Goal: Information Seeking & Learning: Learn about a topic

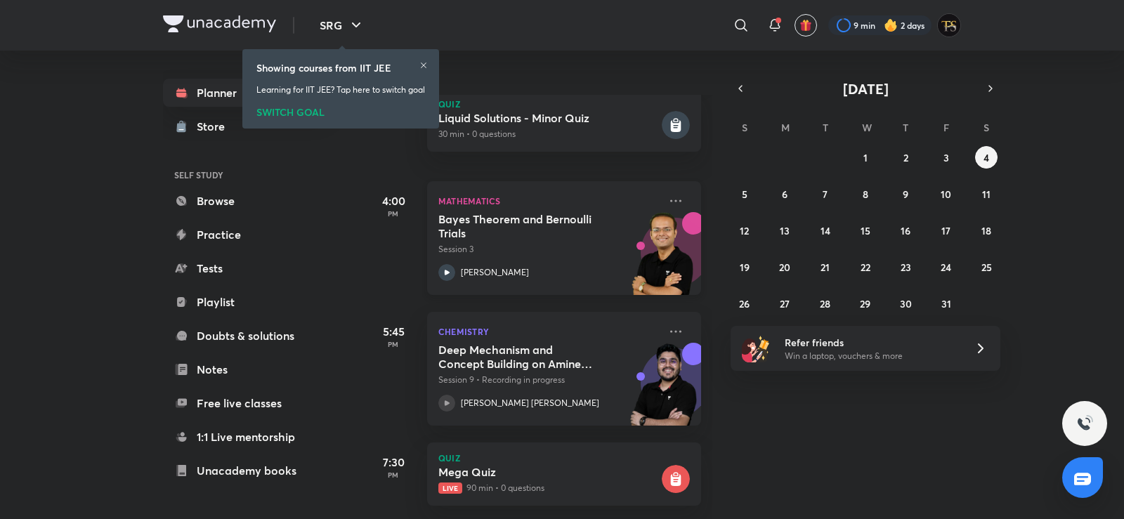
scroll to position [500, 0]
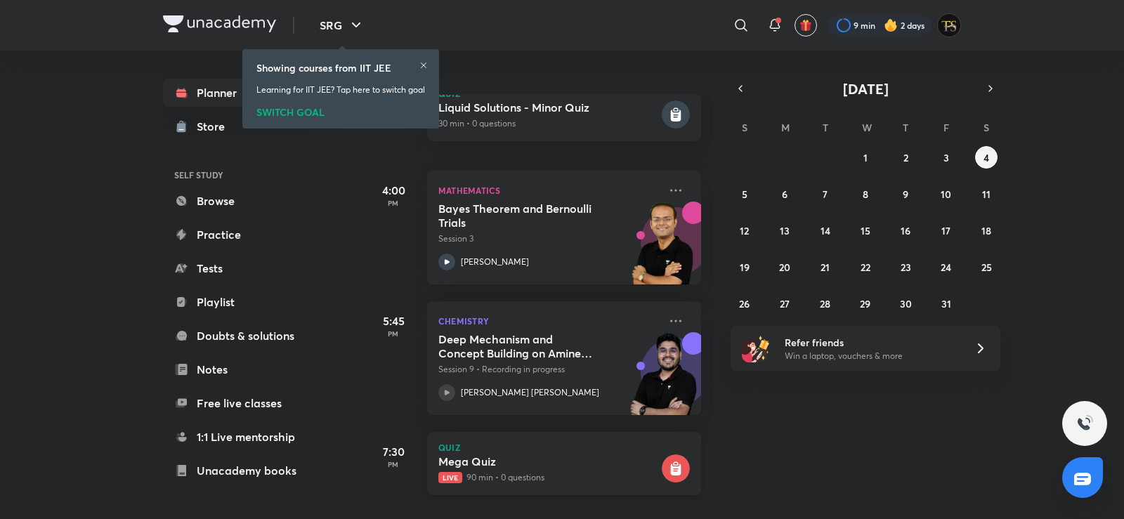
click at [449, 455] on h5 "Mega Quiz" at bounding box center [548, 462] width 221 height 14
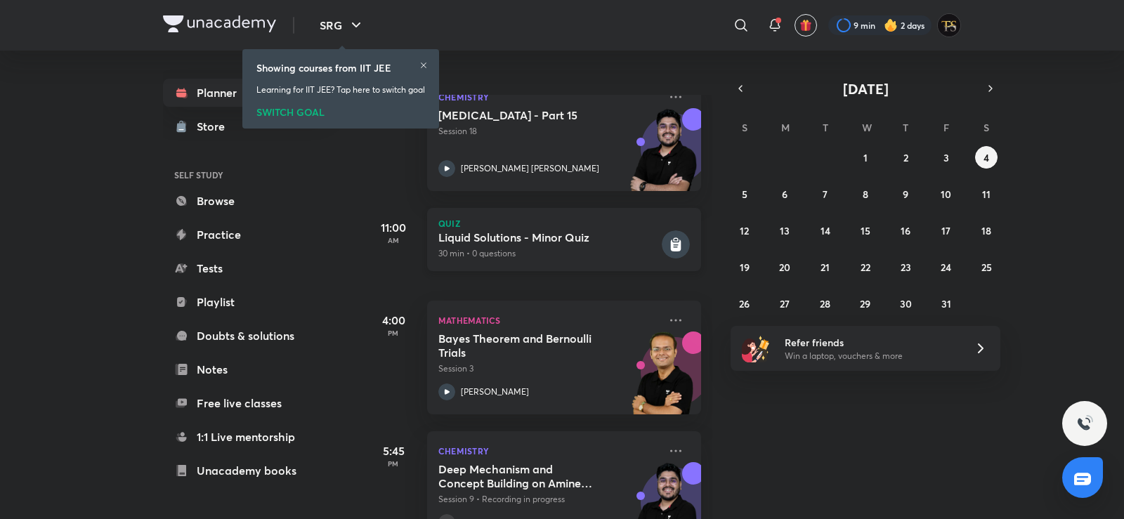
scroll to position [79, 0]
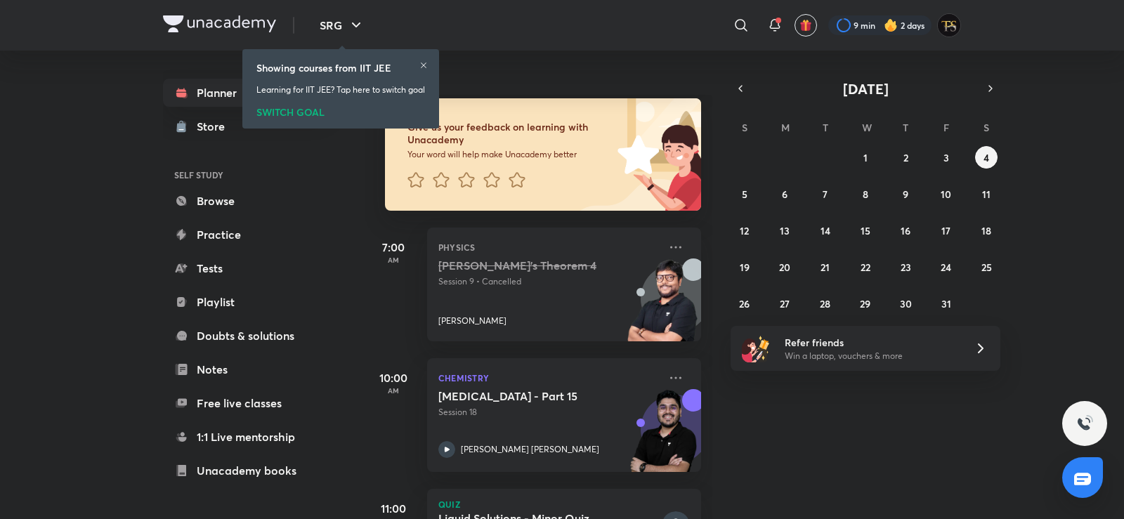
click at [851, 226] on div "28 29 30 1 2 3 4 5 6 7 8 9 10 11 12 13 14 15 16 17 18 19 20 21 22 23 24 25 26 2…" at bounding box center [866, 230] width 270 height 169
click at [910, 229] on abbr "16" at bounding box center [906, 230] width 10 height 13
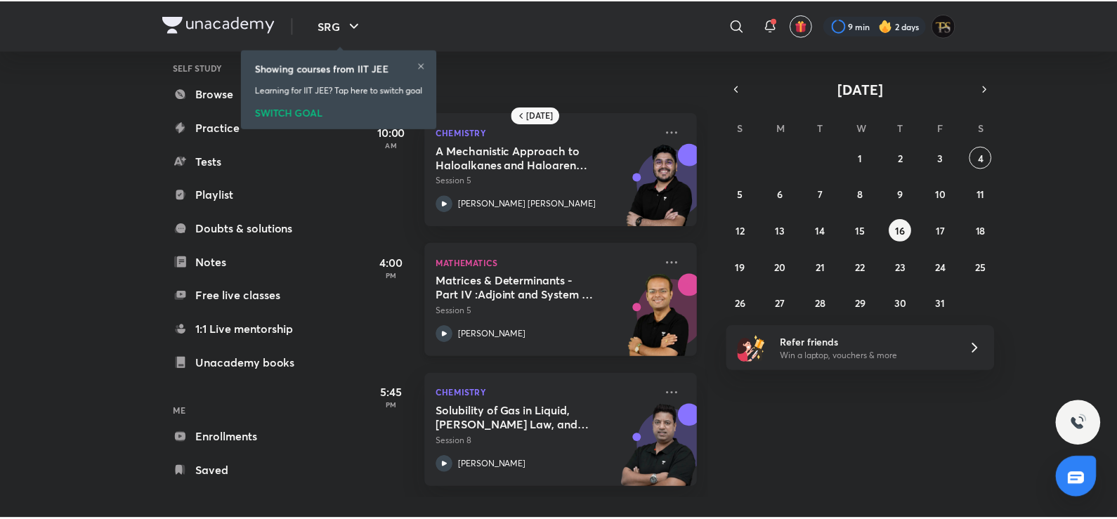
scroll to position [113, 0]
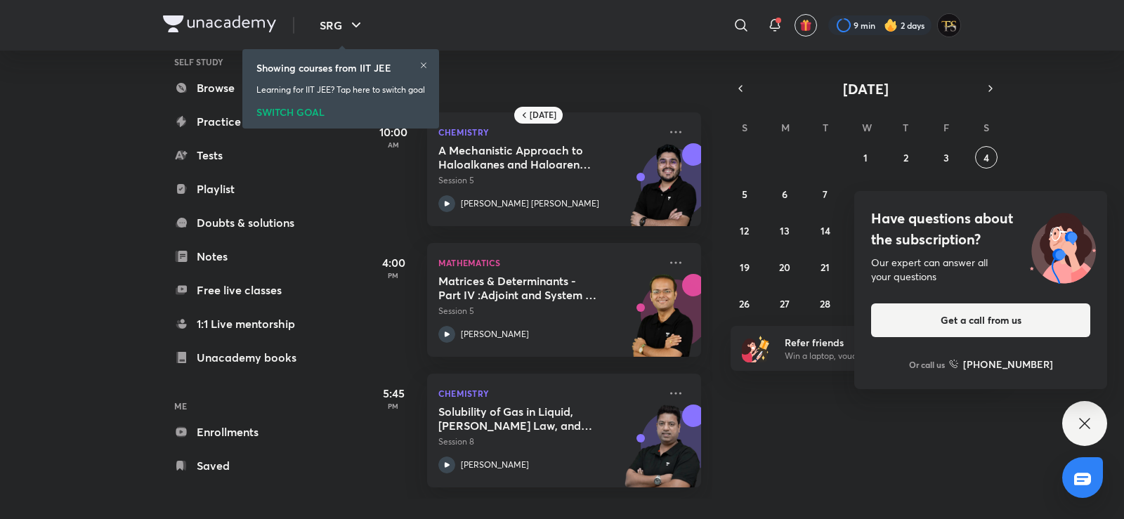
click at [1092, 415] on icon at bounding box center [1084, 423] width 17 height 17
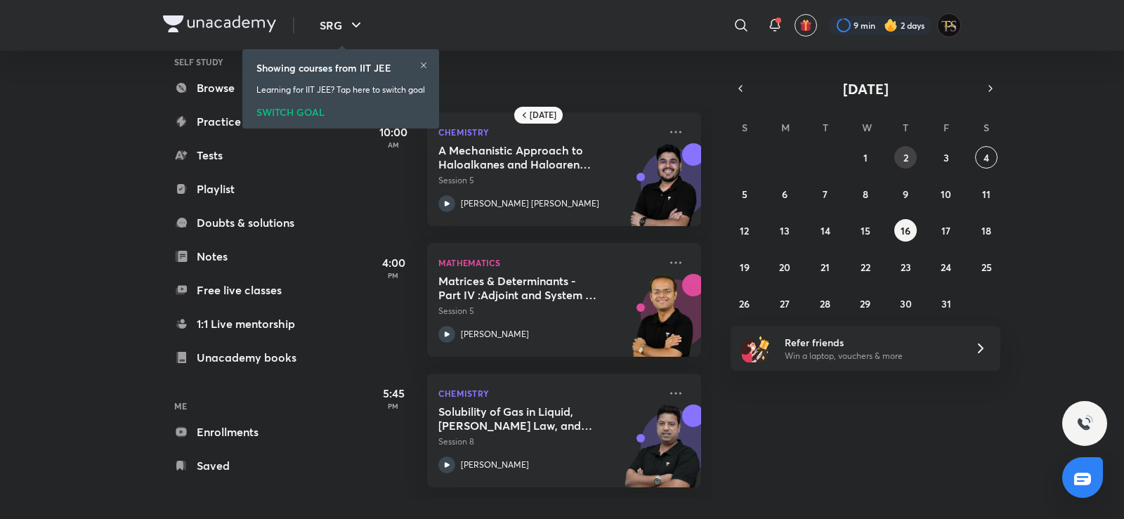
click at [899, 156] on button "2" at bounding box center [905, 157] width 22 height 22
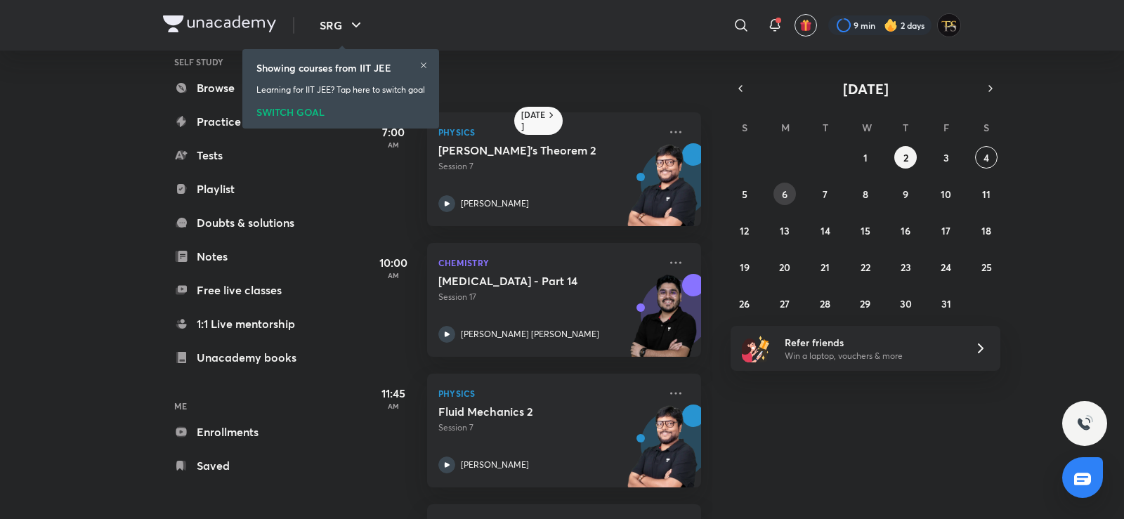
click at [778, 192] on button "6" at bounding box center [785, 194] width 22 height 22
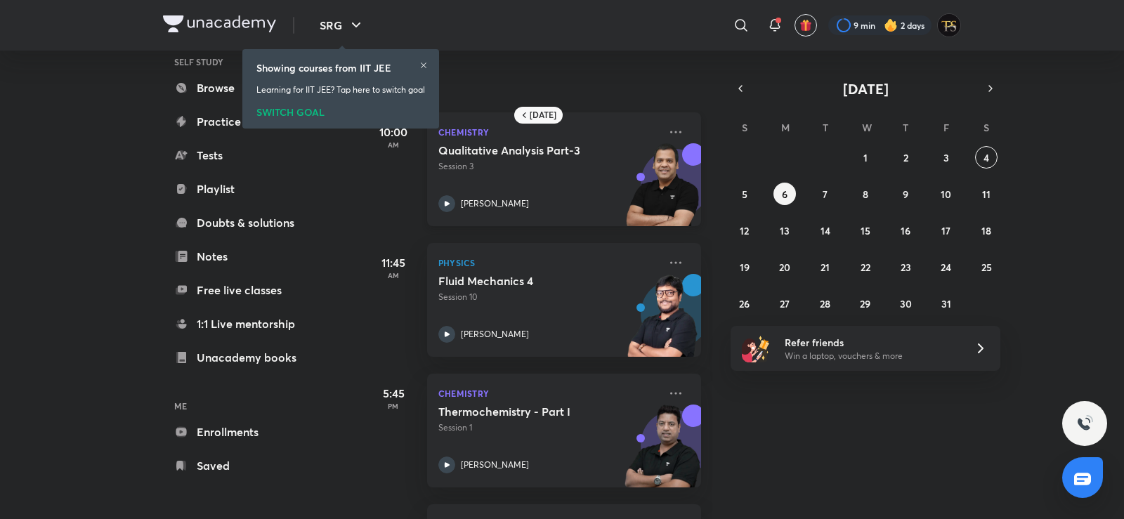
click at [663, 119] on div "Chemistry Qualitative Analysis Part-3 Session 3 Piyush Maheshwari" at bounding box center [564, 169] width 274 height 114
click at [667, 125] on icon at bounding box center [675, 132] width 17 height 17
click at [667, 136] on icon at bounding box center [675, 132] width 17 height 17
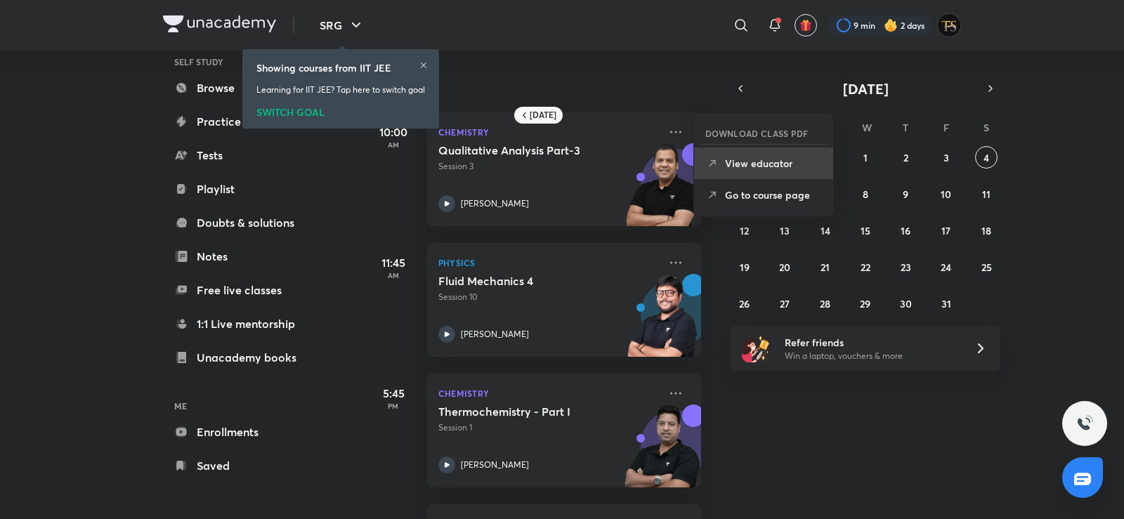
click at [728, 174] on li "View educator" at bounding box center [763, 164] width 139 height 32
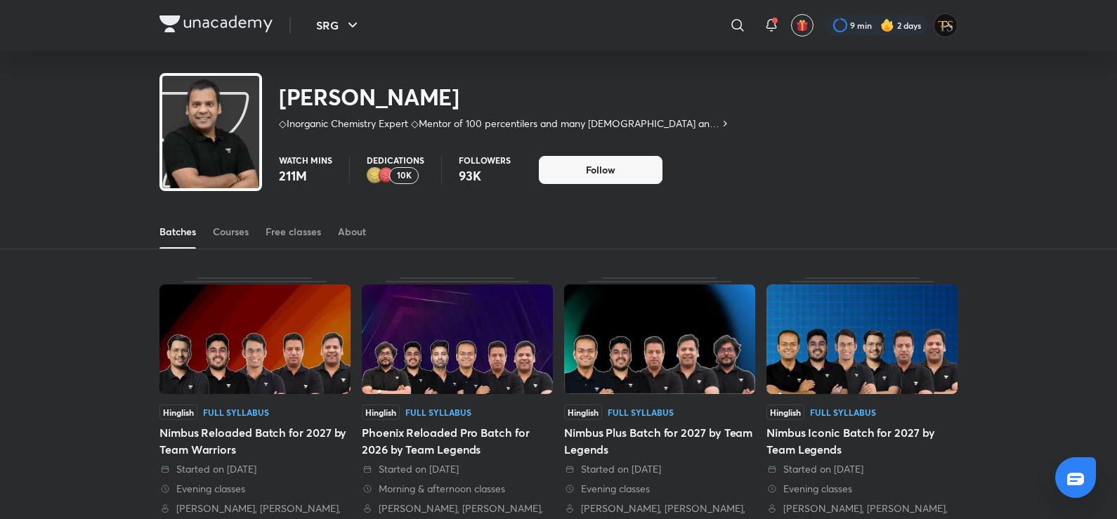
click at [460, 228] on div "Batches Courses Free classes About" at bounding box center [558, 232] width 798 height 34
click at [240, 230] on div "Courses" at bounding box center [231, 232] width 36 height 14
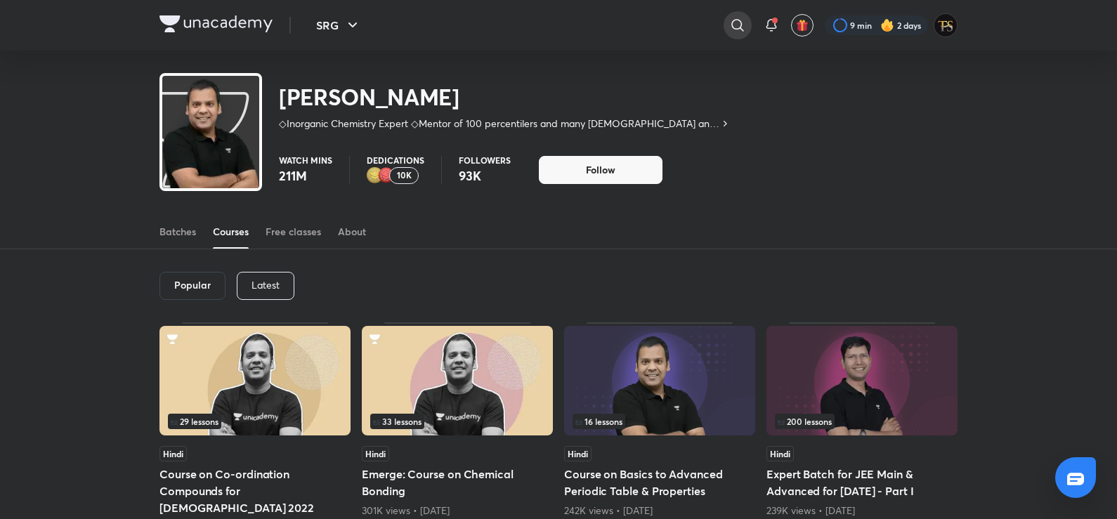
click at [745, 19] on div at bounding box center [738, 25] width 28 height 28
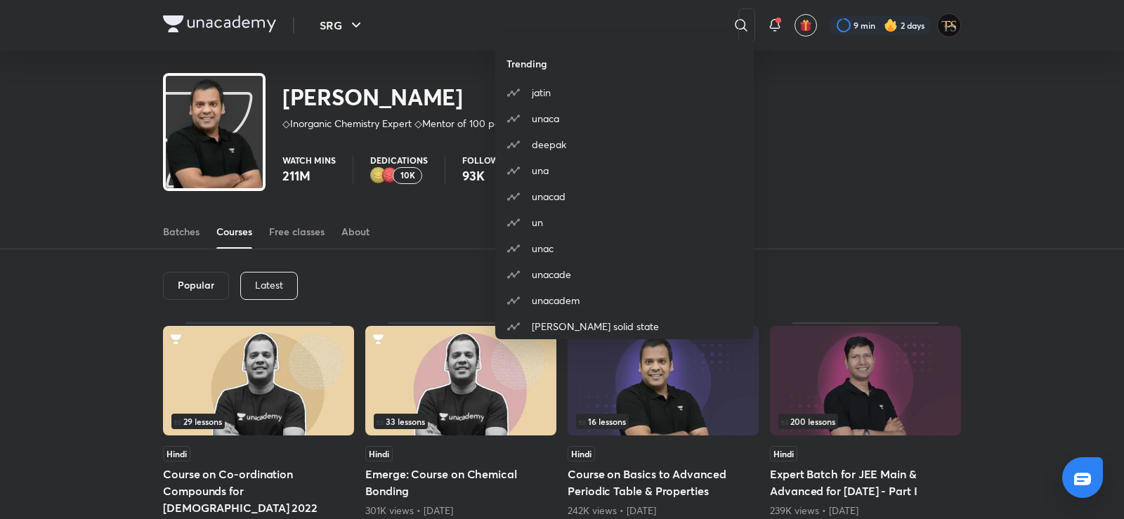
click at [279, 270] on div "Trending jatin unaca deepak una unacad un unac unacade unacadem brijesh jindal …" at bounding box center [562, 259] width 1124 height 519
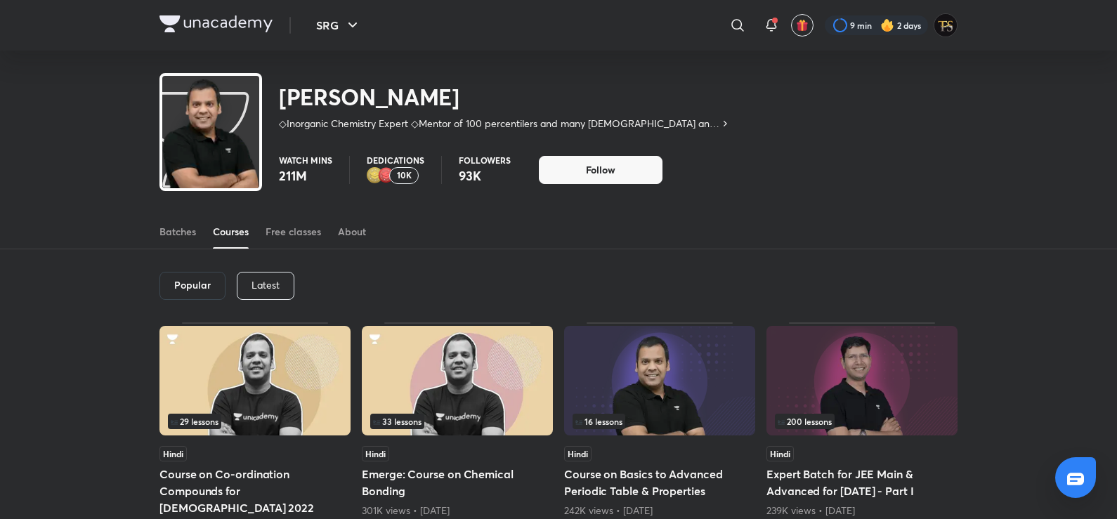
click at [279, 278] on div "Latest" at bounding box center [266, 286] width 58 height 28
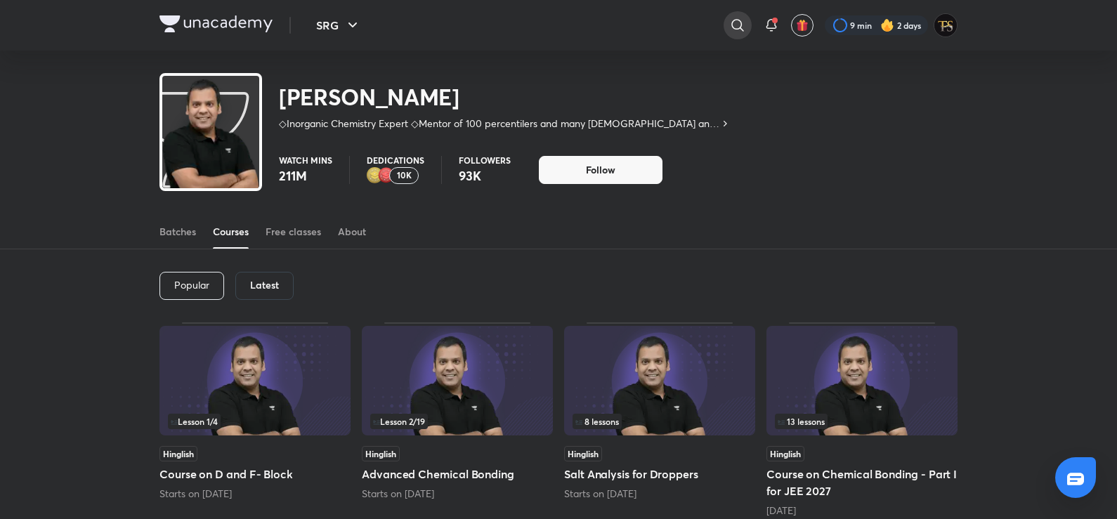
click at [733, 19] on icon at bounding box center [737, 25] width 17 height 17
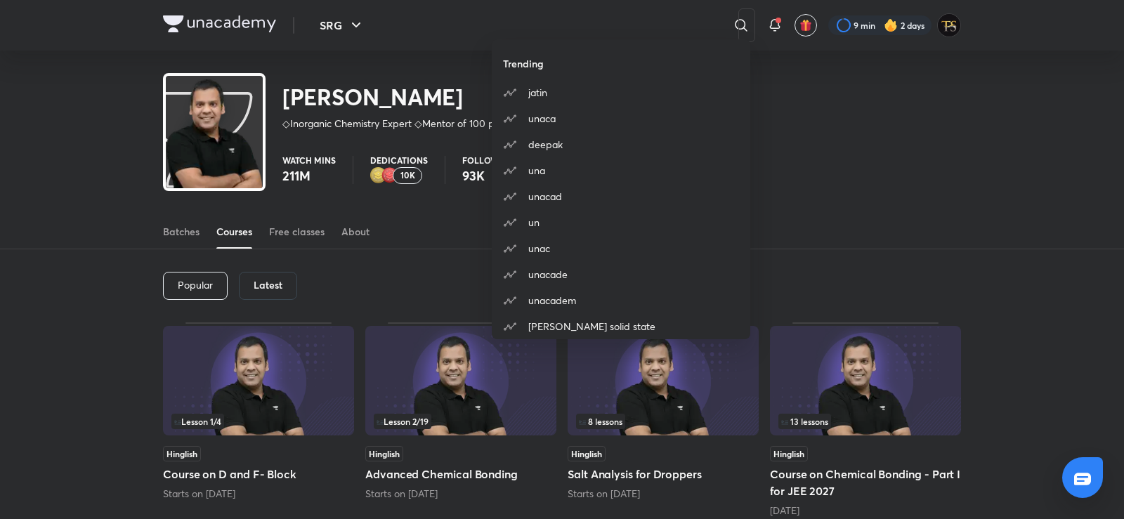
drag, startPoint x: 393, startPoint y: 214, endPoint x: 369, endPoint y: 355, distance: 142.5
click at [393, 215] on div "Trending jatin unaca deepak una unacad un unac unacade unacadem brijesh jindal …" at bounding box center [562, 259] width 1124 height 519
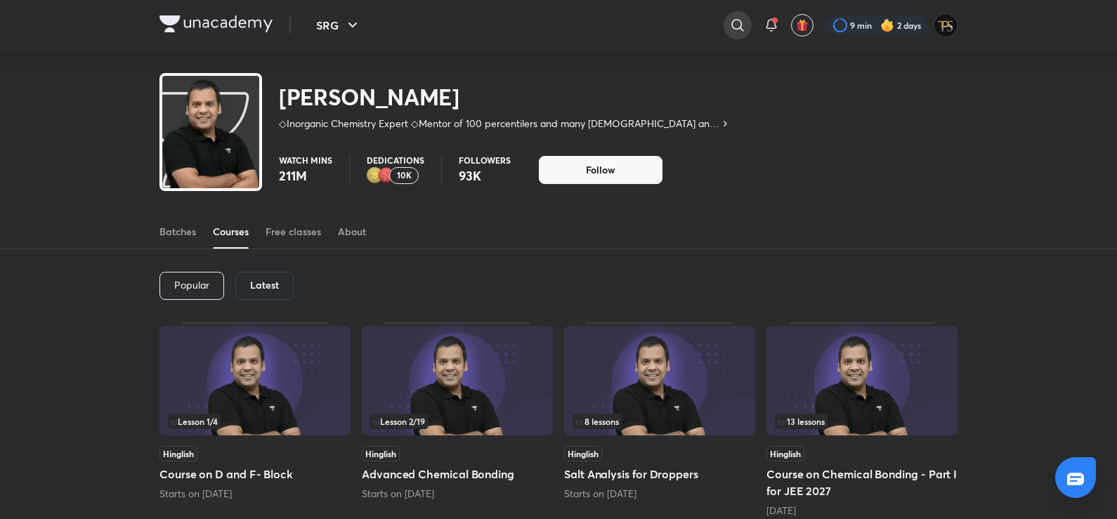
click at [742, 28] on icon at bounding box center [737, 25] width 17 height 17
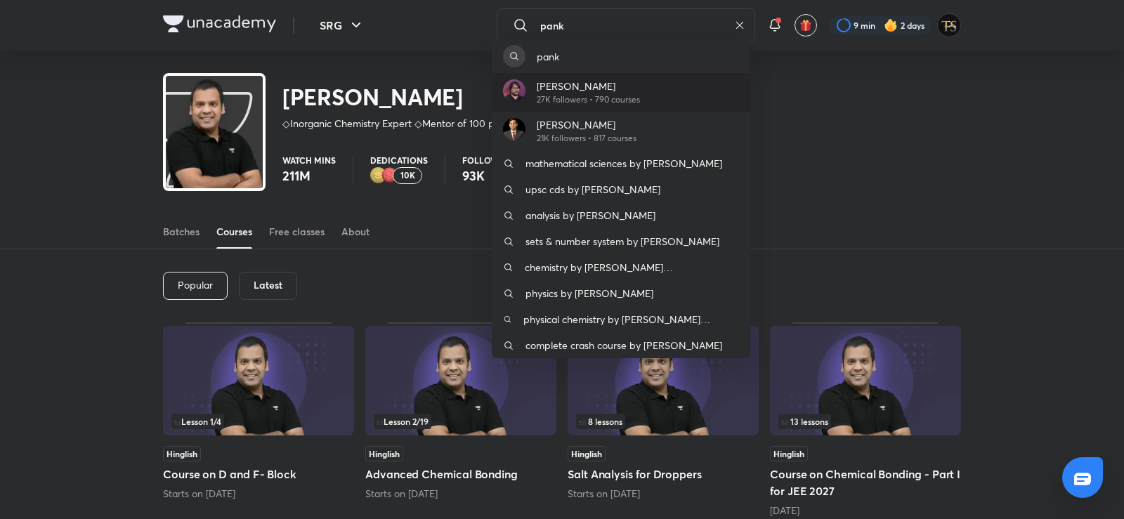
type input "pank"
click at [561, 101] on p "27K followers • 790 courses" at bounding box center [588, 99] width 103 height 13
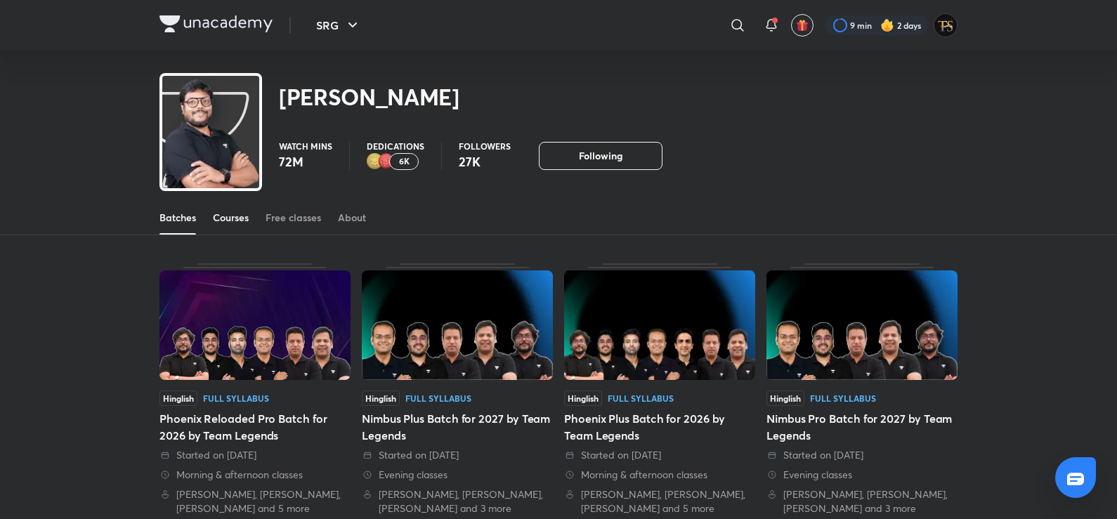
click at [243, 221] on div "Courses" at bounding box center [231, 218] width 36 height 14
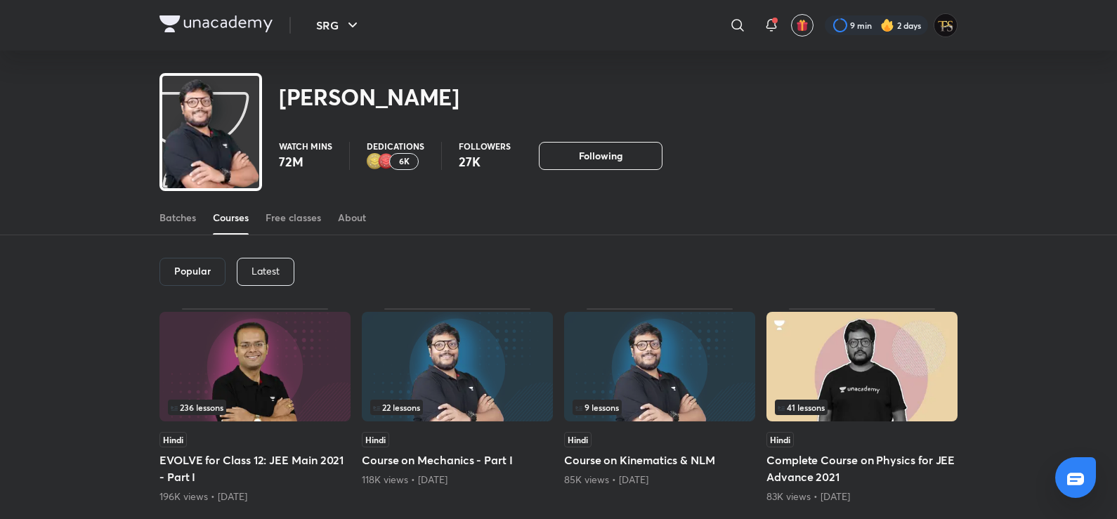
click at [266, 271] on p "Latest" at bounding box center [266, 271] width 28 height 11
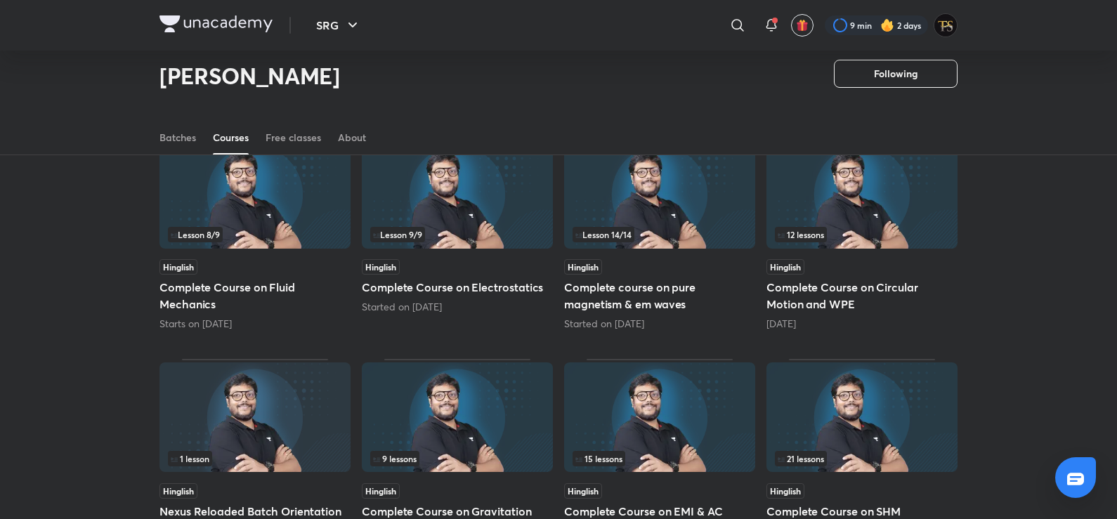
scroll to position [131, 0]
click at [263, 282] on h5 "Complete Course on Fluid Mechanics" at bounding box center [254, 295] width 191 height 34
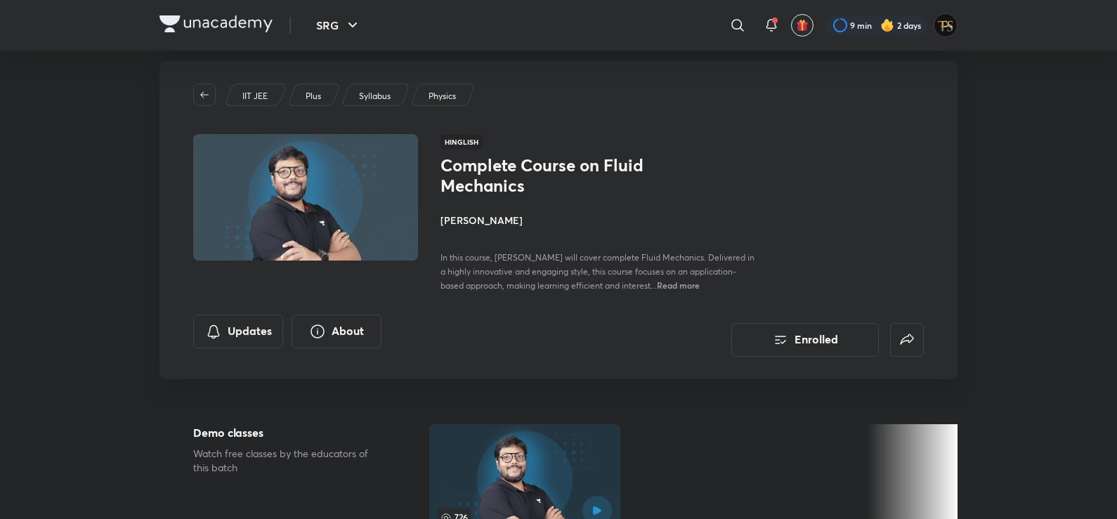
scroll to position [70, 0]
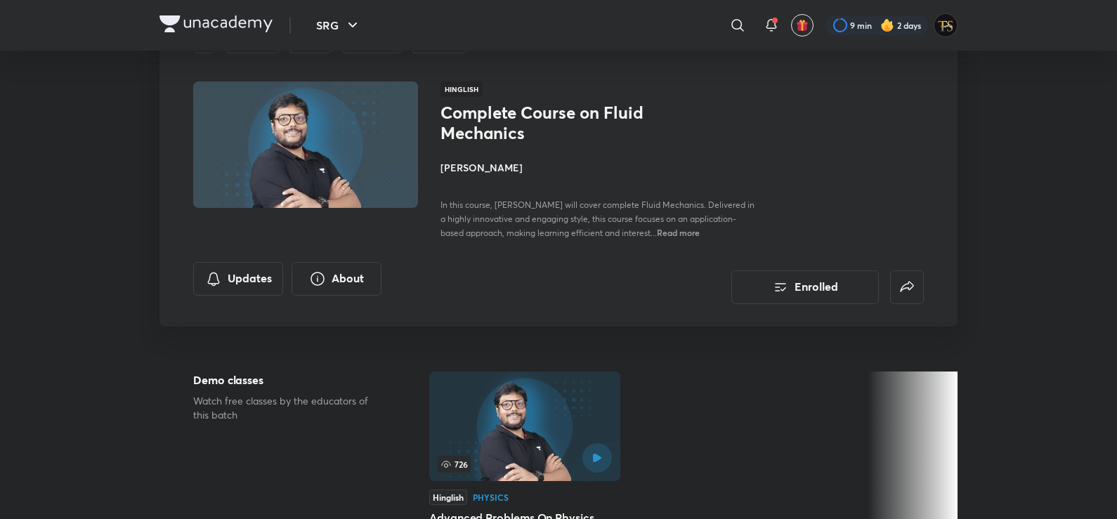
click at [688, 235] on span "Read more" at bounding box center [678, 232] width 43 height 11
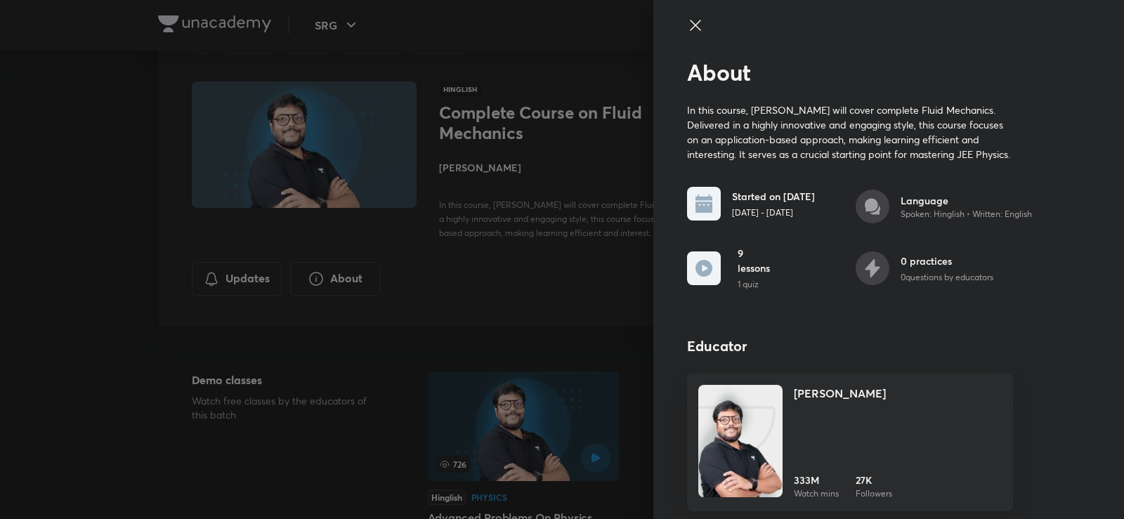
drag, startPoint x: 691, startPoint y: 27, endPoint x: 684, endPoint y: 32, distance: 8.6
click at [687, 32] on icon at bounding box center [695, 25] width 17 height 17
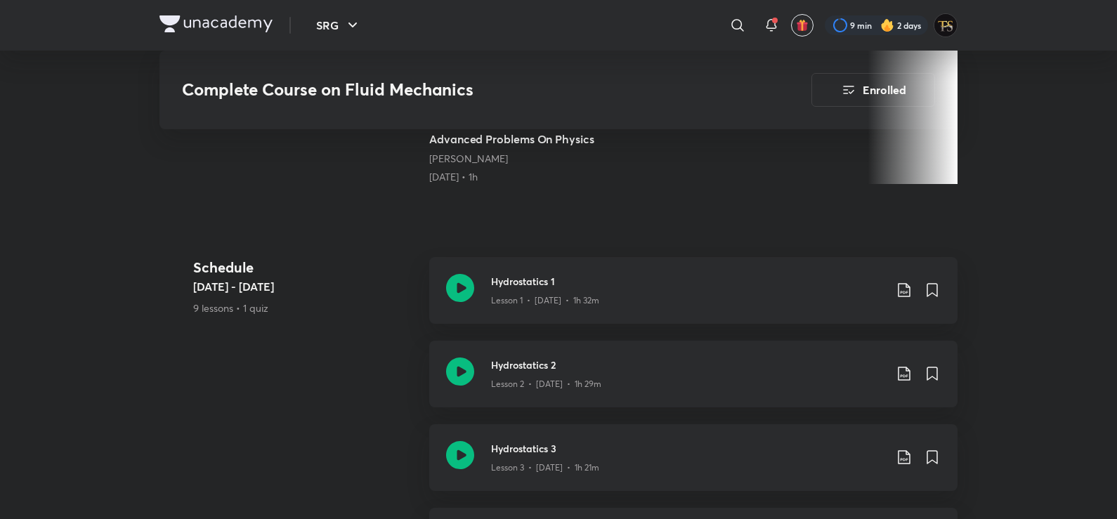
scroll to position [562, 0]
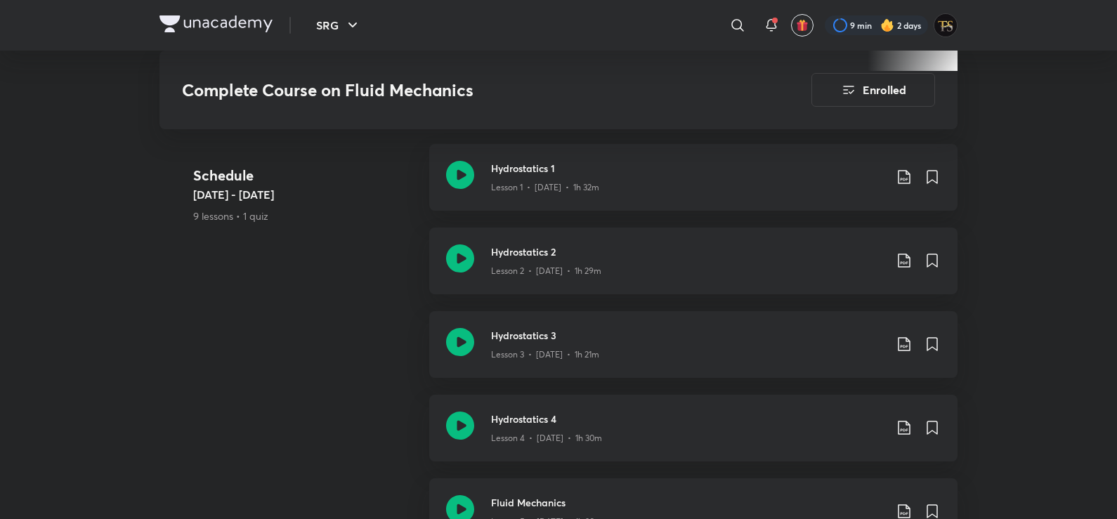
scroll to position [131, 0]
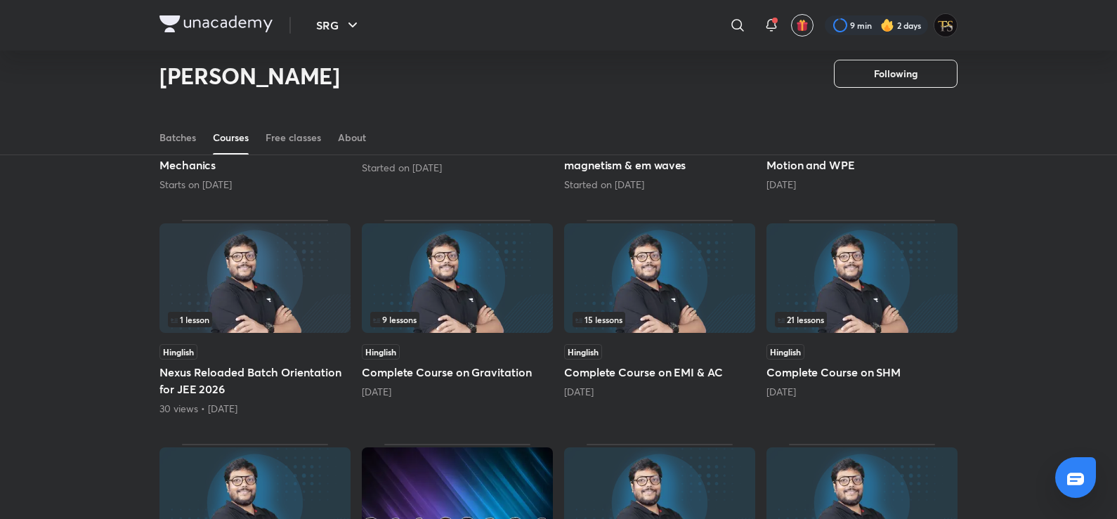
scroll to position [271, 0]
click at [249, 365] on h5 "Nexus Reloaded Batch Orientation for JEE 2026" at bounding box center [254, 380] width 191 height 34
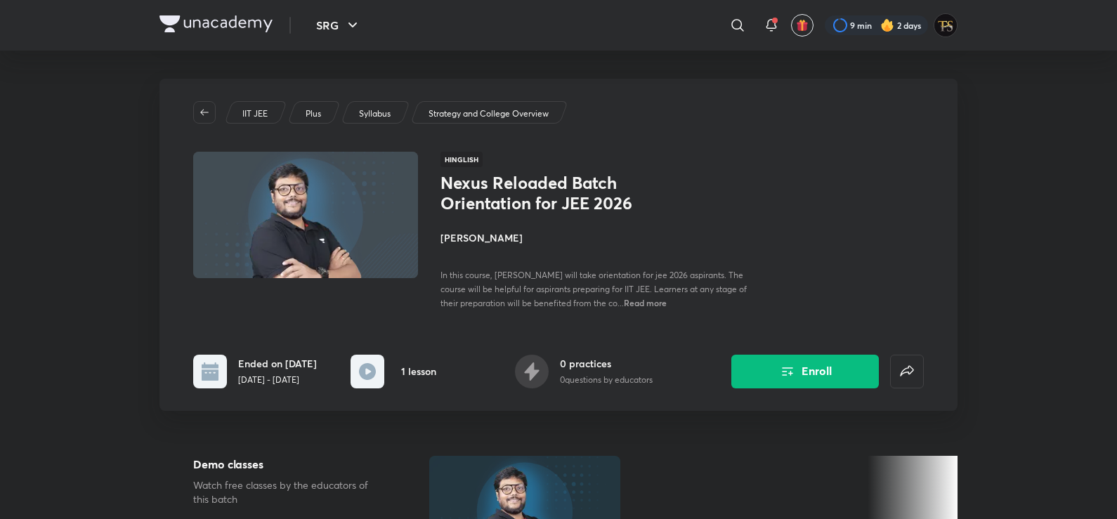
click at [666, 302] on span "Read more" at bounding box center [645, 302] width 43 height 11
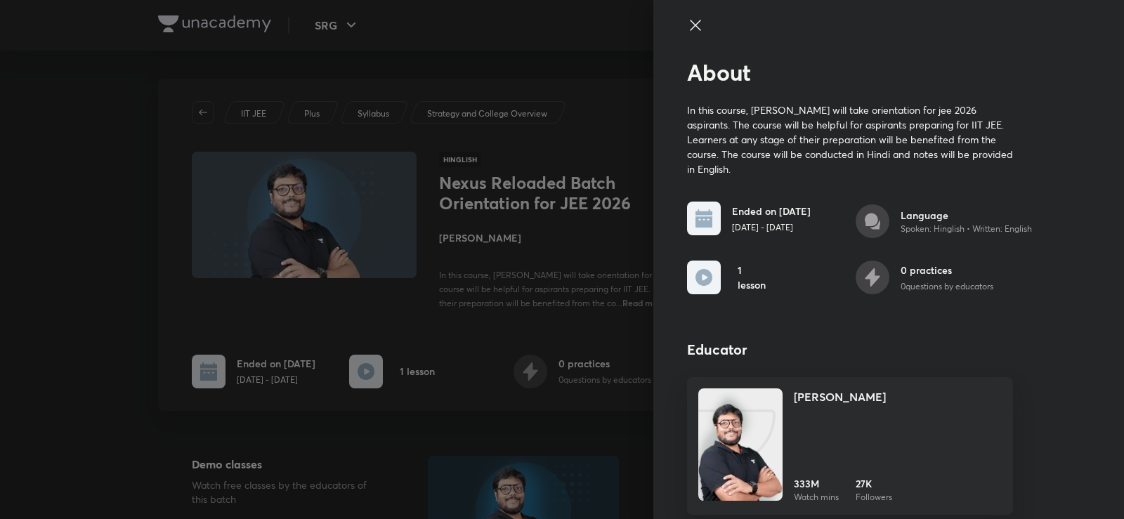
click at [708, 23] on div at bounding box center [850, 38] width 326 height 42
click at [691, 29] on icon at bounding box center [695, 25] width 11 height 11
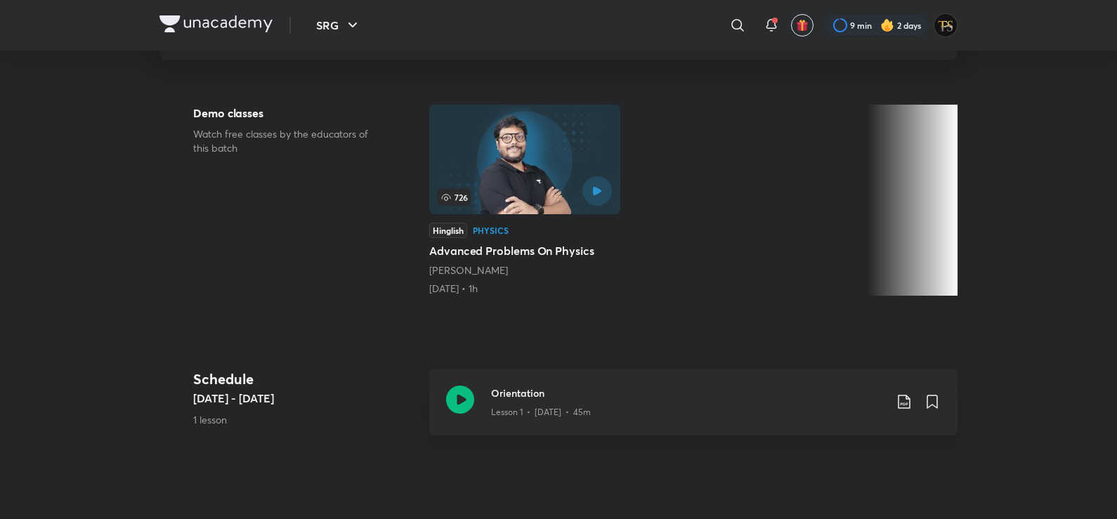
scroll to position [271, 0]
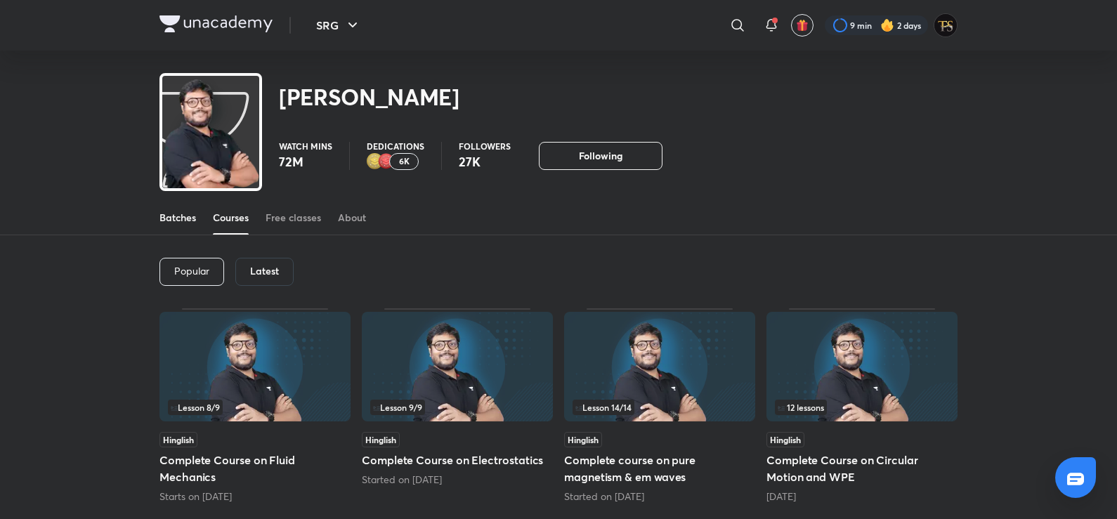
click at [175, 218] on div "Batches" at bounding box center [177, 218] width 37 height 14
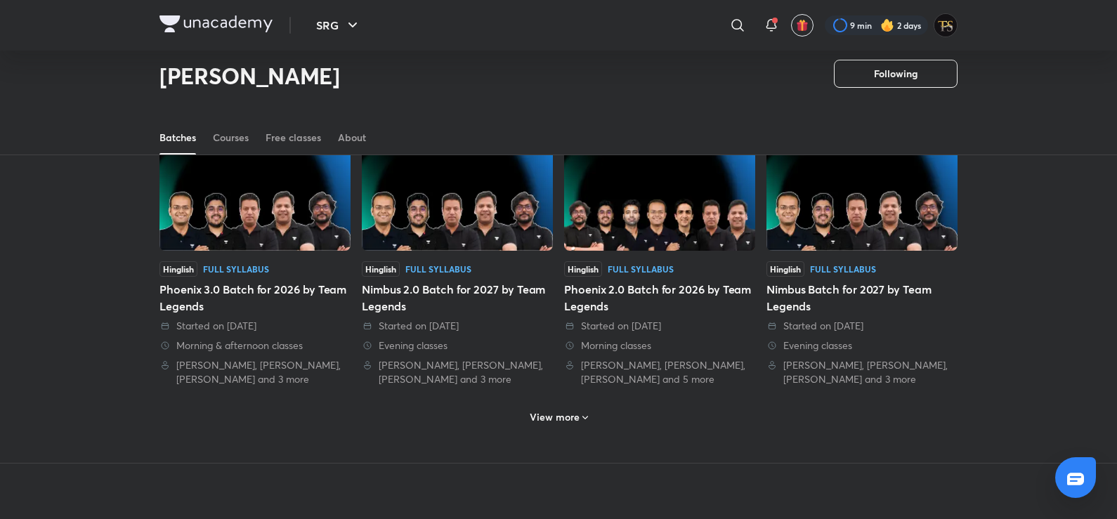
scroll to position [693, 0]
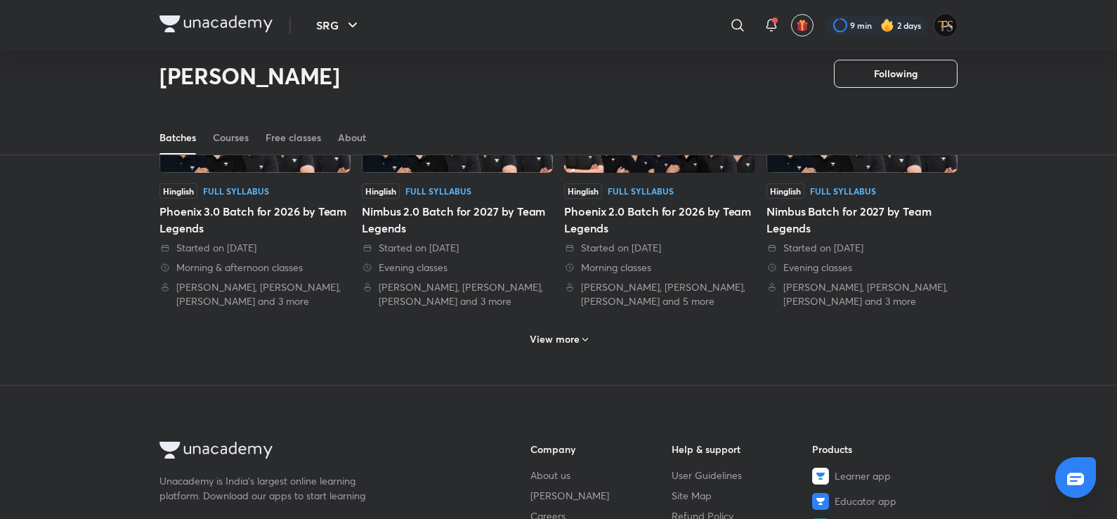
click at [558, 332] on div "View more" at bounding box center [559, 339] width 70 height 22
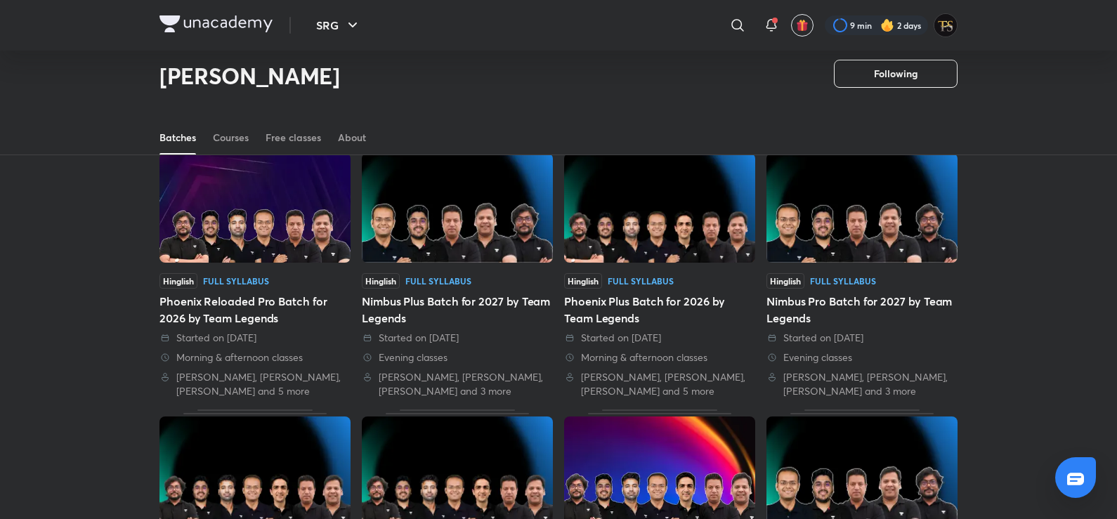
scroll to position [0, 0]
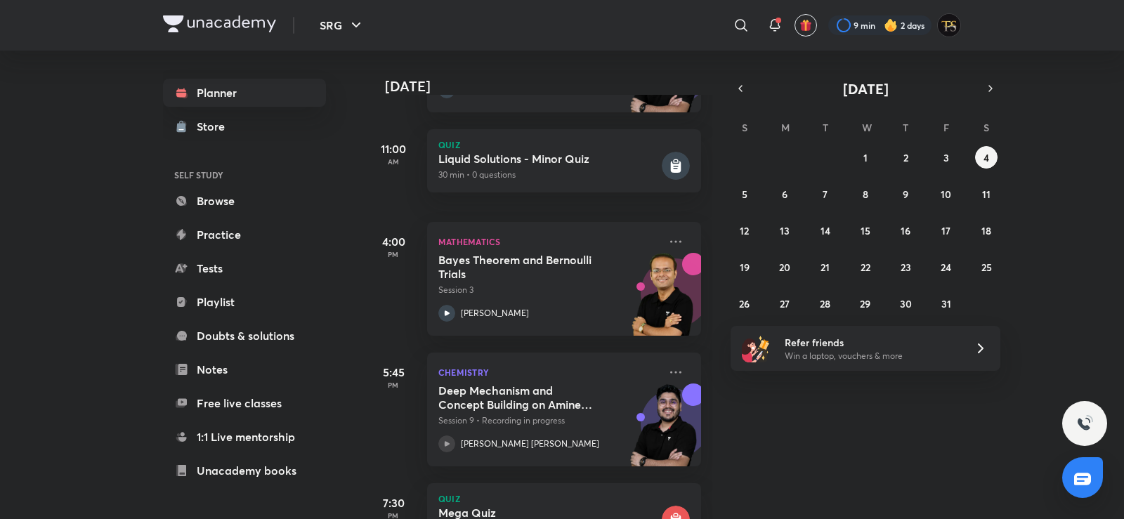
scroll to position [351, 0]
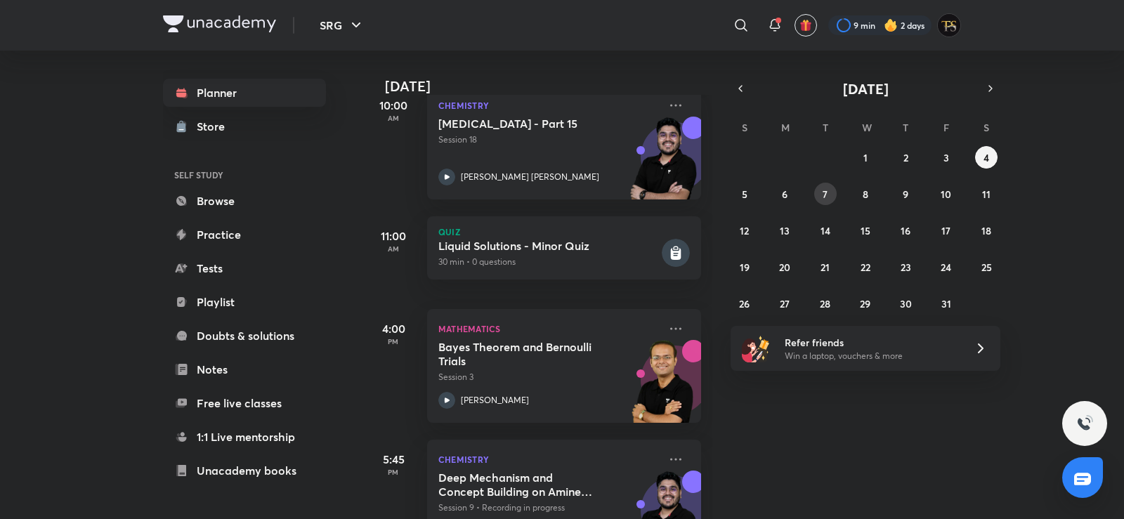
click at [817, 196] on button "7" at bounding box center [825, 194] width 22 height 22
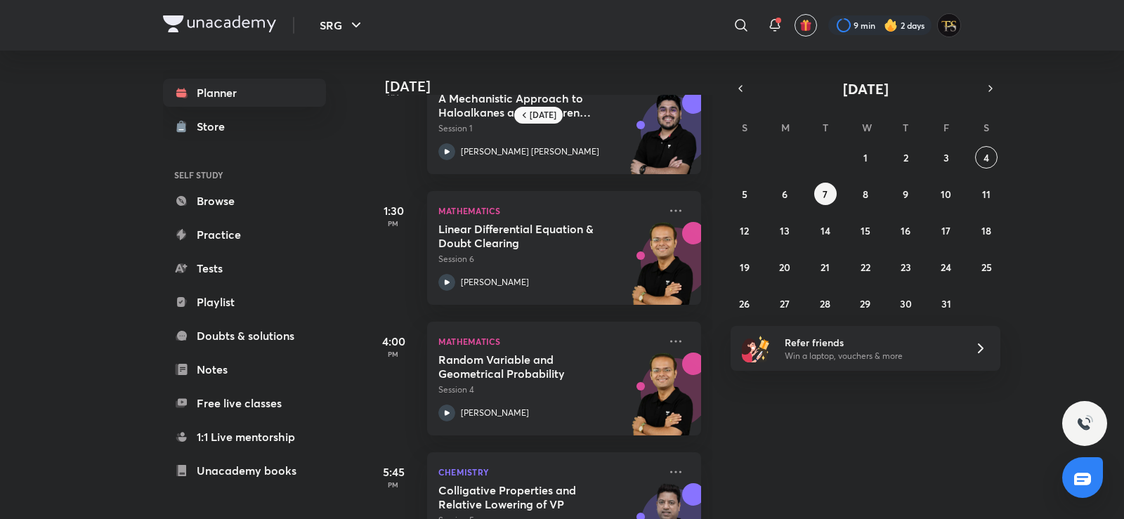
scroll to position [121, 0]
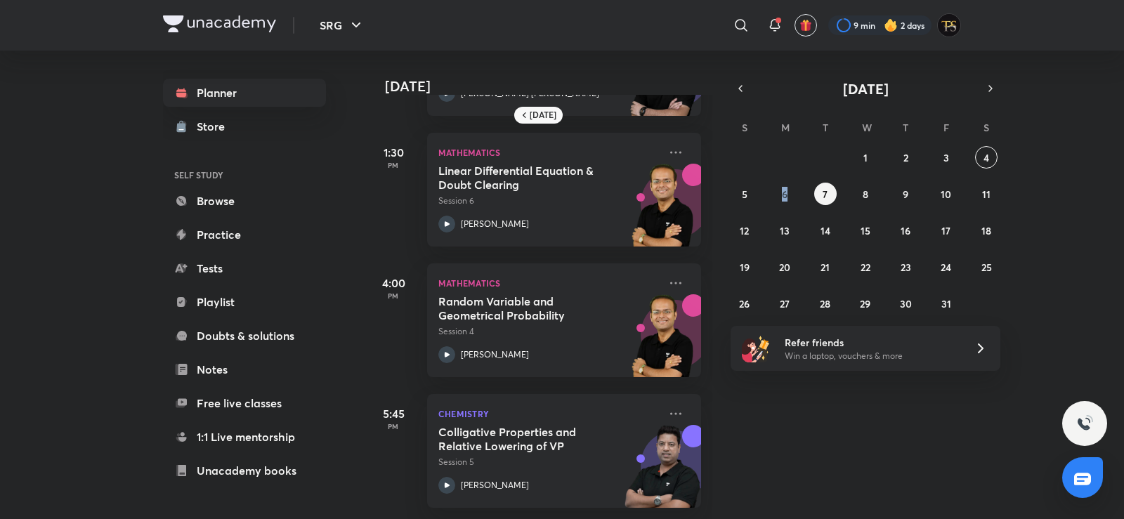
click at [786, 178] on div "28 29 30 1 2 3 4 5 6 7 8 9 10 11 12 13 14 15 16 17 18 19 20 21 22 23 24 25 26 2…" at bounding box center [866, 230] width 270 height 169
click at [786, 186] on button "6" at bounding box center [785, 194] width 22 height 22
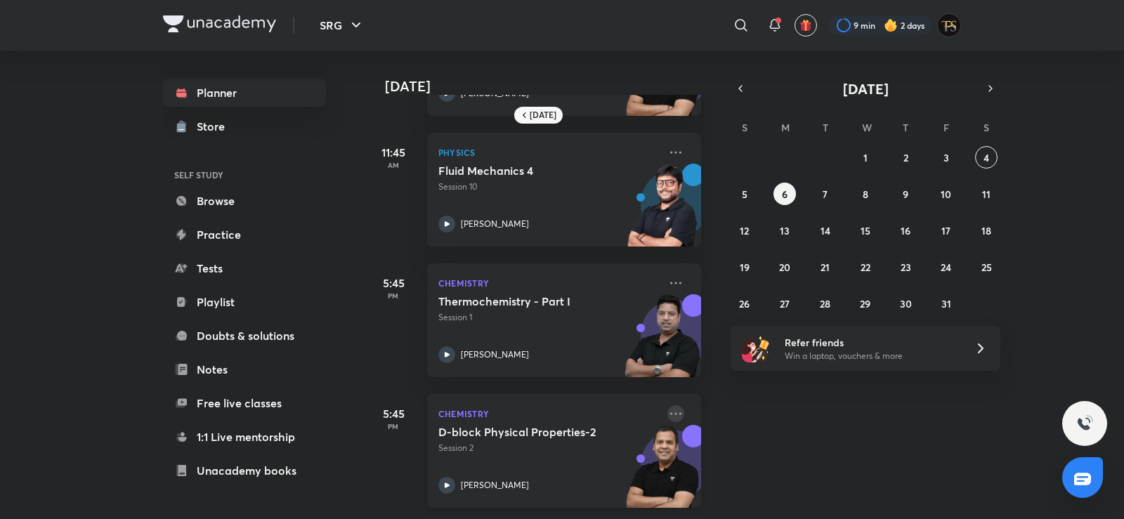
click at [667, 405] on icon at bounding box center [675, 413] width 17 height 17
click at [937, 167] on div "28 29 30 1 2 3 4 5 6 7 8 9 10 11 12 13 14 15 16 17 18 19 20 21 22 23 24 25 26 2…" at bounding box center [866, 230] width 270 height 169
click at [940, 164] on button "3" at bounding box center [946, 157] width 22 height 22
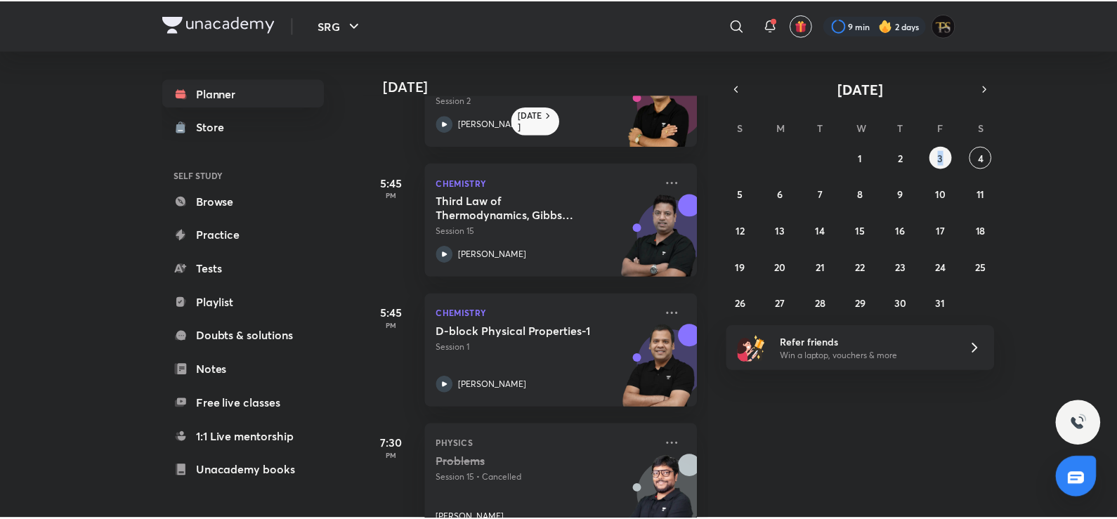
scroll to position [492, 0]
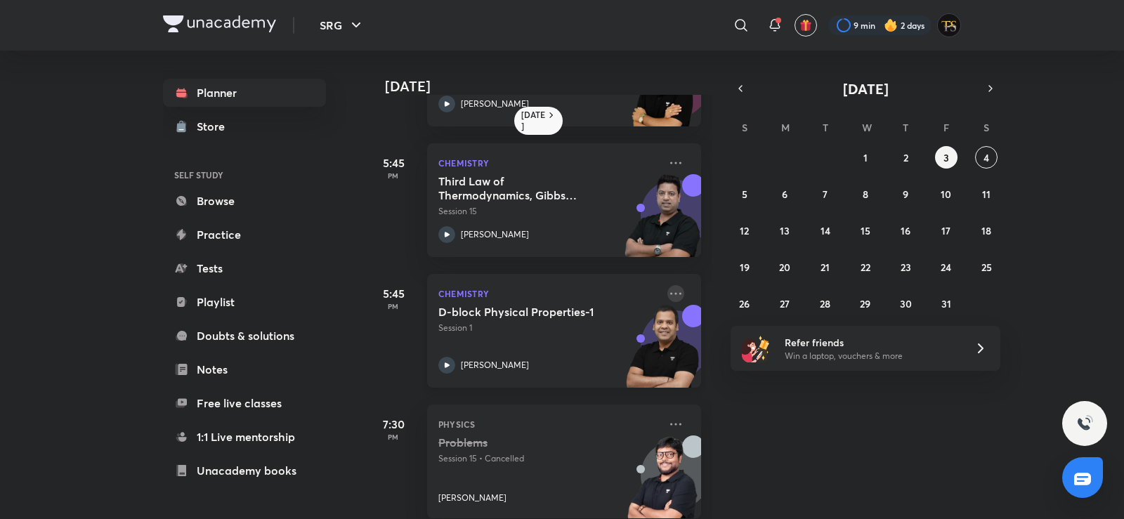
click at [667, 295] on icon at bounding box center [675, 293] width 17 height 17
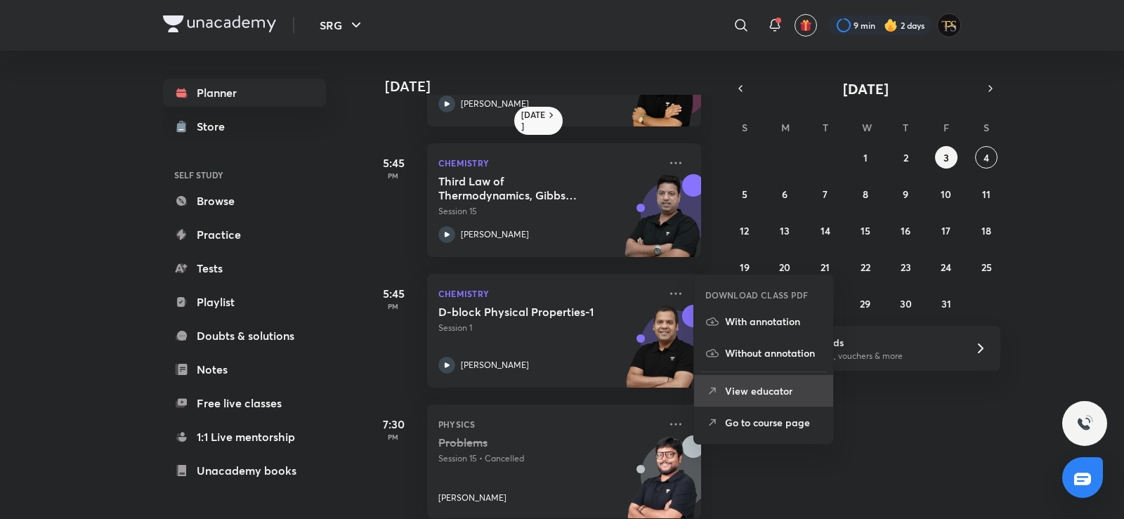
click at [781, 379] on li "View educator" at bounding box center [763, 391] width 139 height 32
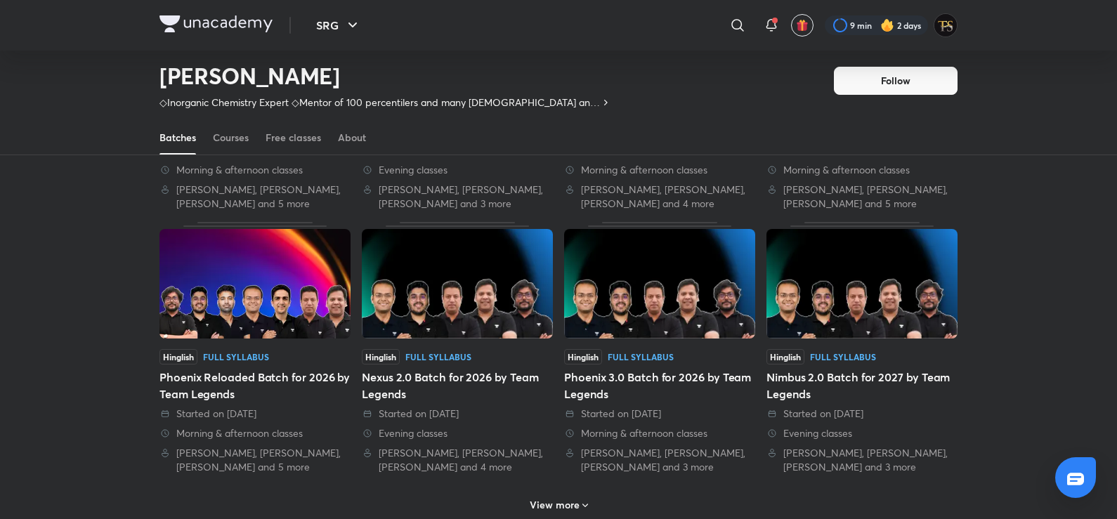
scroll to position [693, 0]
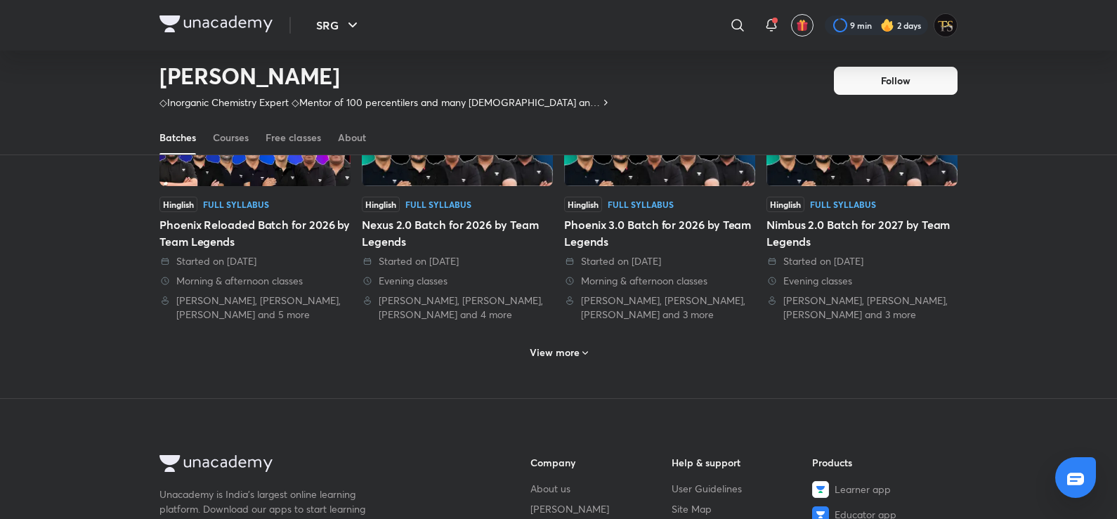
click at [569, 360] on h6 "View more" at bounding box center [555, 353] width 50 height 14
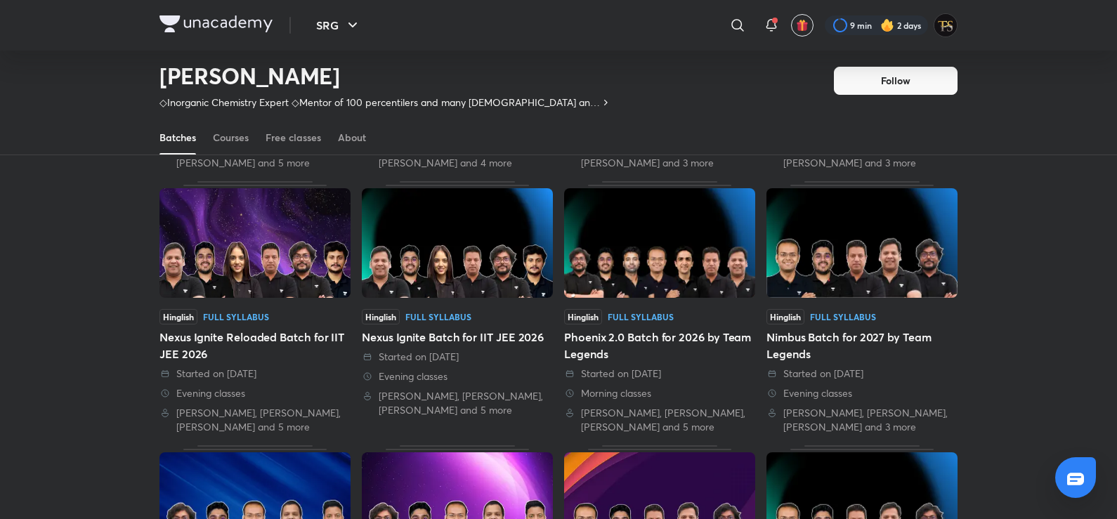
scroll to position [834, 0]
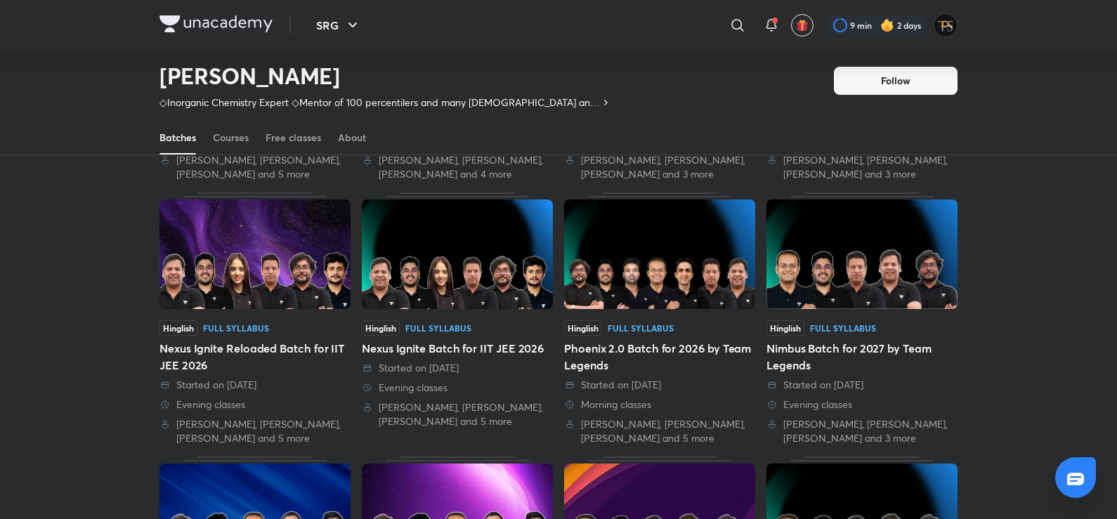
click at [209, 133] on div "Batches Courses Free classes About" at bounding box center [558, 138] width 798 height 34
click at [216, 143] on div "Courses" at bounding box center [231, 138] width 36 height 14
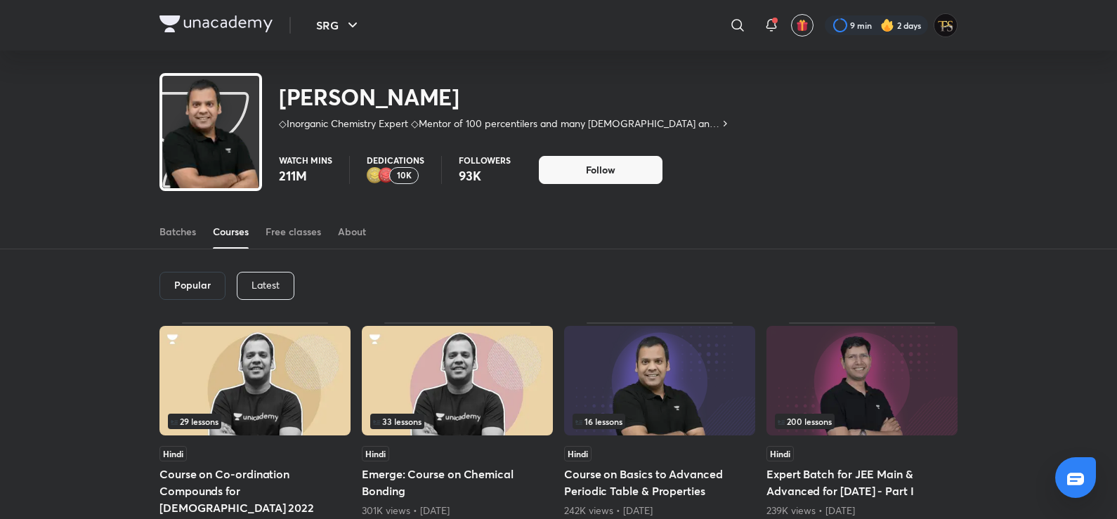
drag, startPoint x: 263, startPoint y: 287, endPoint x: 266, endPoint y: 295, distance: 8.0
click at [263, 289] on p "Latest" at bounding box center [266, 285] width 28 height 11
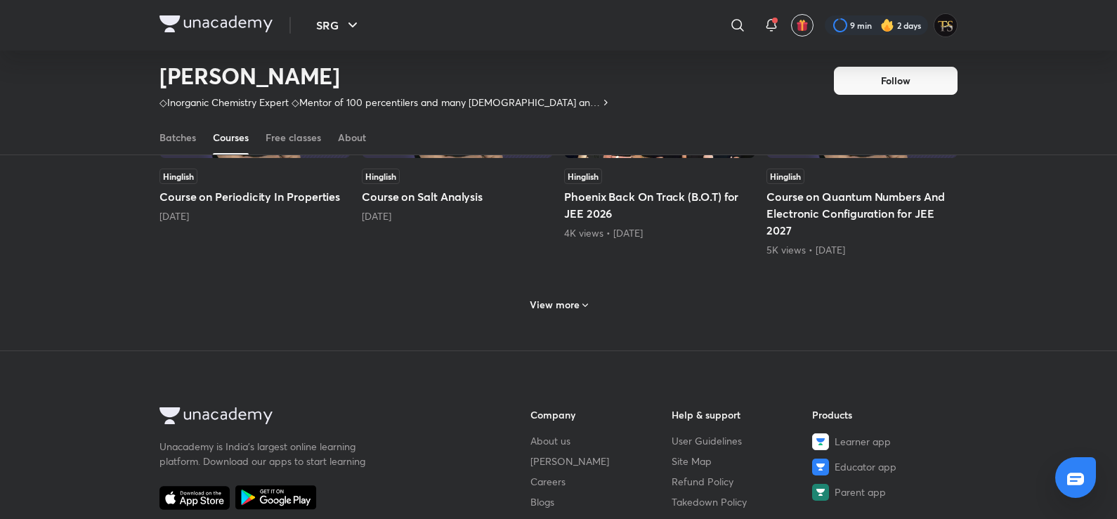
click at [570, 312] on h6 "View more" at bounding box center [555, 305] width 50 height 14
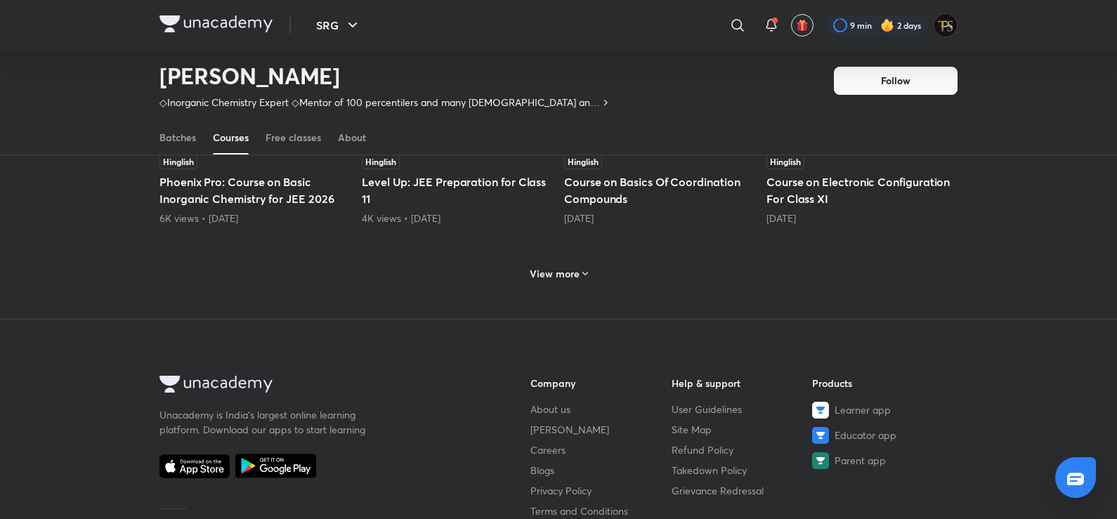
click at [573, 270] on h6 "View more" at bounding box center [555, 274] width 50 height 14
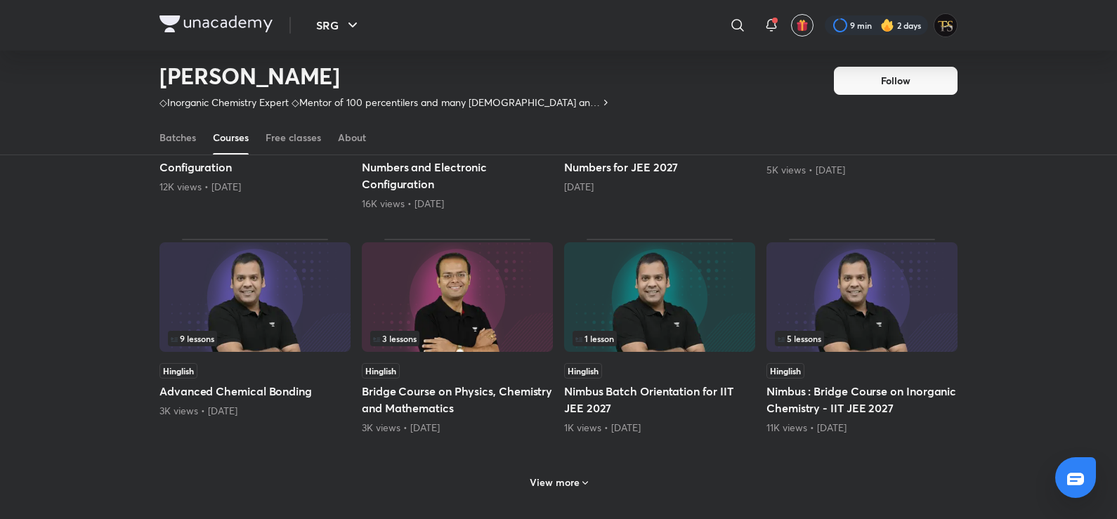
scroll to position [1877, 0]
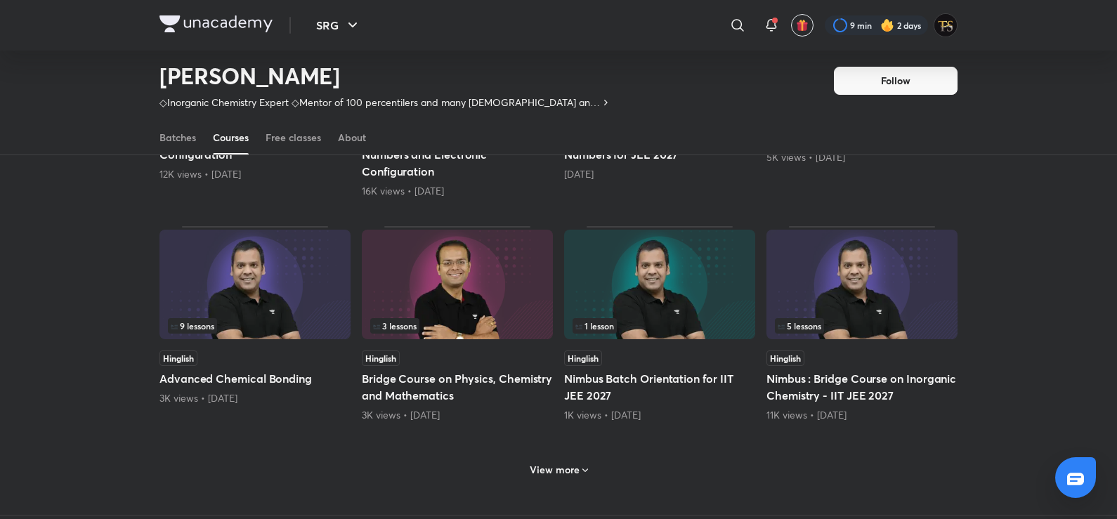
click at [575, 469] on h6 "View more" at bounding box center [555, 470] width 50 height 14
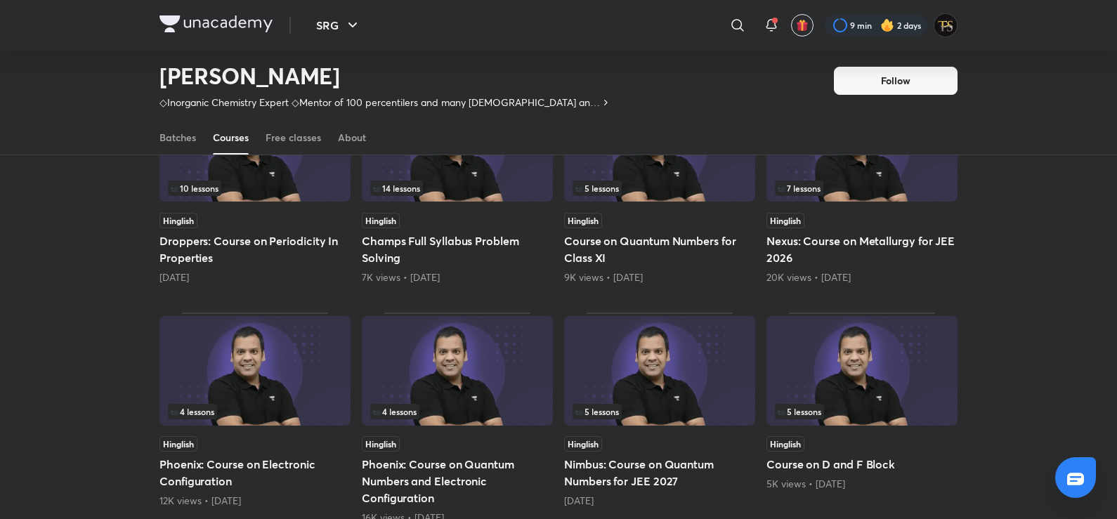
scroll to position [1526, 0]
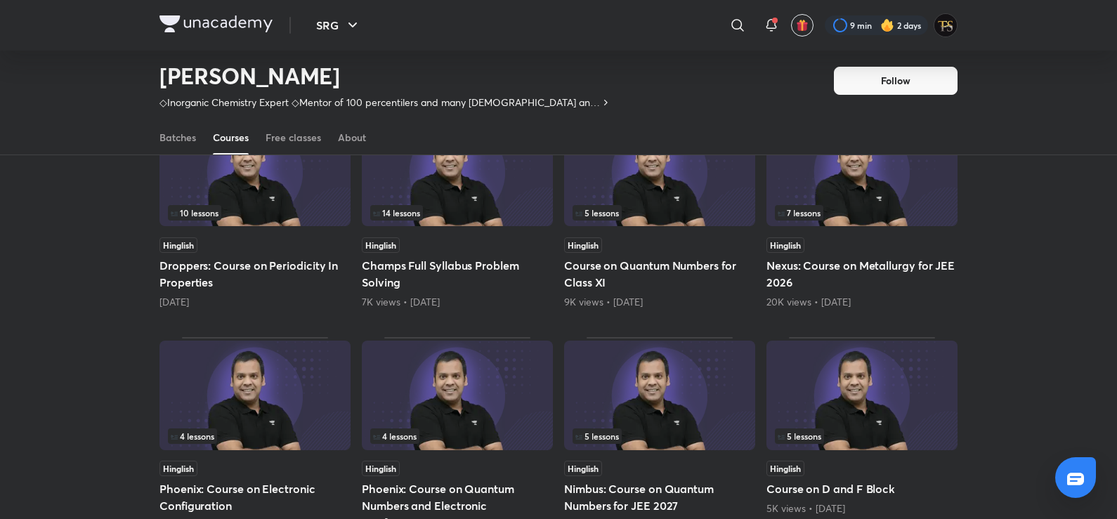
click at [850, 274] on h5 "Nexus: Course on Metallurgy for JEE 2026" at bounding box center [862, 274] width 191 height 34
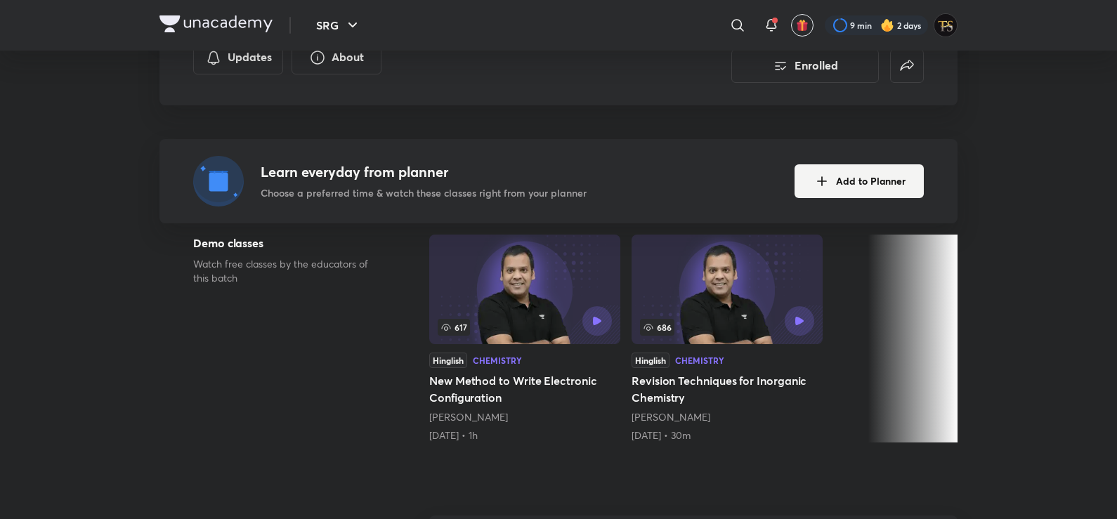
scroll to position [422, 0]
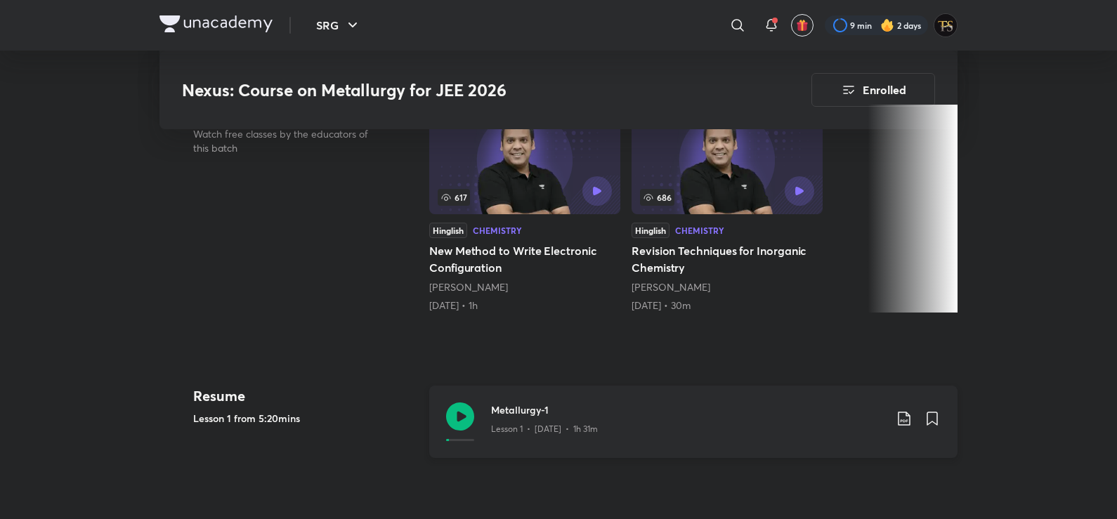
click at [533, 417] on h3 "Metallurgy-1" at bounding box center [687, 410] width 393 height 15
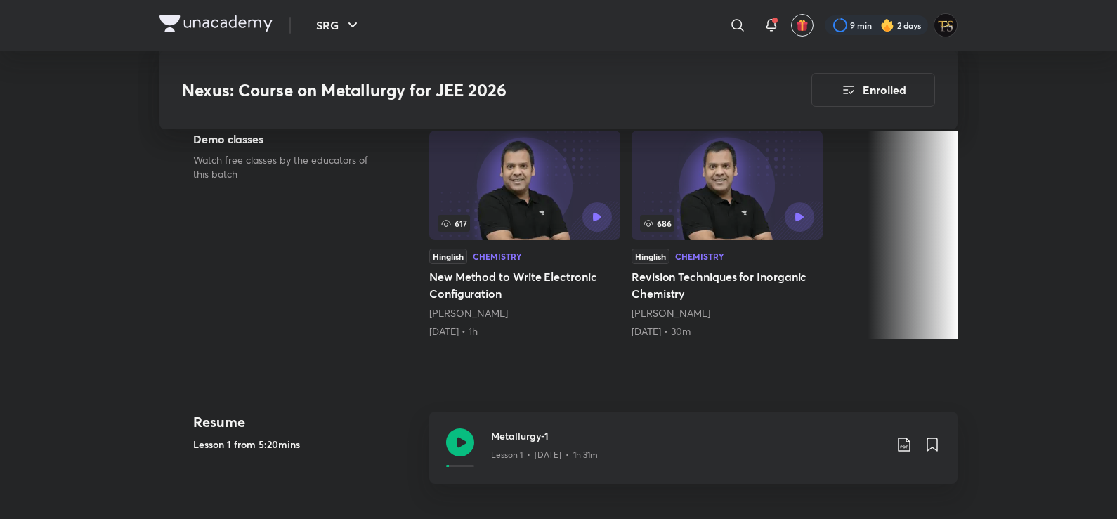
scroll to position [393, 0]
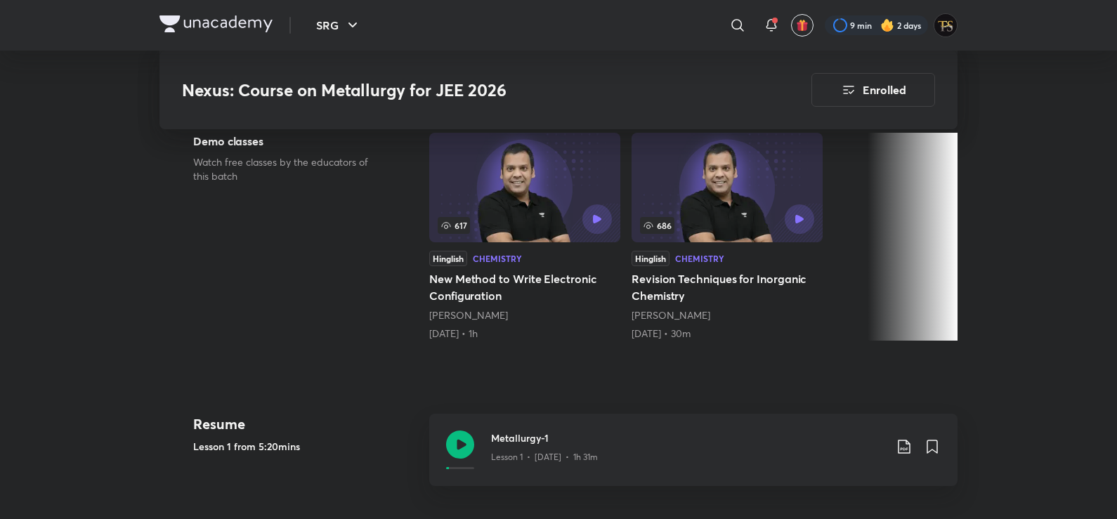
scroll to position [422, 0]
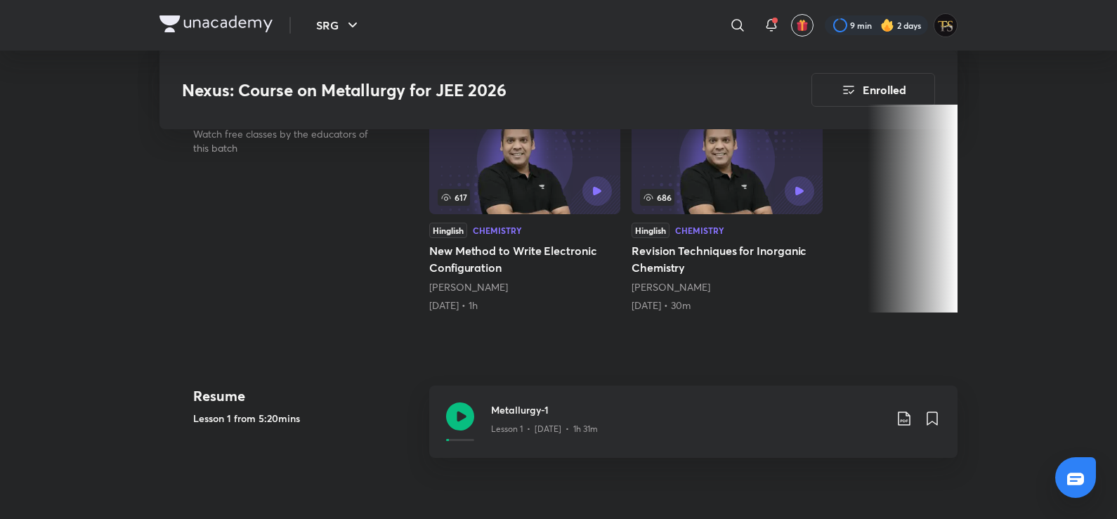
scroll to position [1526, 0]
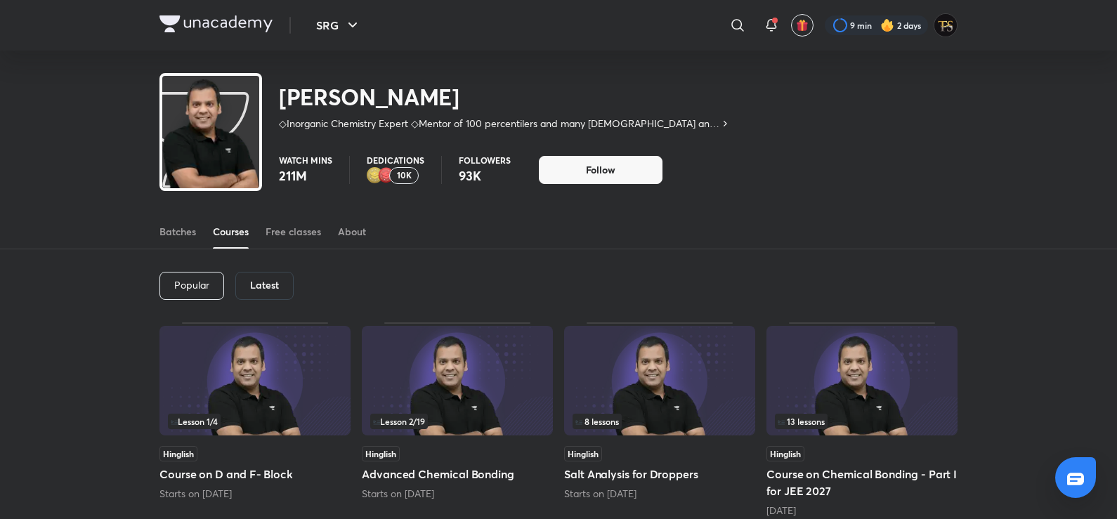
click at [300, 271] on div "Popular Latest" at bounding box center [558, 285] width 798 height 73
click at [270, 283] on h6 "Latest" at bounding box center [264, 285] width 29 height 11
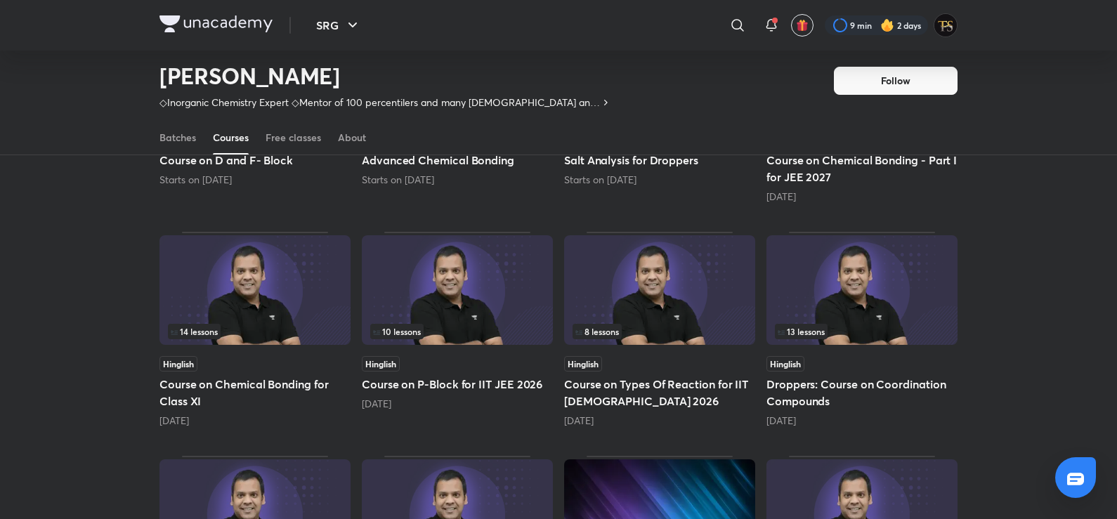
scroll to position [202, 0]
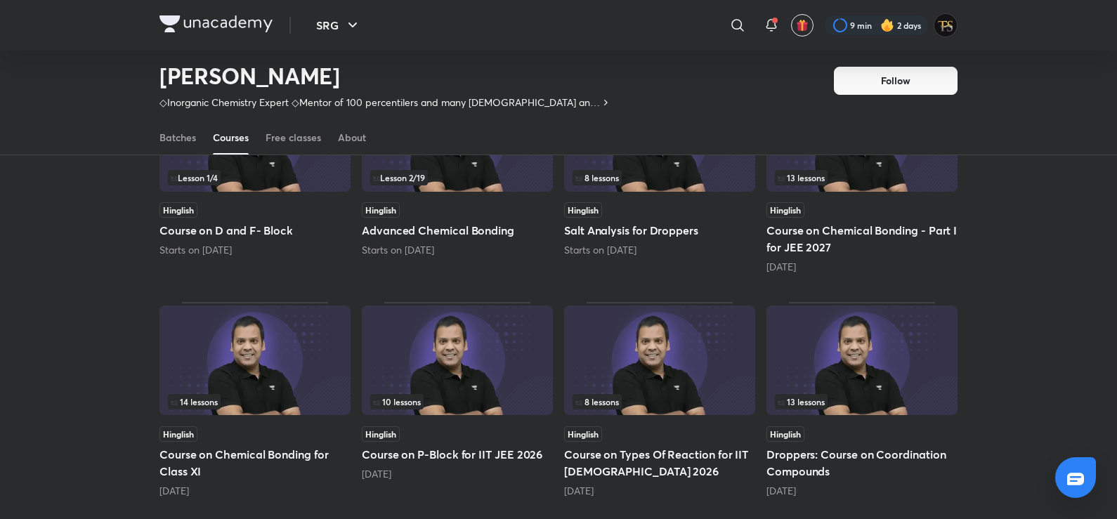
click at [767, 259] on div "Hinglish Course on Chemical Bonding - Part I for JEE 2027 3 days ago" at bounding box center [862, 238] width 191 height 72
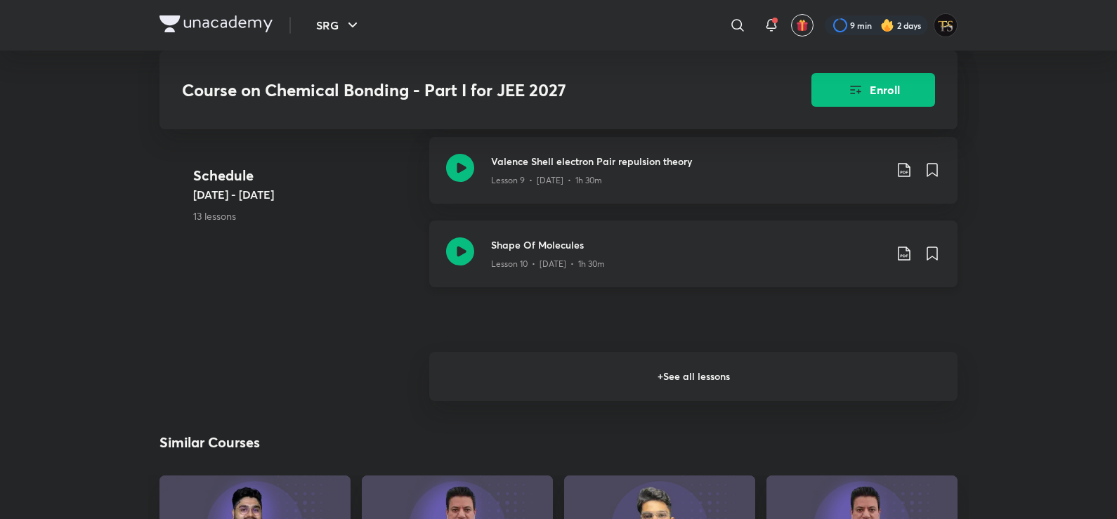
scroll to position [1265, 0]
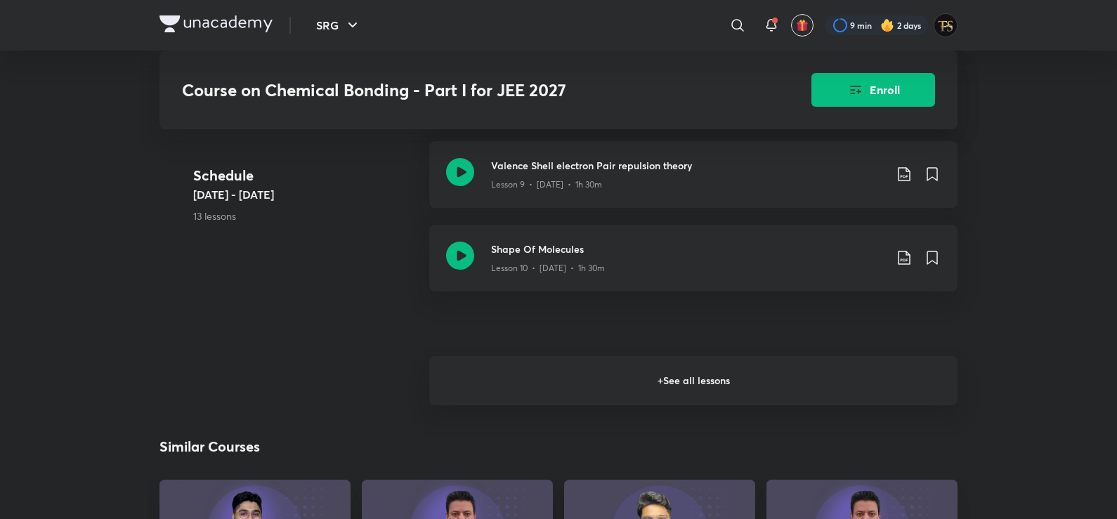
click at [677, 378] on h6 "+ See all lessons" at bounding box center [693, 380] width 528 height 49
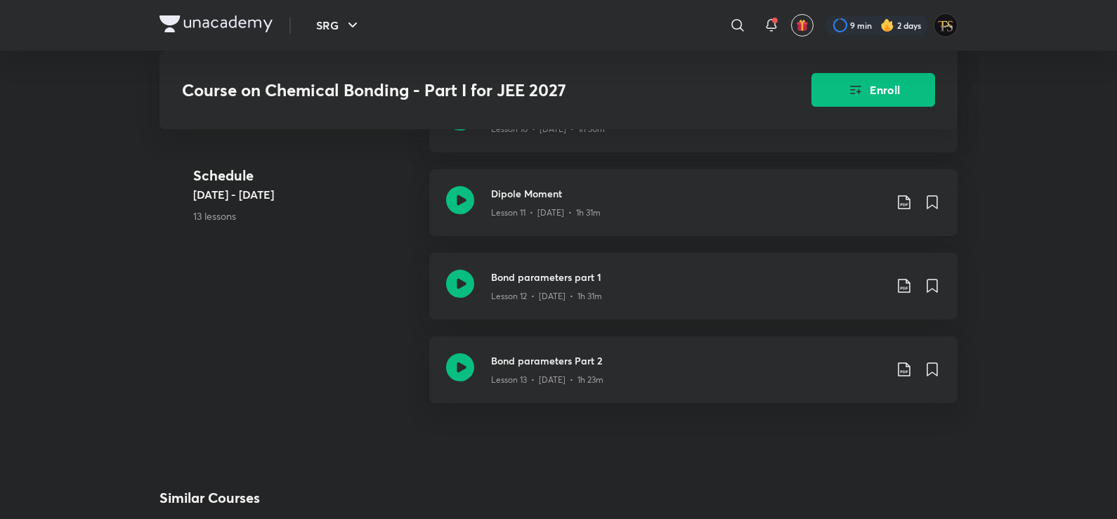
scroll to position [1335, 0]
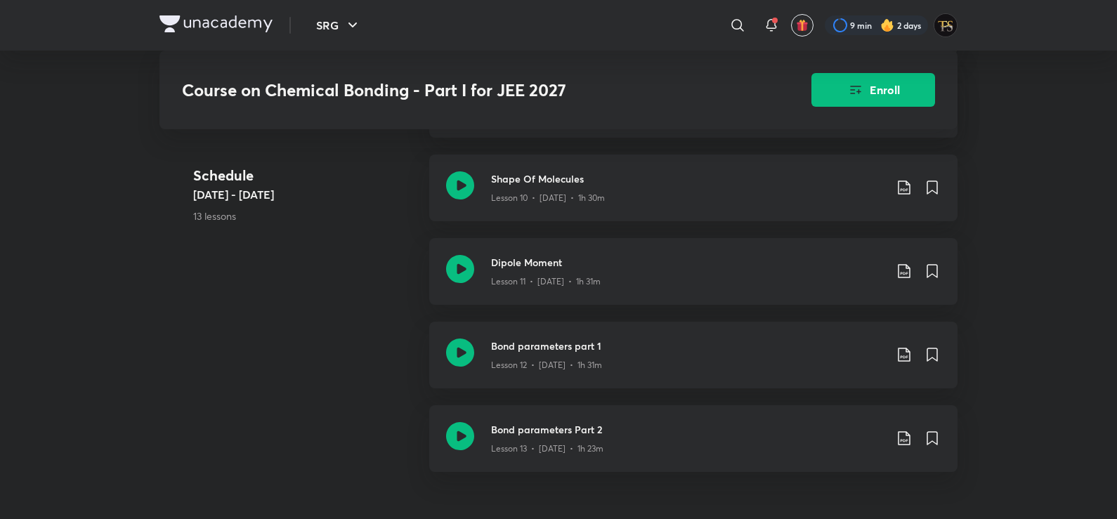
scroll to position [202, 0]
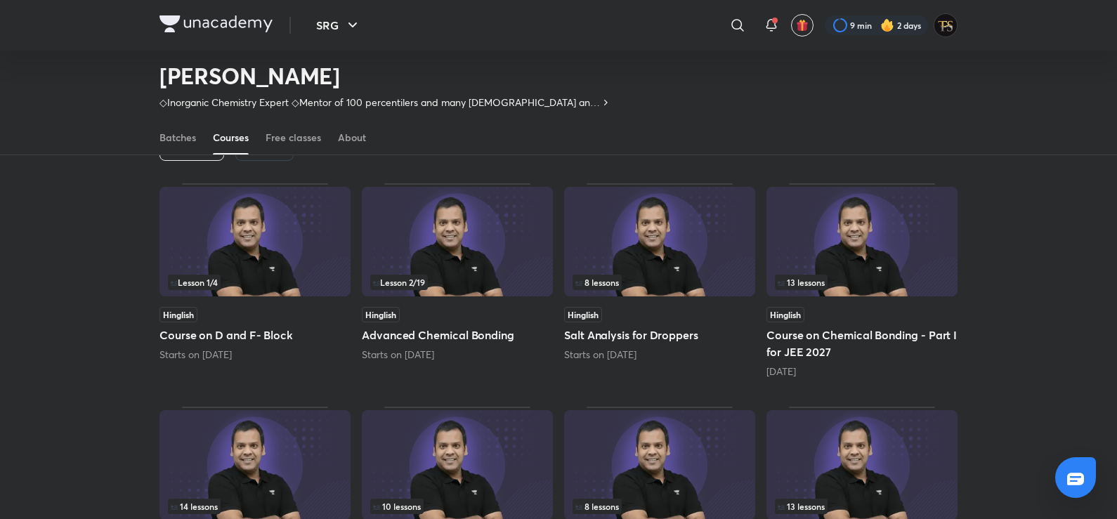
scroll to position [131, 0]
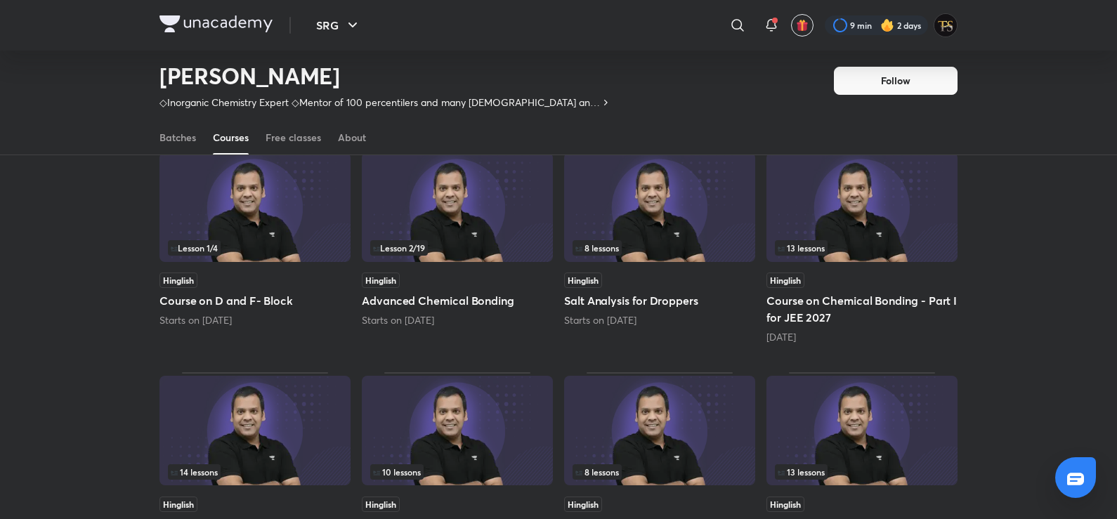
click at [451, 296] on h5 "Advanced Chemical Bonding" at bounding box center [457, 300] width 191 height 17
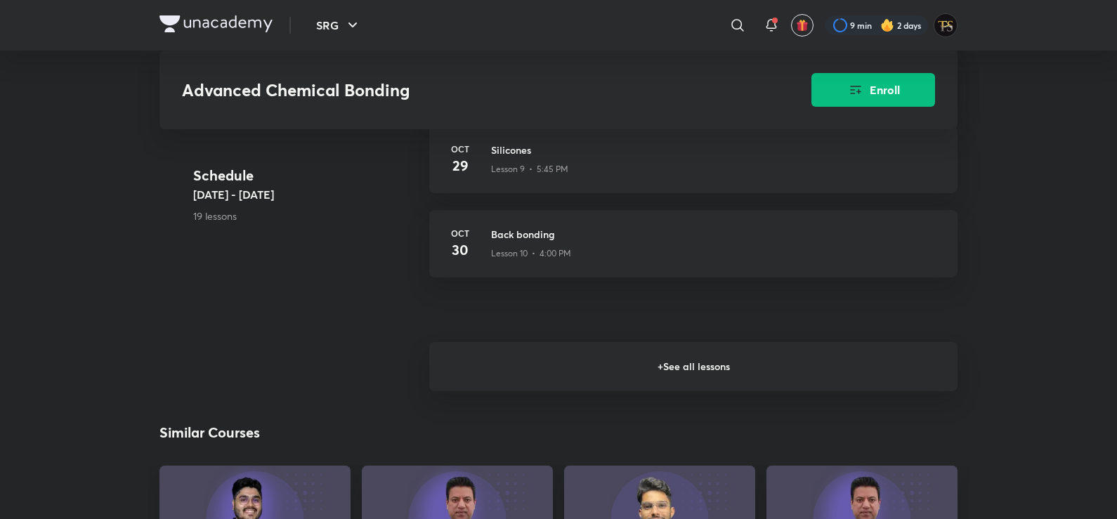
click at [528, 364] on h6 "+ See all lessons" at bounding box center [693, 366] width 528 height 49
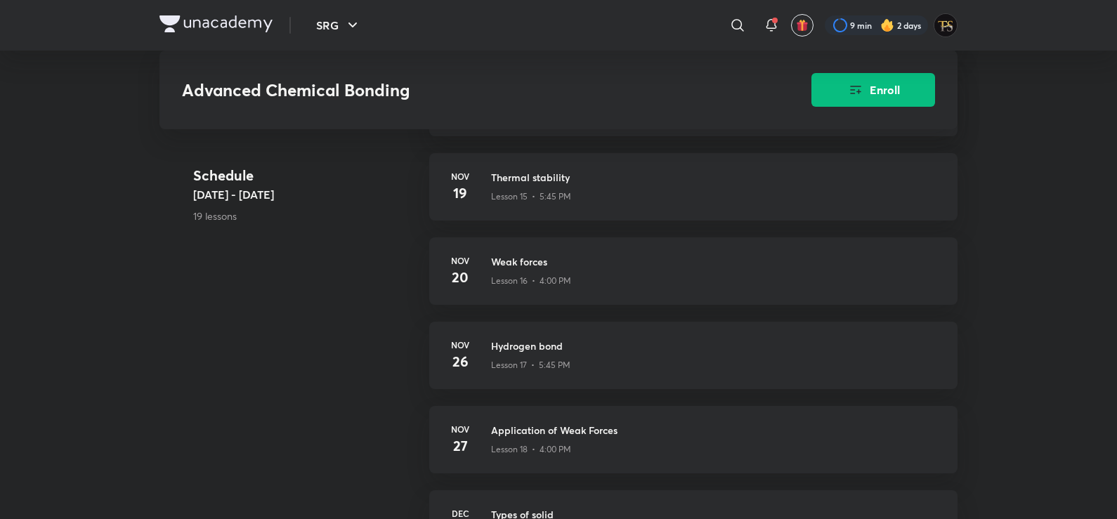
scroll to position [1967, 0]
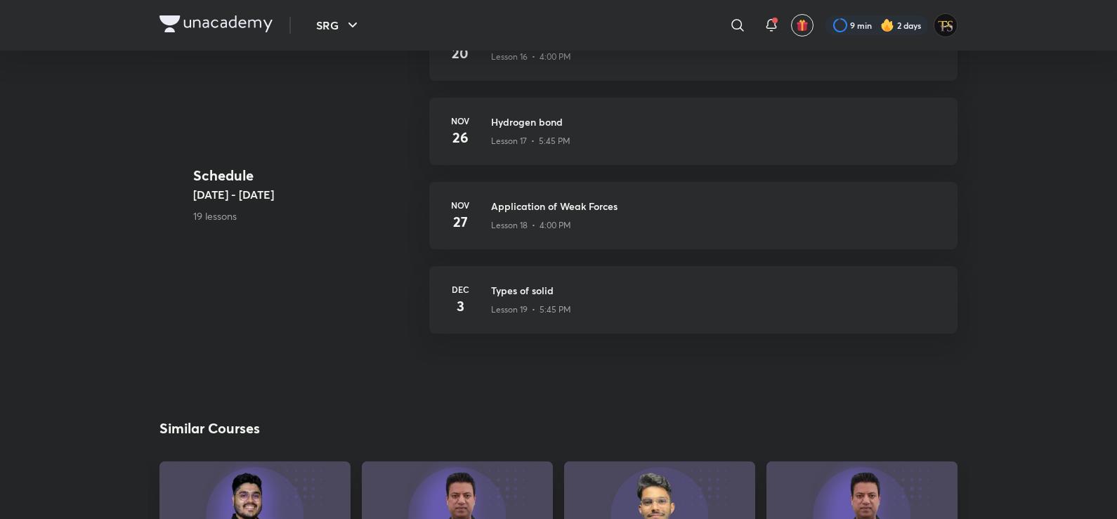
scroll to position [131, 0]
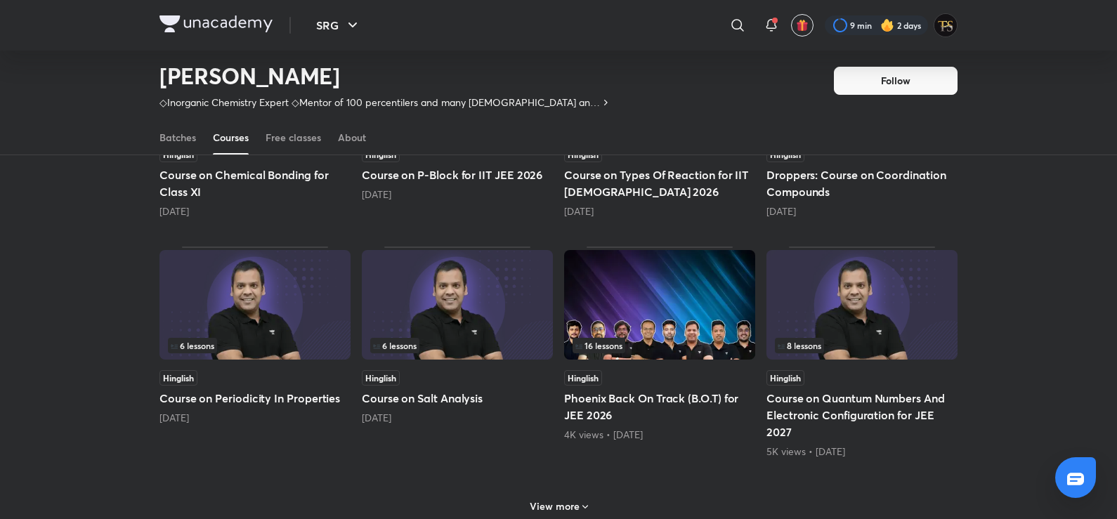
scroll to position [482, 0]
click at [571, 508] on h6 "View more" at bounding box center [555, 506] width 50 height 14
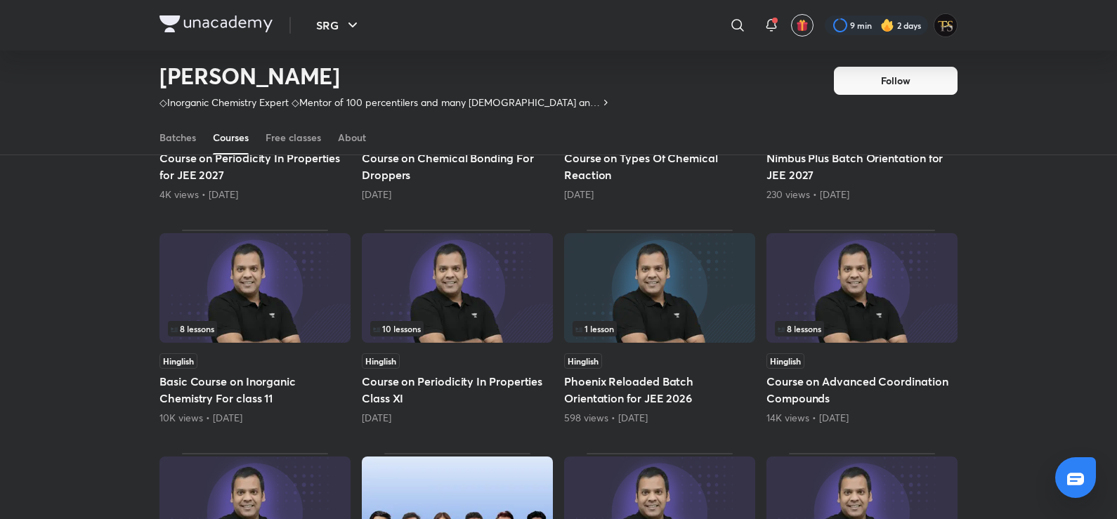
scroll to position [974, 0]
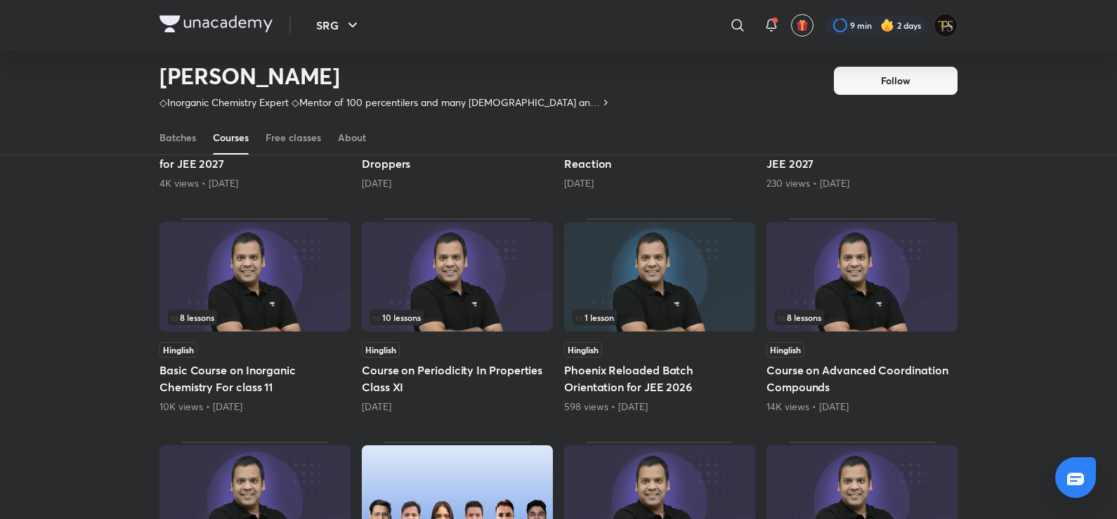
click at [521, 364] on h5 "Course on Periodicity In Properties Class XI" at bounding box center [457, 379] width 191 height 34
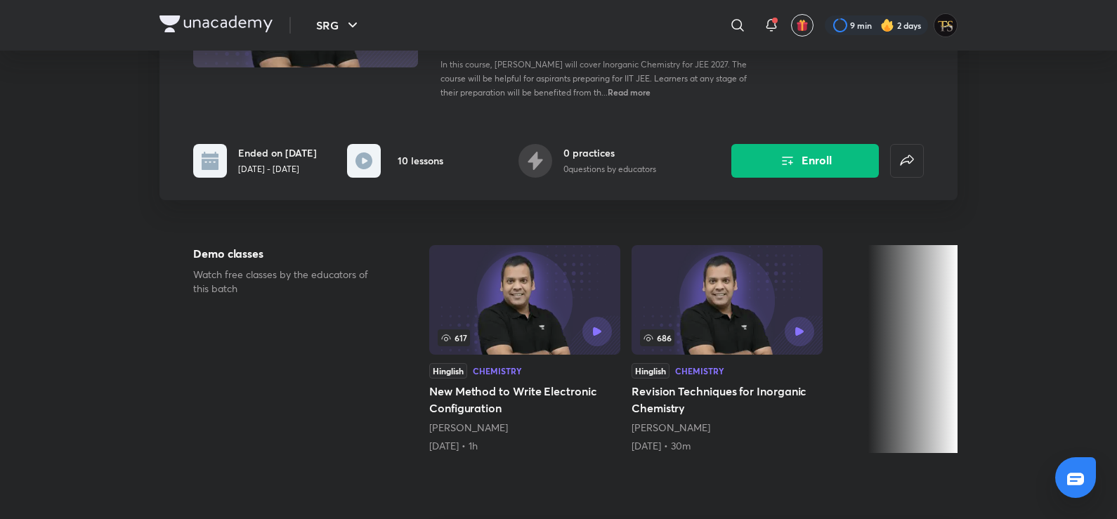
scroll to position [562, 0]
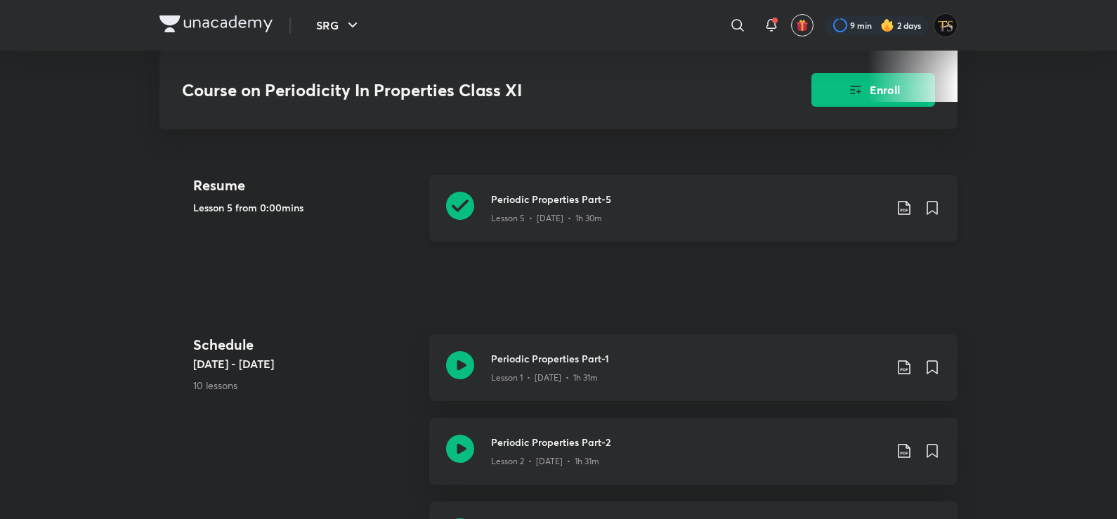
click at [537, 196] on h3 "Periodic Properties Part-5" at bounding box center [687, 199] width 393 height 15
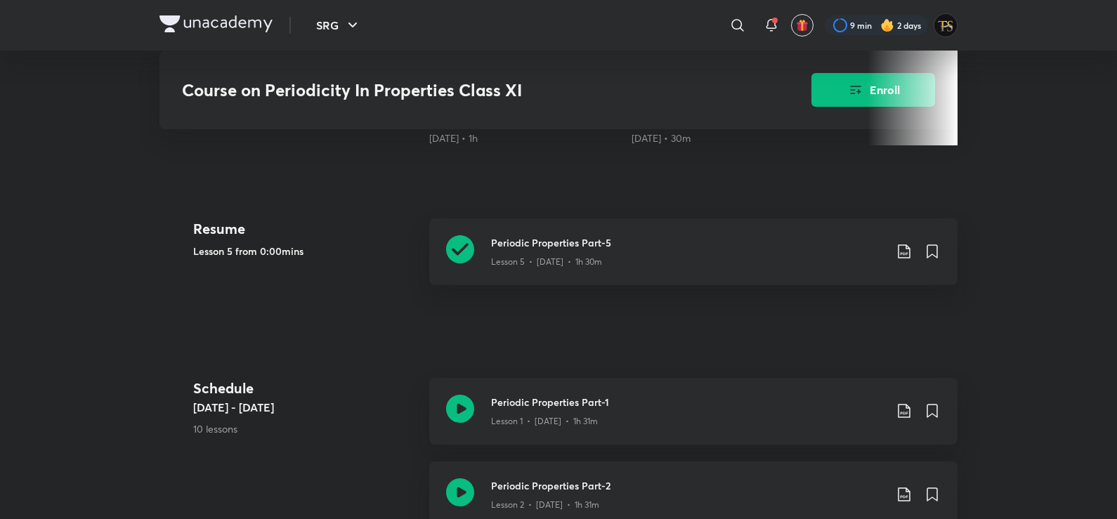
scroll to position [492, 0]
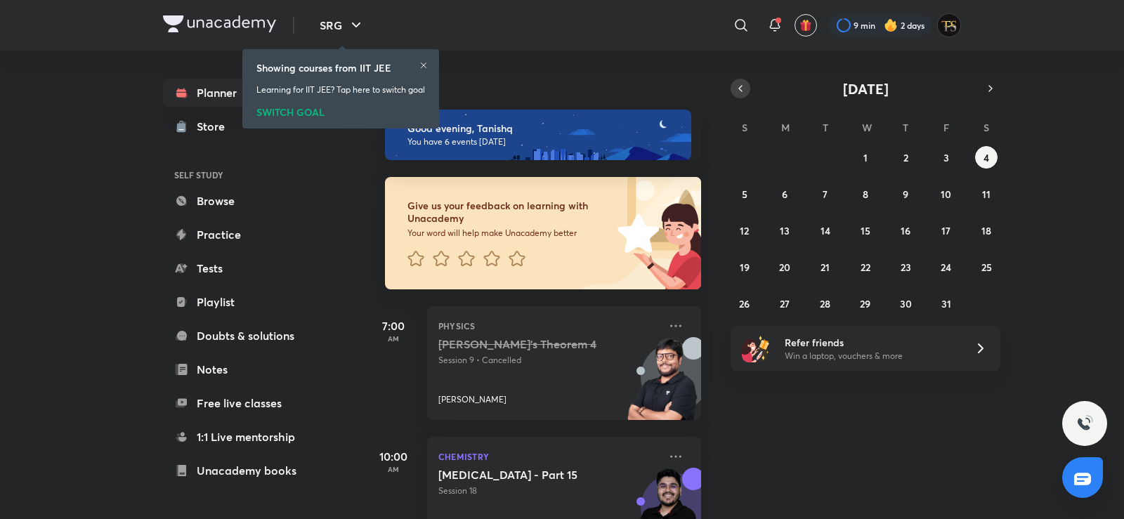
click at [739, 89] on icon "button" at bounding box center [740, 88] width 11 height 13
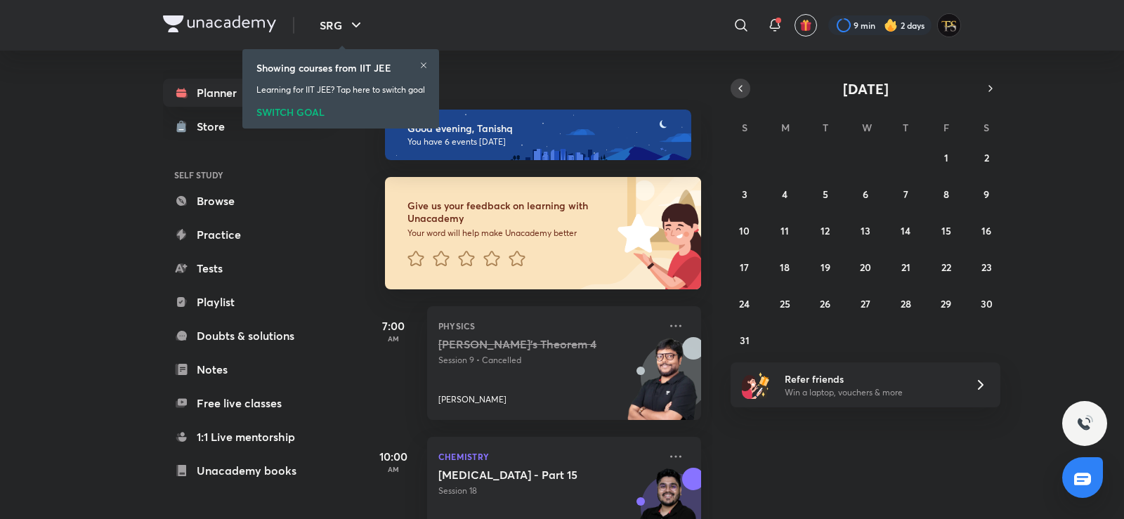
click at [739, 89] on icon "button" at bounding box center [740, 88] width 11 height 13
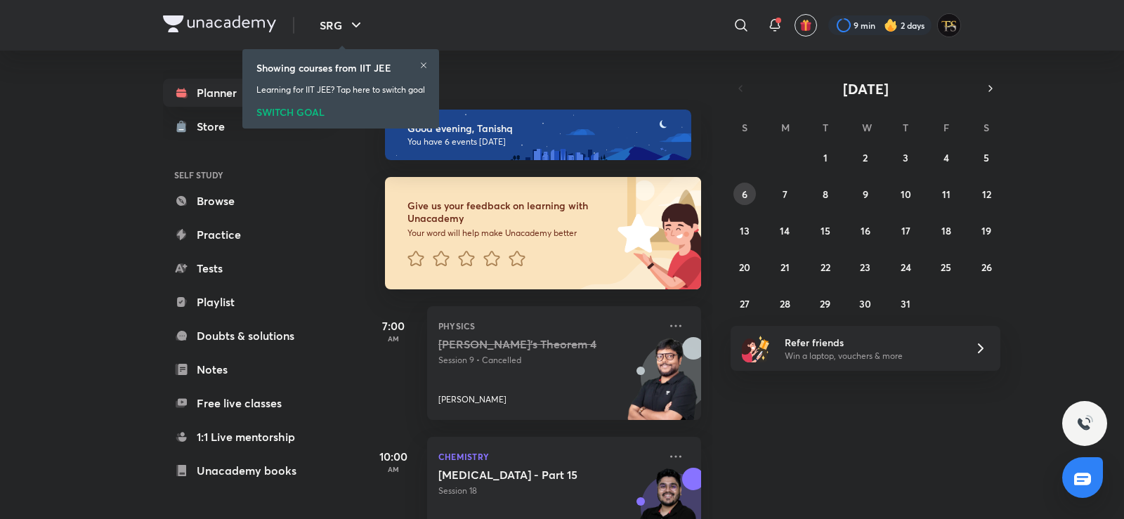
click at [741, 195] on button "6" at bounding box center [744, 194] width 22 height 22
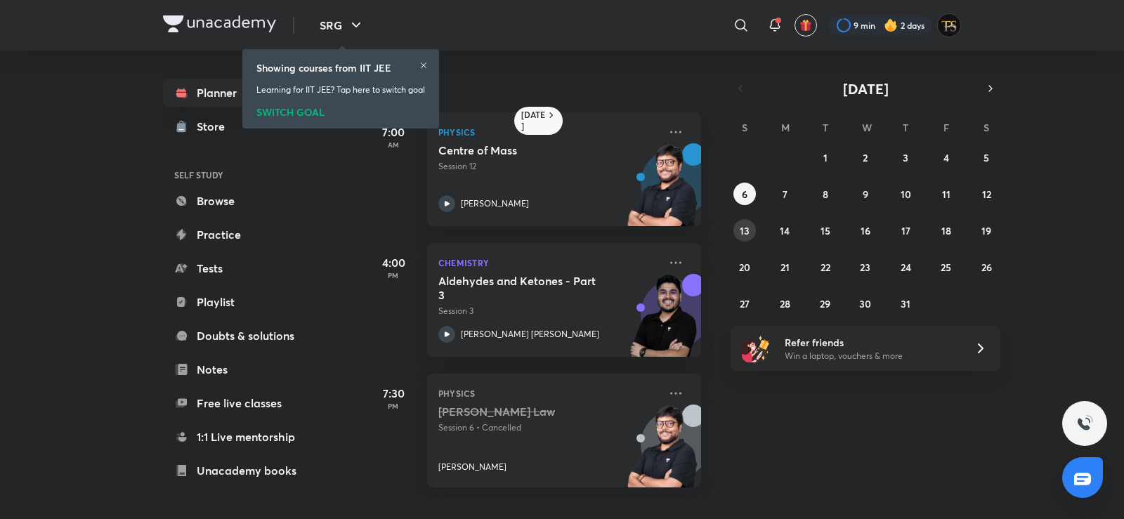
click at [740, 234] on abbr "13" at bounding box center [745, 230] width 10 height 13
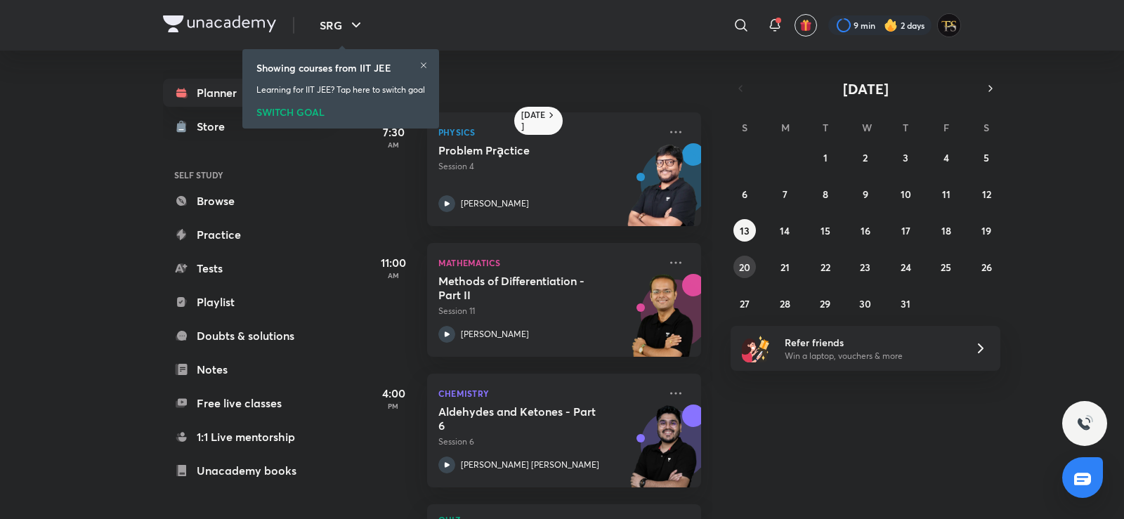
click at [741, 268] on abbr "20" at bounding box center [744, 267] width 11 height 13
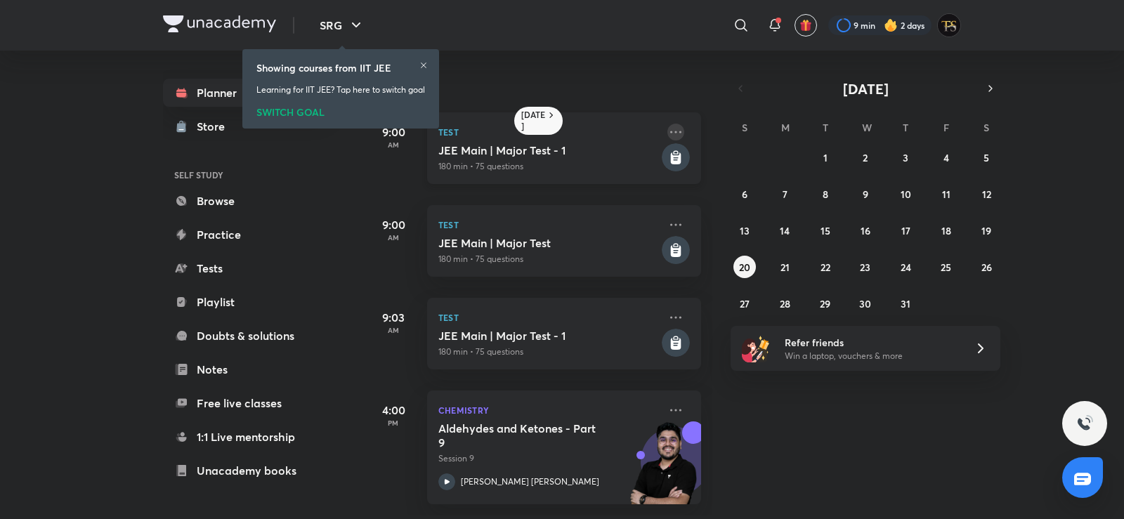
click at [670, 126] on icon at bounding box center [675, 132] width 17 height 17
click at [738, 170] on p "Go to course page" at bounding box center [773, 166] width 97 height 15
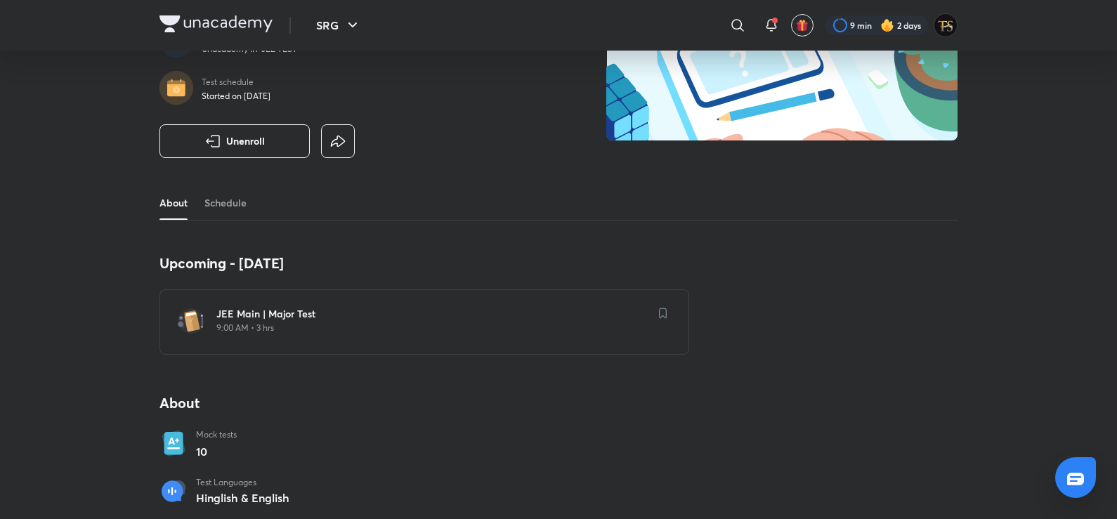
scroll to position [141, 0]
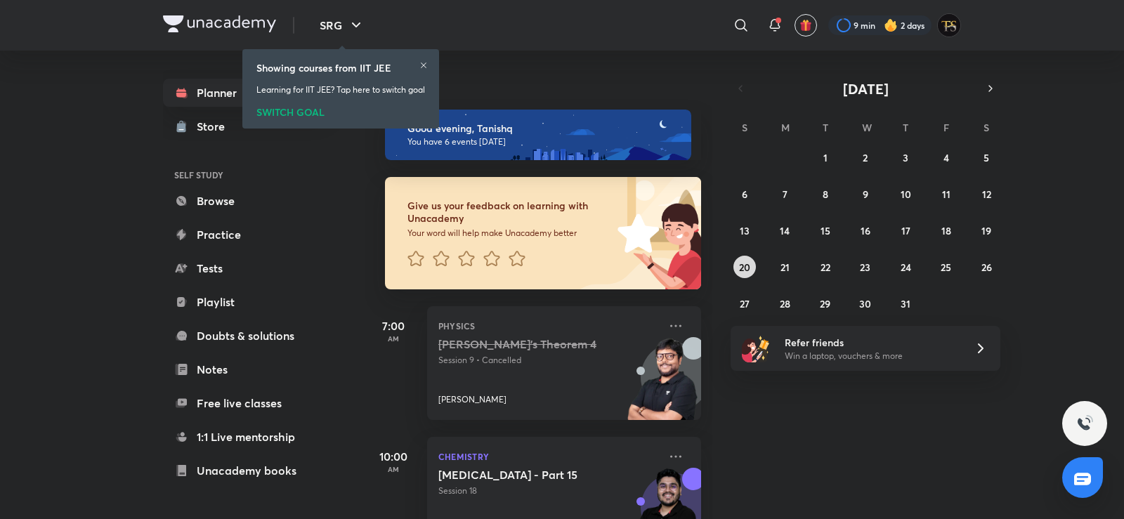
click at [736, 260] on button "20" at bounding box center [744, 267] width 22 height 22
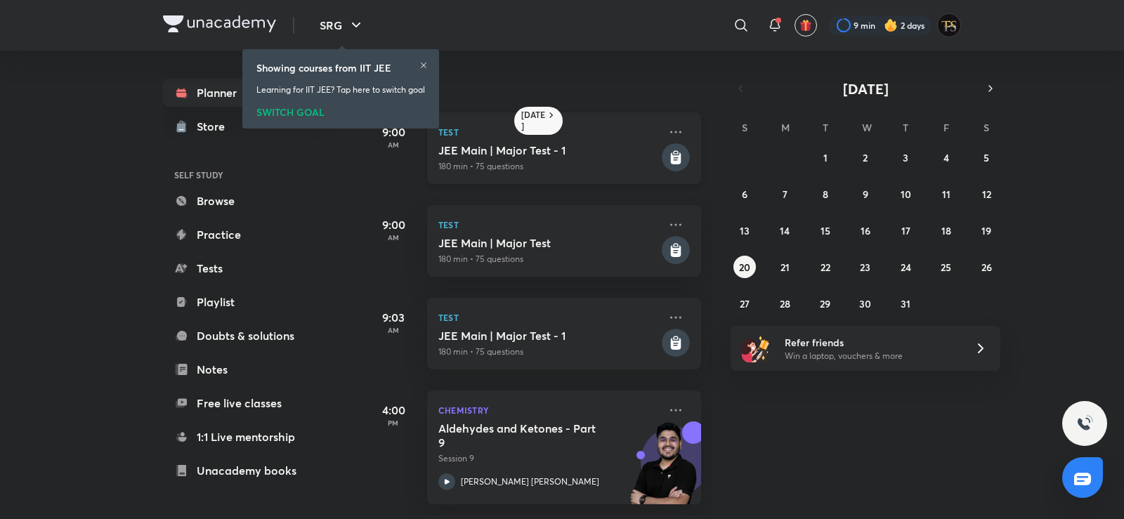
click at [523, 131] on p "Test" at bounding box center [548, 132] width 221 height 17
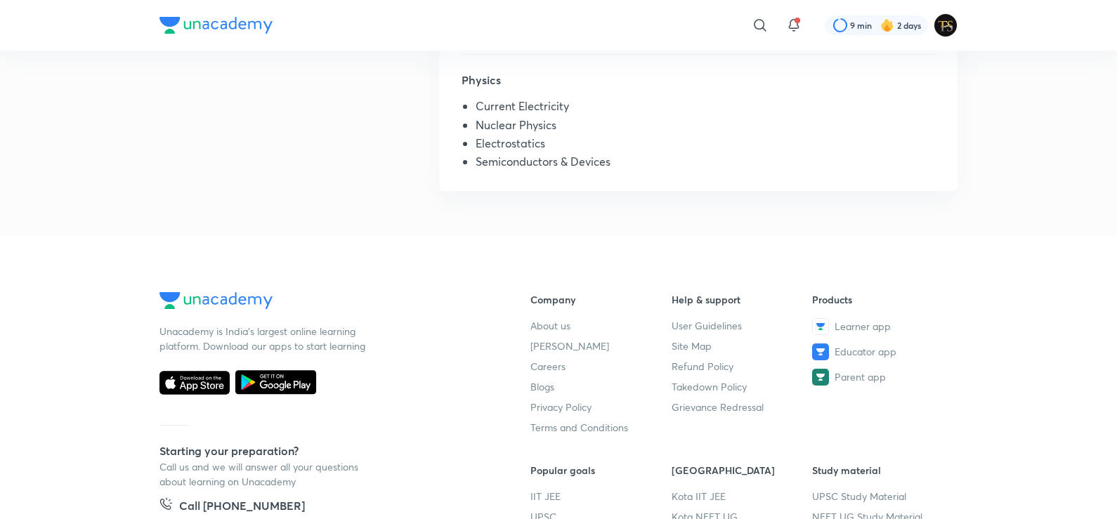
scroll to position [773, 0]
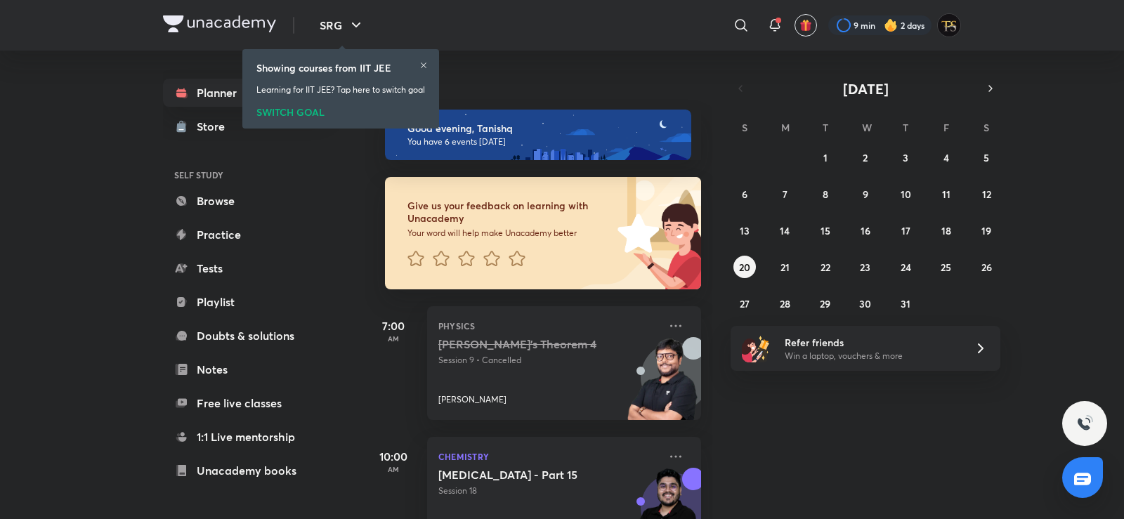
click at [733, 274] on div "29 30 1 2 3 4 5 6 7 8 9 10 11 12 13 14 15 16 17 18 19 20 21 22 23 24 25 26 27 2…" at bounding box center [866, 230] width 270 height 169
click at [734, 271] on button "20" at bounding box center [744, 267] width 22 height 22
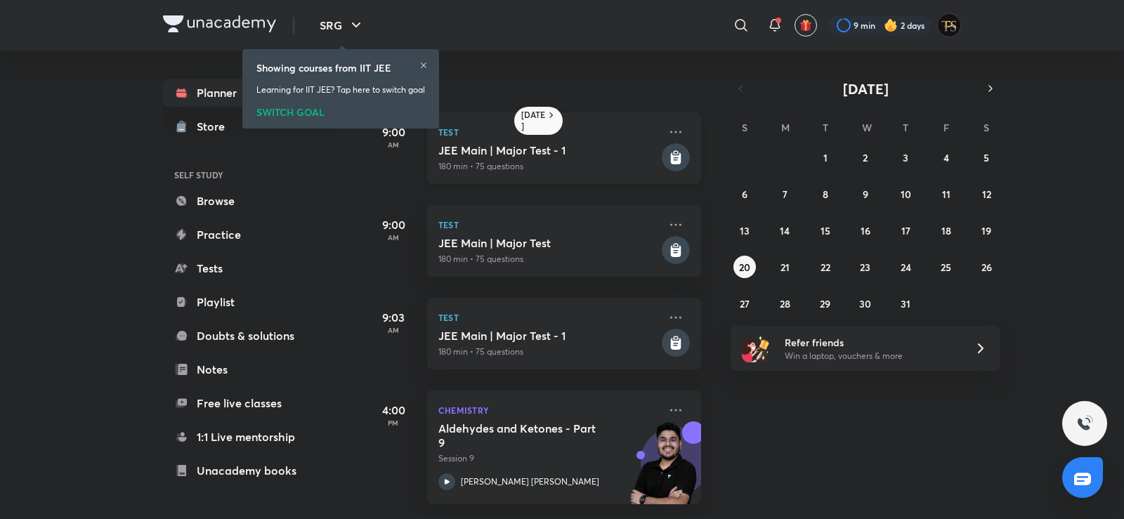
click at [653, 128] on div "Test JEE Main | Major Test - 1 180 min • 75 questions" at bounding box center [564, 148] width 274 height 72
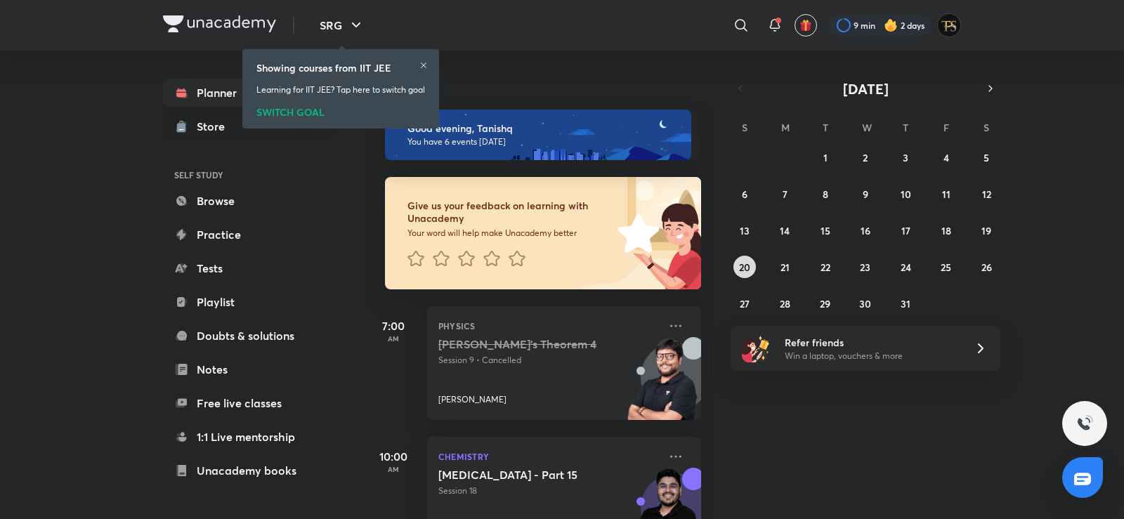
click at [741, 267] on abbr "20" at bounding box center [744, 267] width 11 height 13
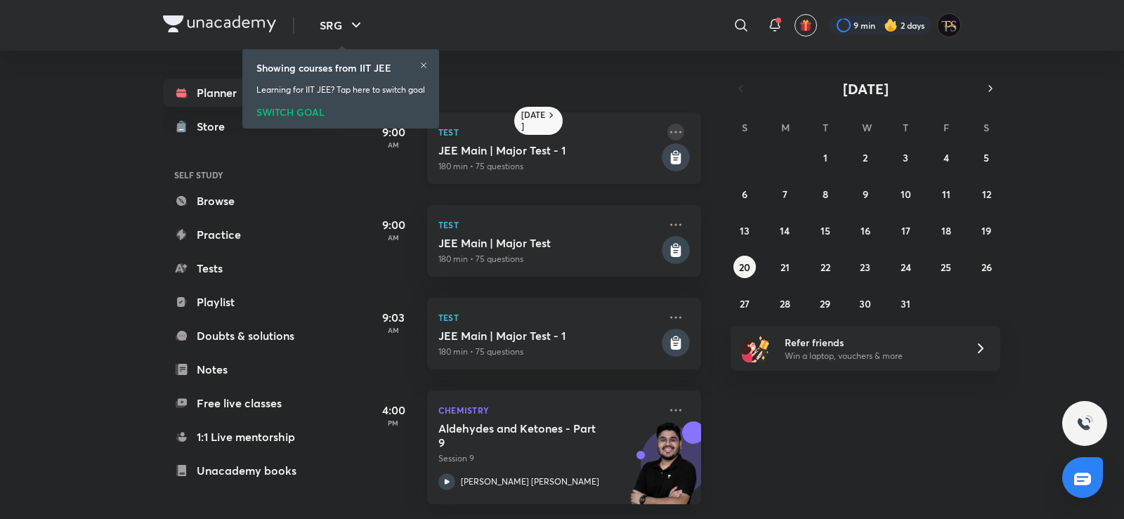
click at [670, 131] on icon at bounding box center [675, 132] width 11 height 2
click at [760, 164] on p "Go to course page" at bounding box center [773, 166] width 97 height 15
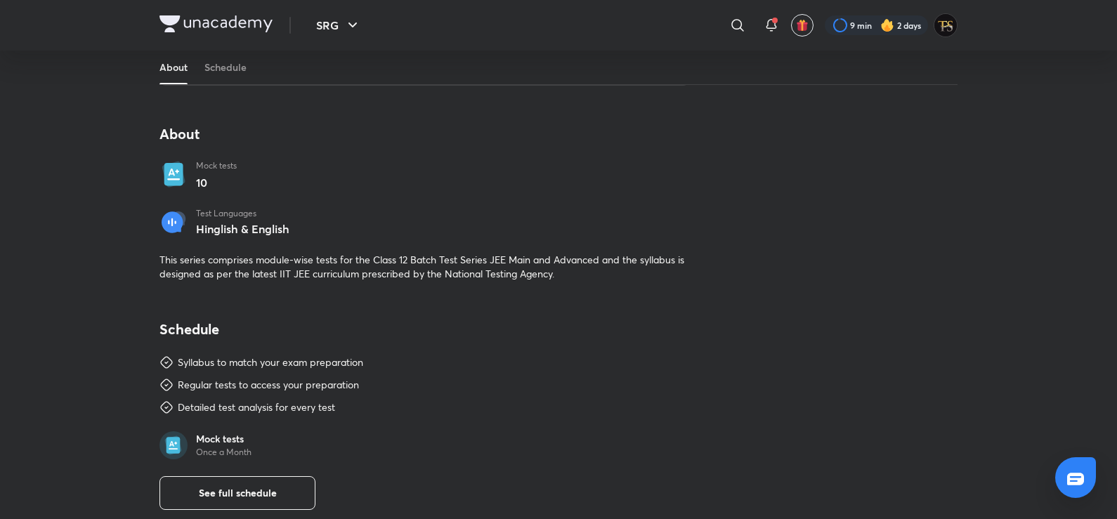
scroll to position [562, 0]
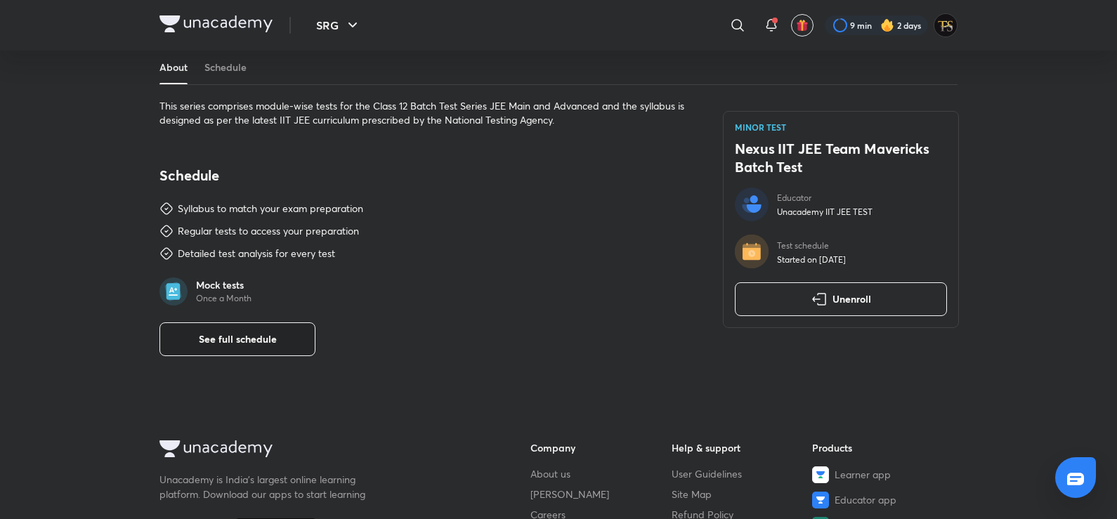
click at [232, 350] on button "See full schedule" at bounding box center [237, 339] width 156 height 34
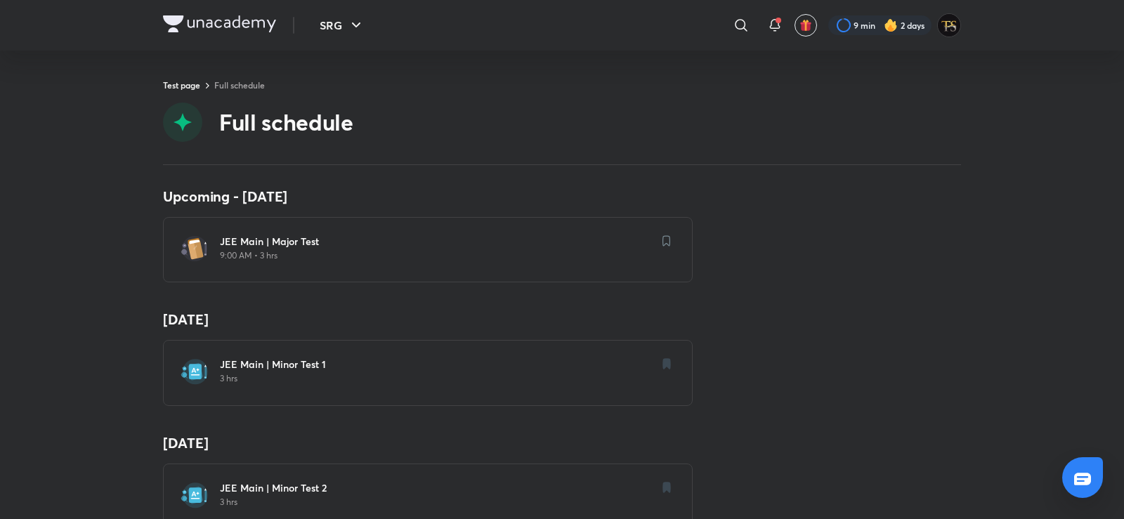
click at [322, 370] on h6 "JEE Main | Minor Test 1" at bounding box center [436, 365] width 433 height 14
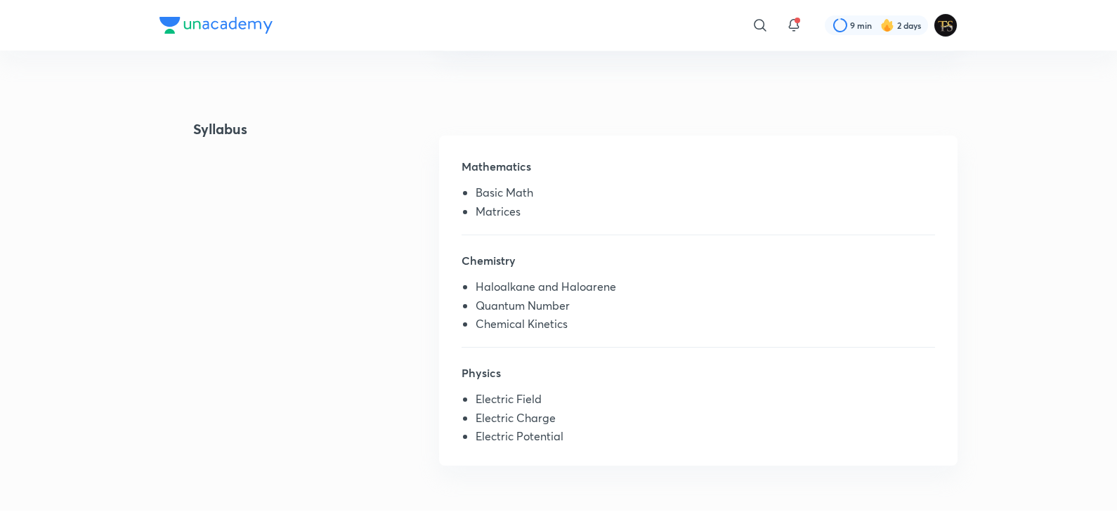
scroll to position [632, 0]
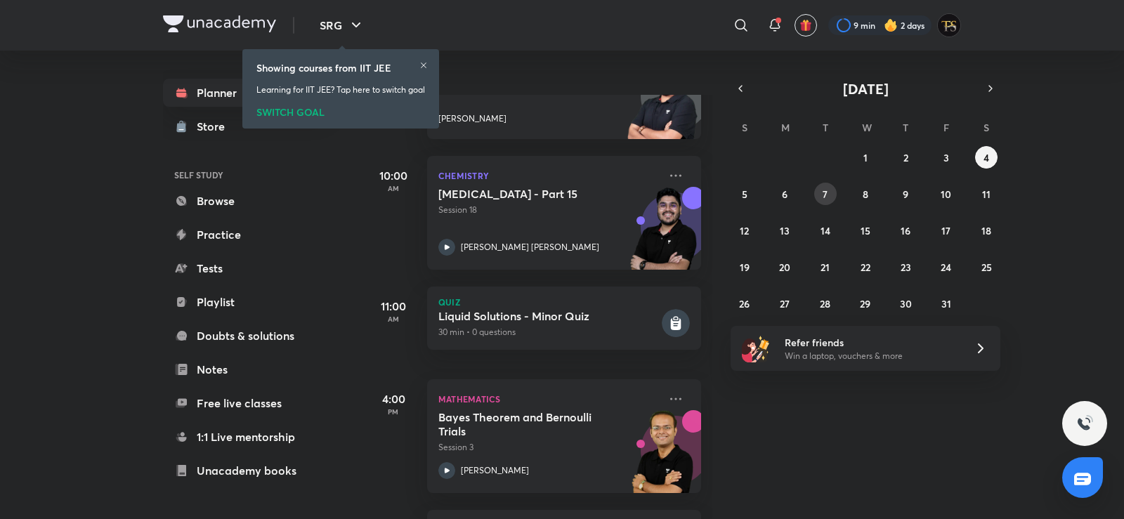
click at [822, 191] on button "7" at bounding box center [825, 194] width 22 height 22
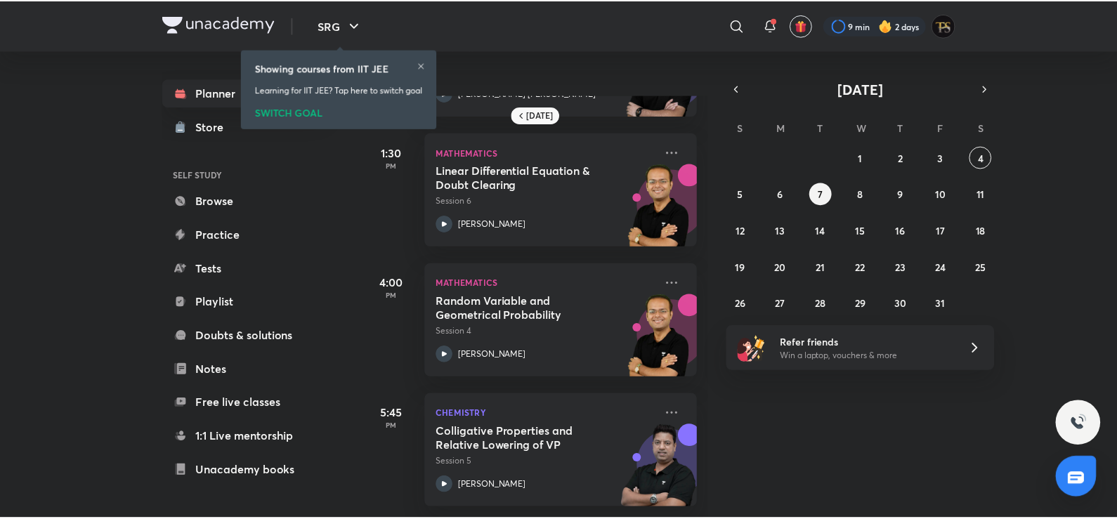
scroll to position [121, 0]
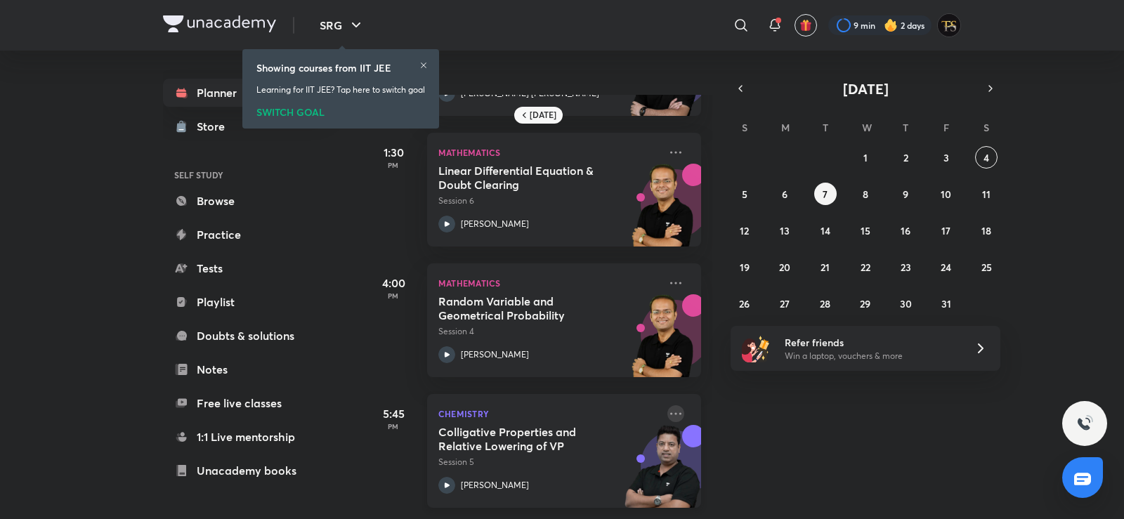
click at [667, 405] on icon at bounding box center [675, 413] width 17 height 17
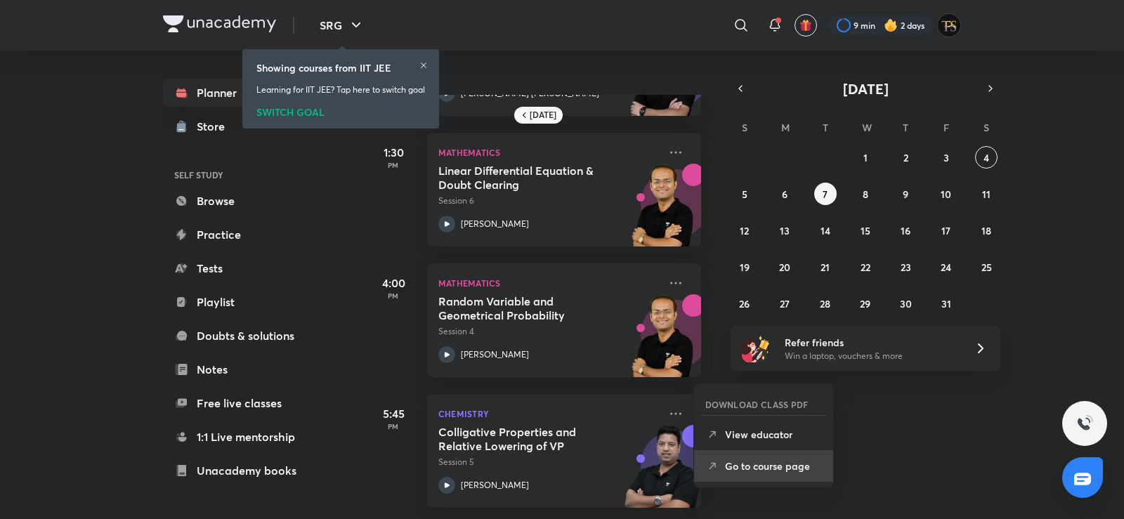
click at [733, 467] on p "Go to course page" at bounding box center [773, 466] width 97 height 15
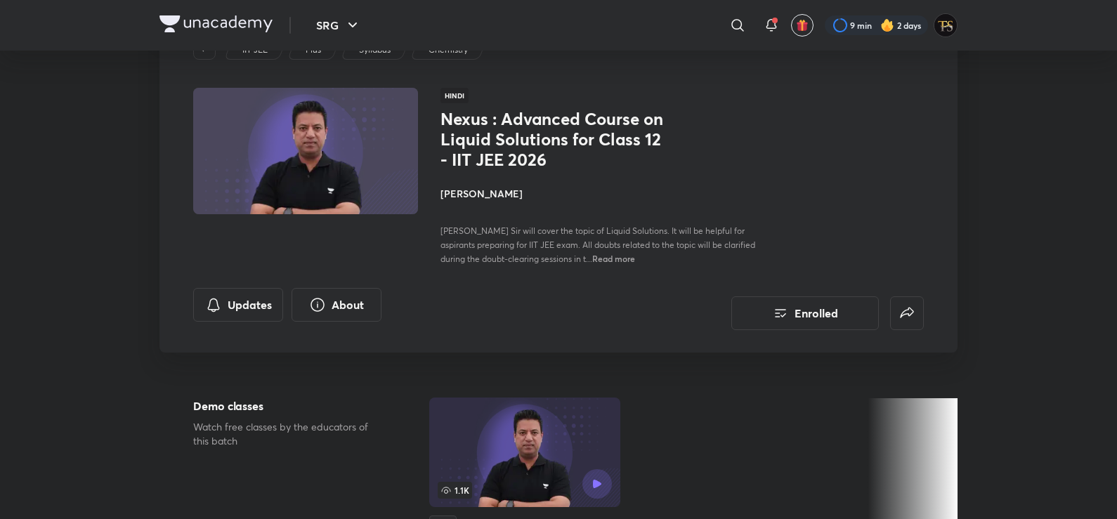
scroll to position [56, 0]
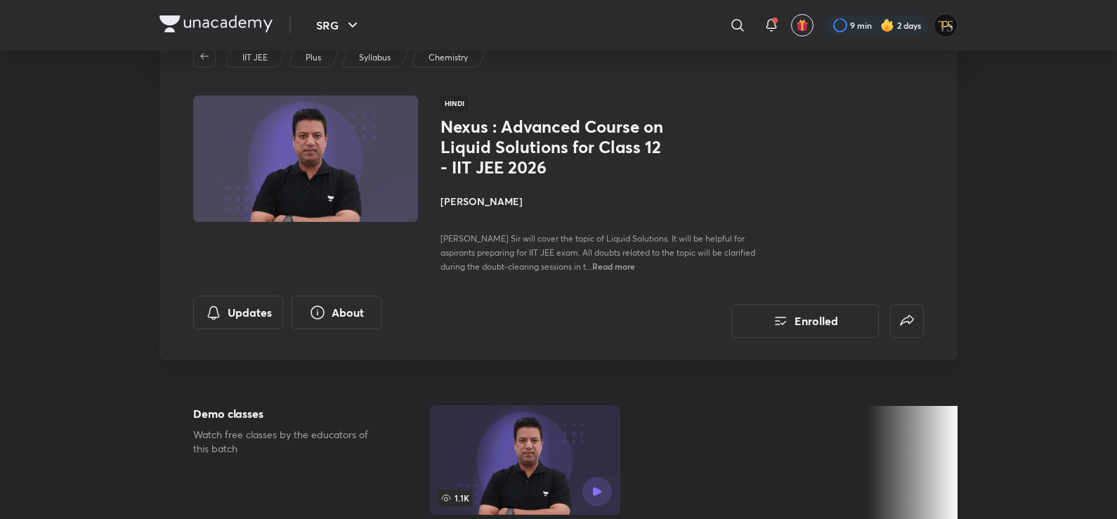
click at [495, 203] on h4 "[PERSON_NAME]" at bounding box center [598, 201] width 315 height 15
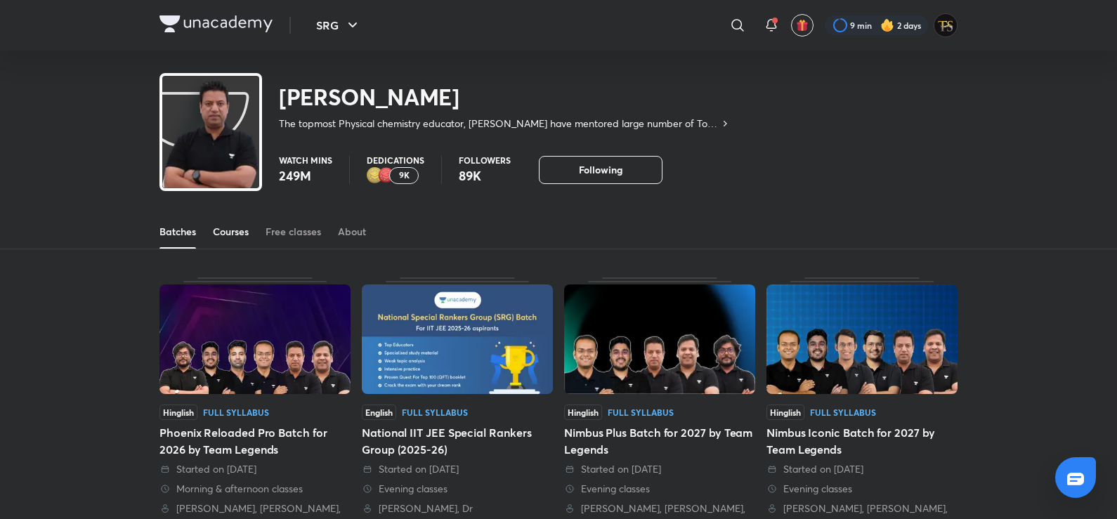
click at [243, 233] on div "Courses" at bounding box center [231, 232] width 36 height 14
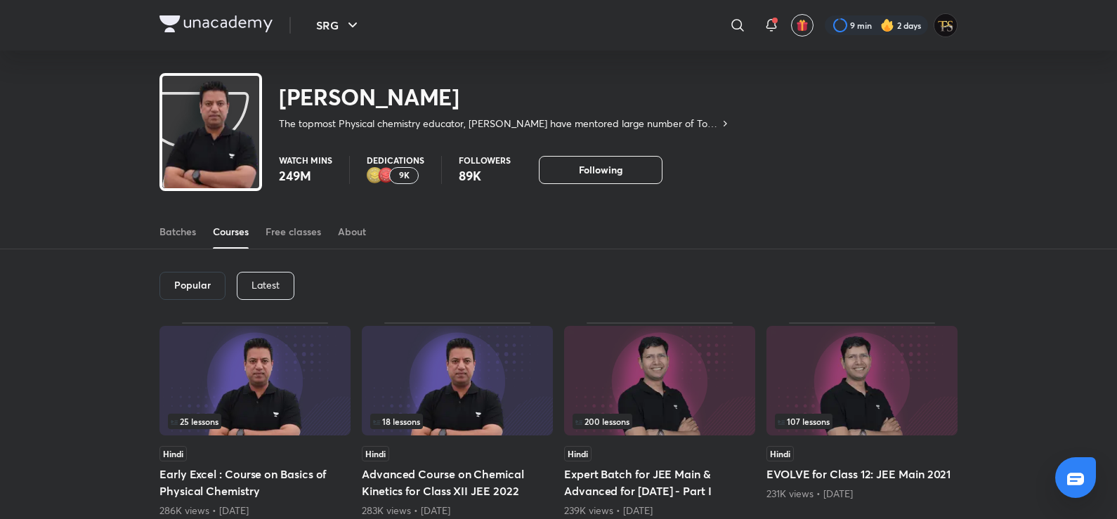
click at [265, 282] on p "Latest" at bounding box center [266, 285] width 28 height 11
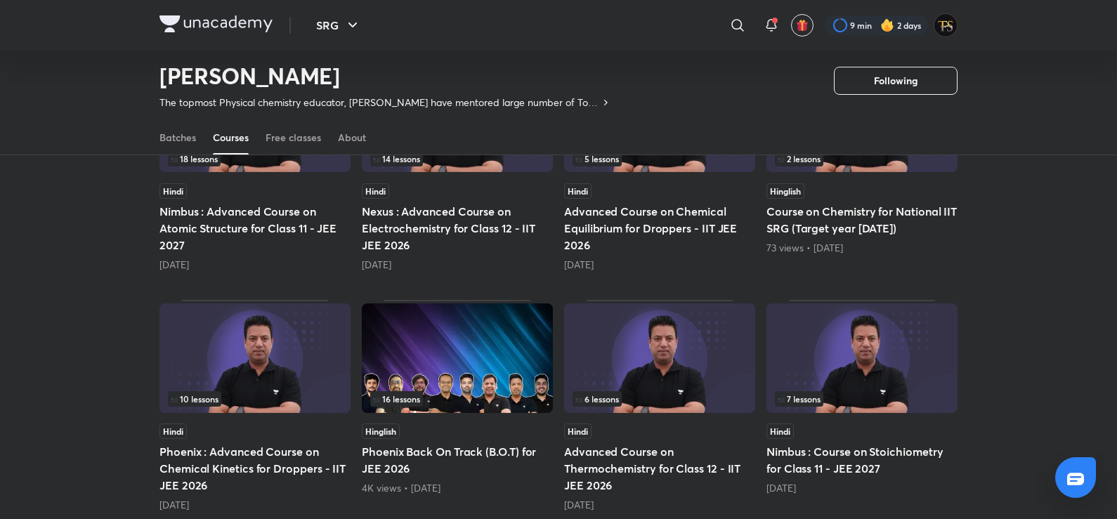
scroll to position [585, 0]
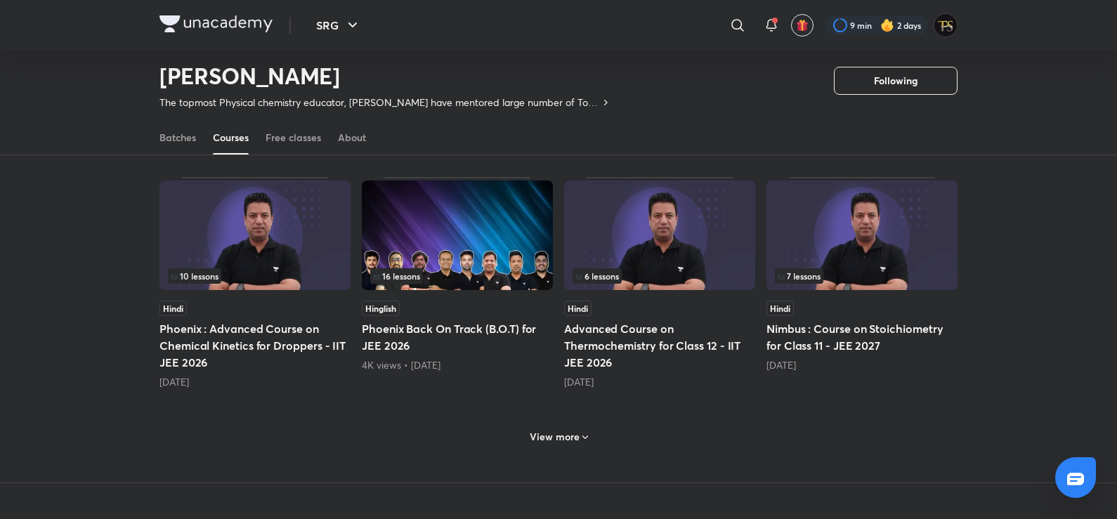
click at [548, 438] on h6 "View more" at bounding box center [555, 437] width 50 height 14
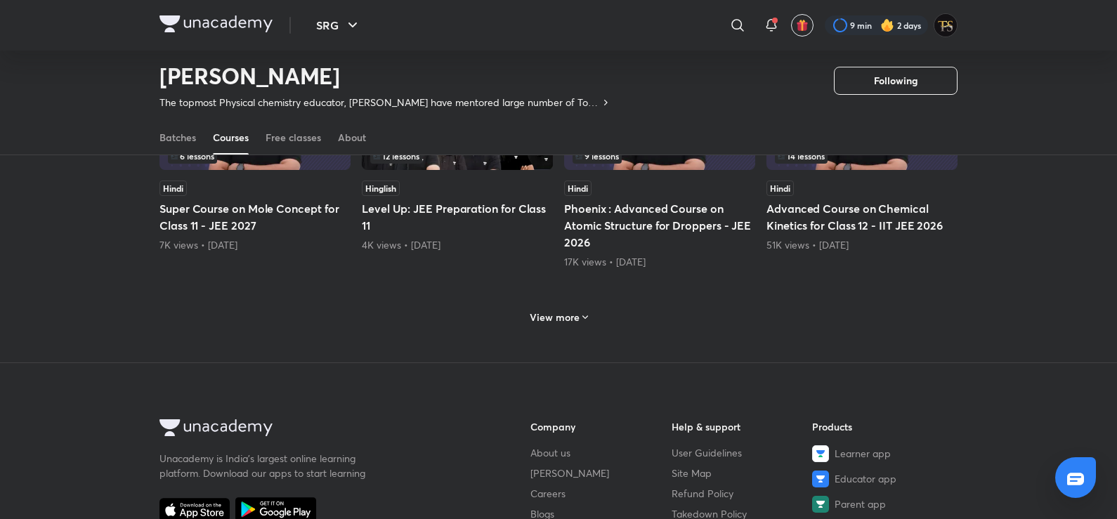
scroll to position [1428, 0]
click at [561, 314] on h6 "View more" at bounding box center [555, 316] width 50 height 14
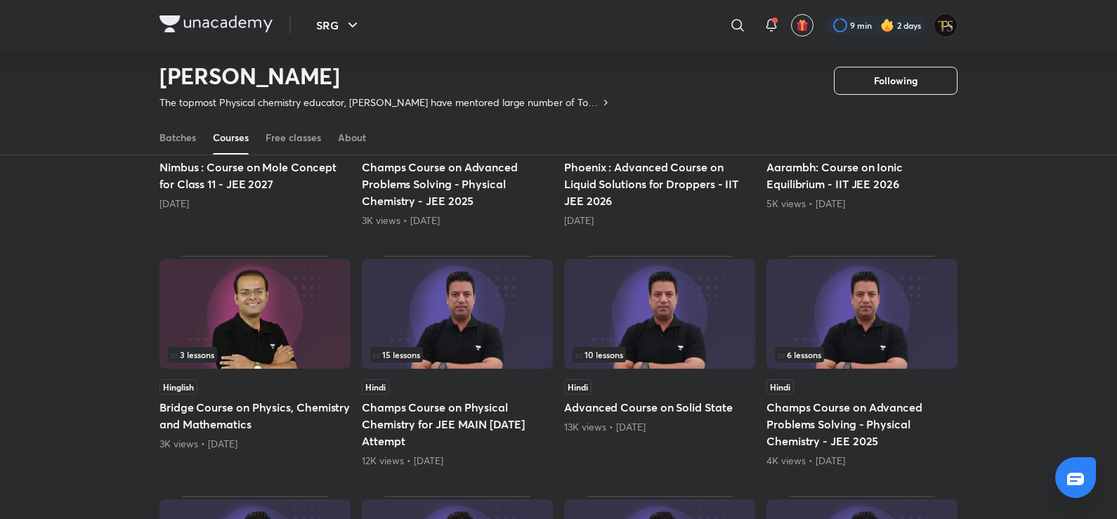
scroll to position [1779, 0]
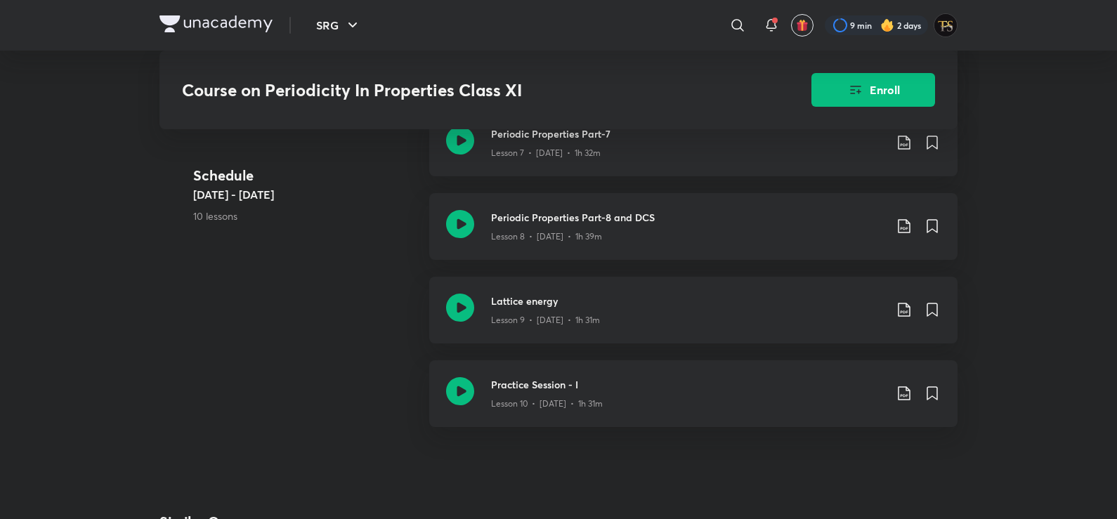
scroll to position [1351, 0]
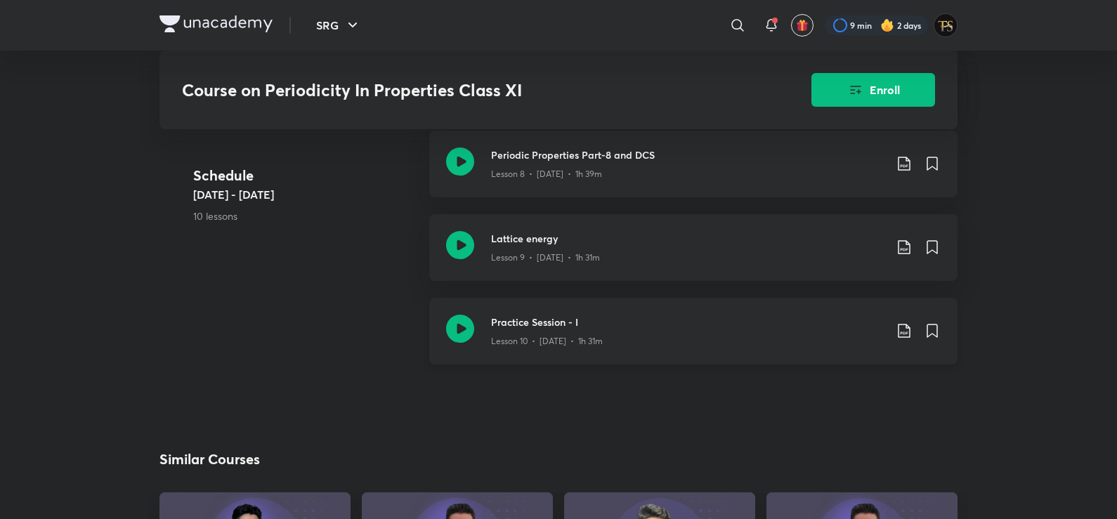
click at [727, 315] on h3 "Practice Session - I" at bounding box center [687, 322] width 393 height 15
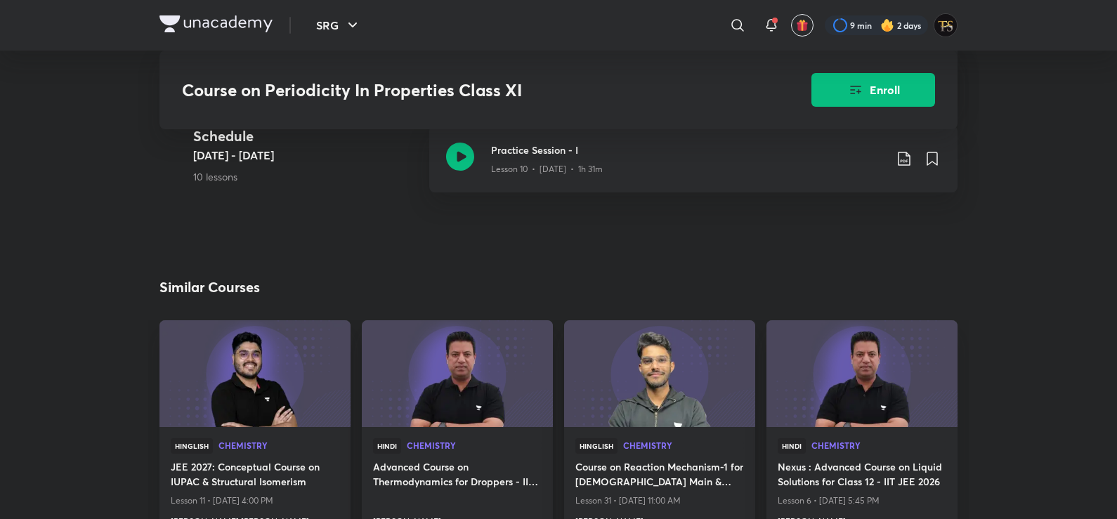
scroll to position [1520, 0]
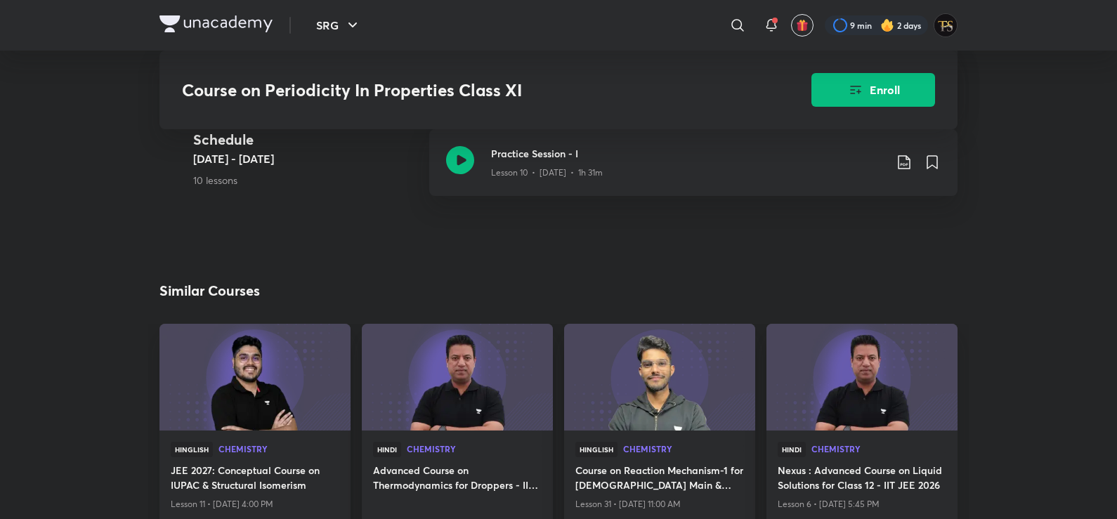
scroll to position [1351, 0]
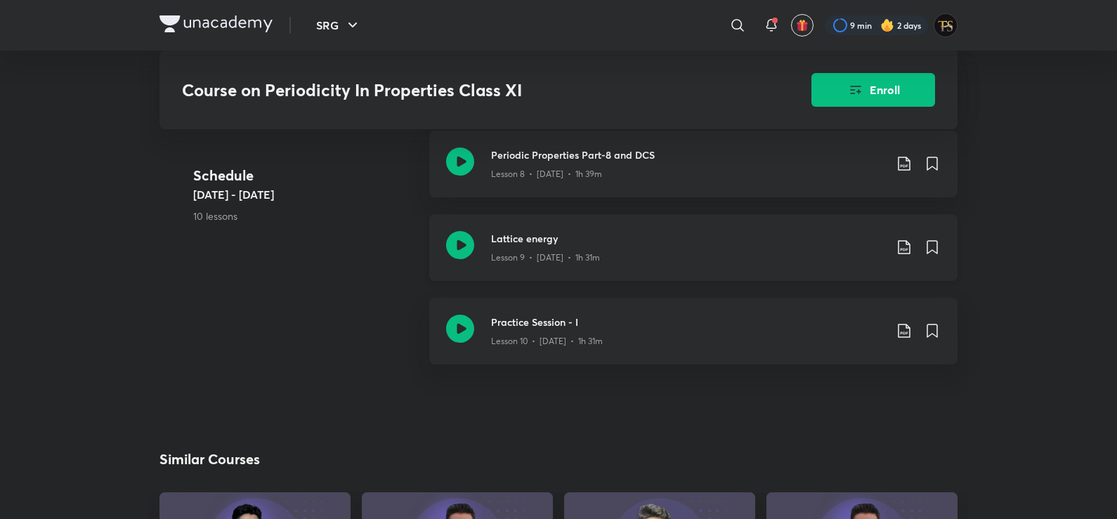
click at [559, 254] on p "Lesson 9 • [DATE] • 1h 31m" at bounding box center [545, 258] width 109 height 13
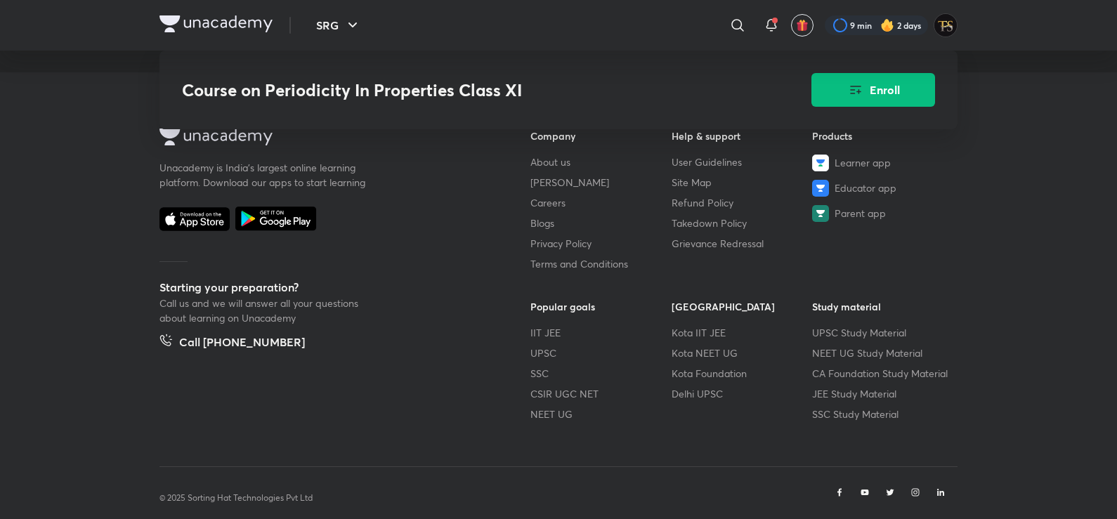
scroll to position [2037, 0]
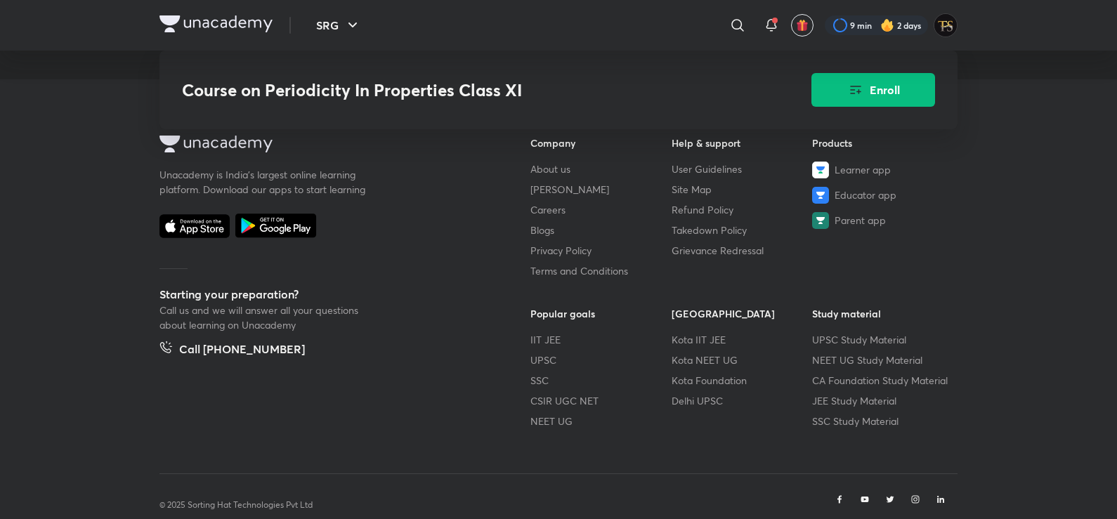
scroll to position [1351, 0]
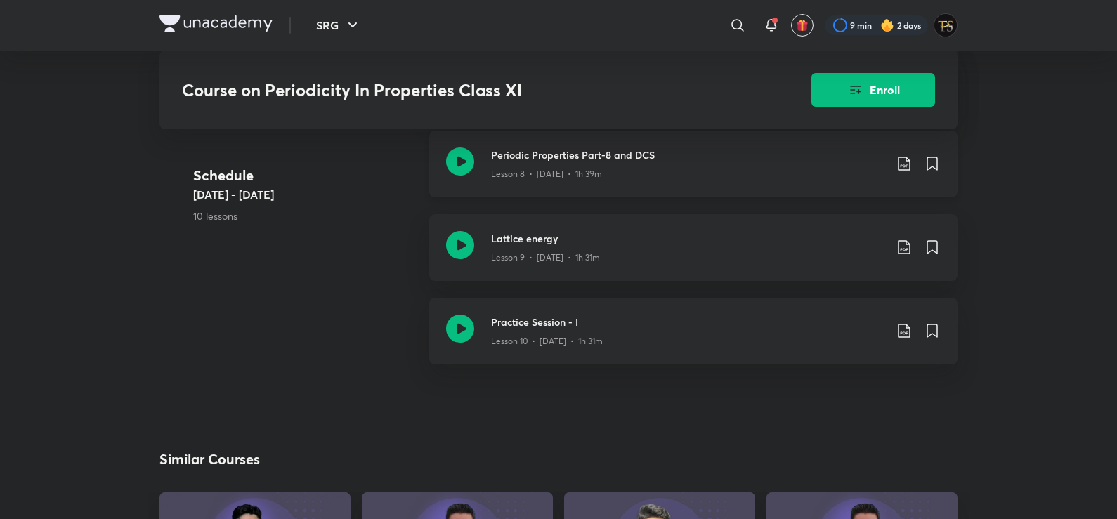
click at [559, 164] on div "Lesson 8 • [DATE] • 1h 39m" at bounding box center [687, 171] width 393 height 18
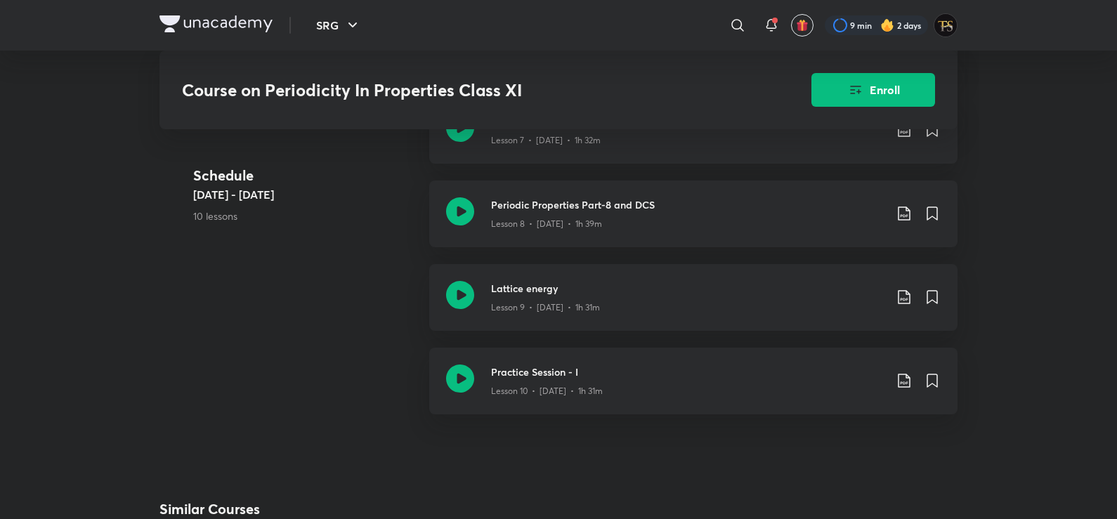
scroll to position [1295, 0]
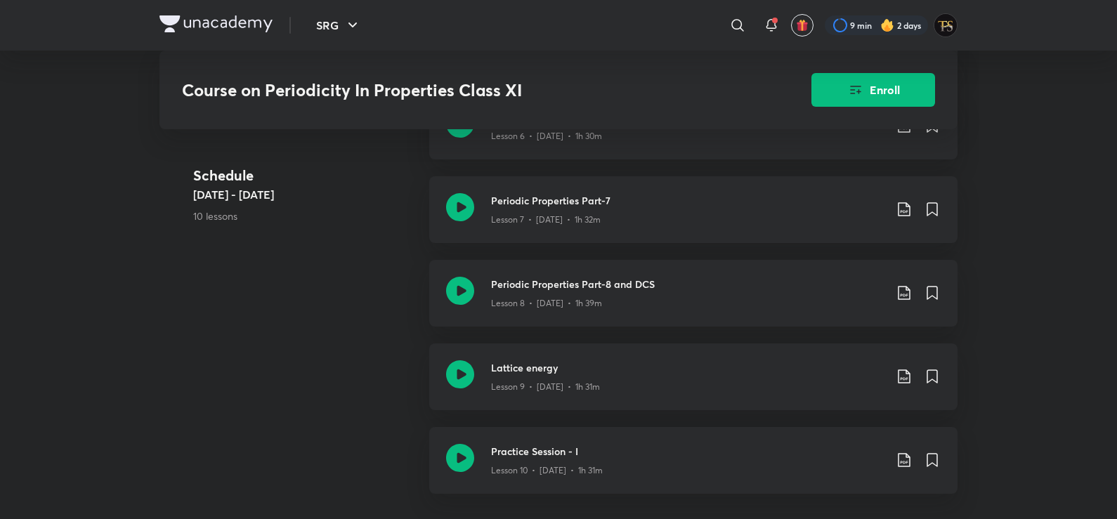
scroll to position [1140, 0]
click at [561, 278] on h3 "Periodic Properties Part-7" at bounding box center [687, 282] width 393 height 15
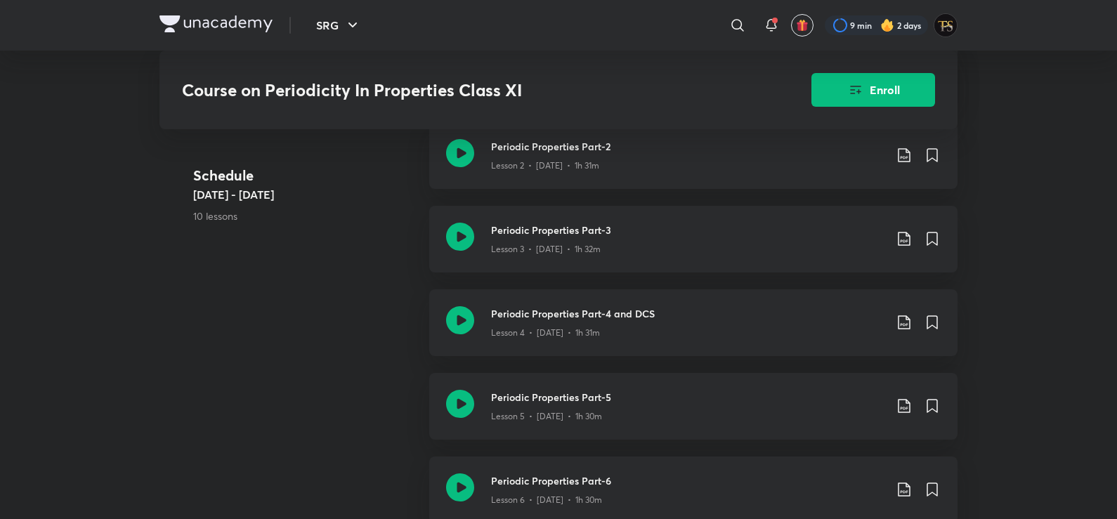
scroll to position [859, 0]
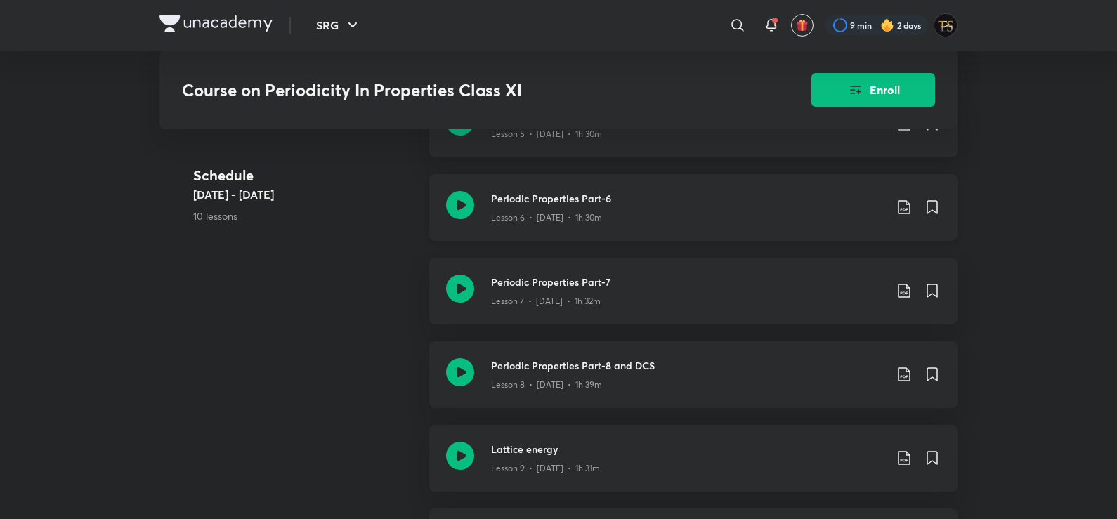
click at [557, 228] on div "Periodic Properties Part-6 Lesson 6 • [DATE] • 1h 30m" at bounding box center [693, 207] width 528 height 67
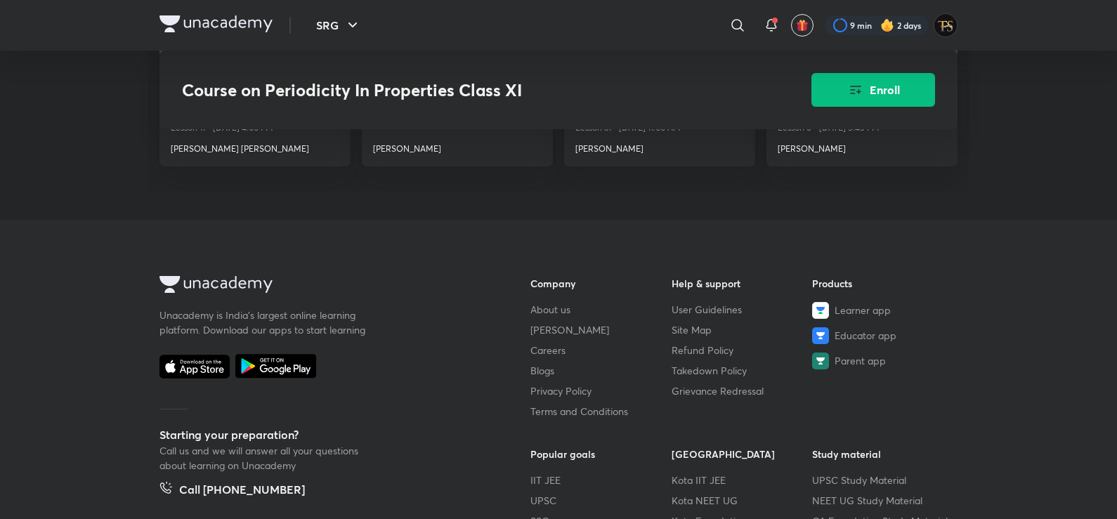
scroll to position [1140, 0]
